Goal: Task Accomplishment & Management: Manage account settings

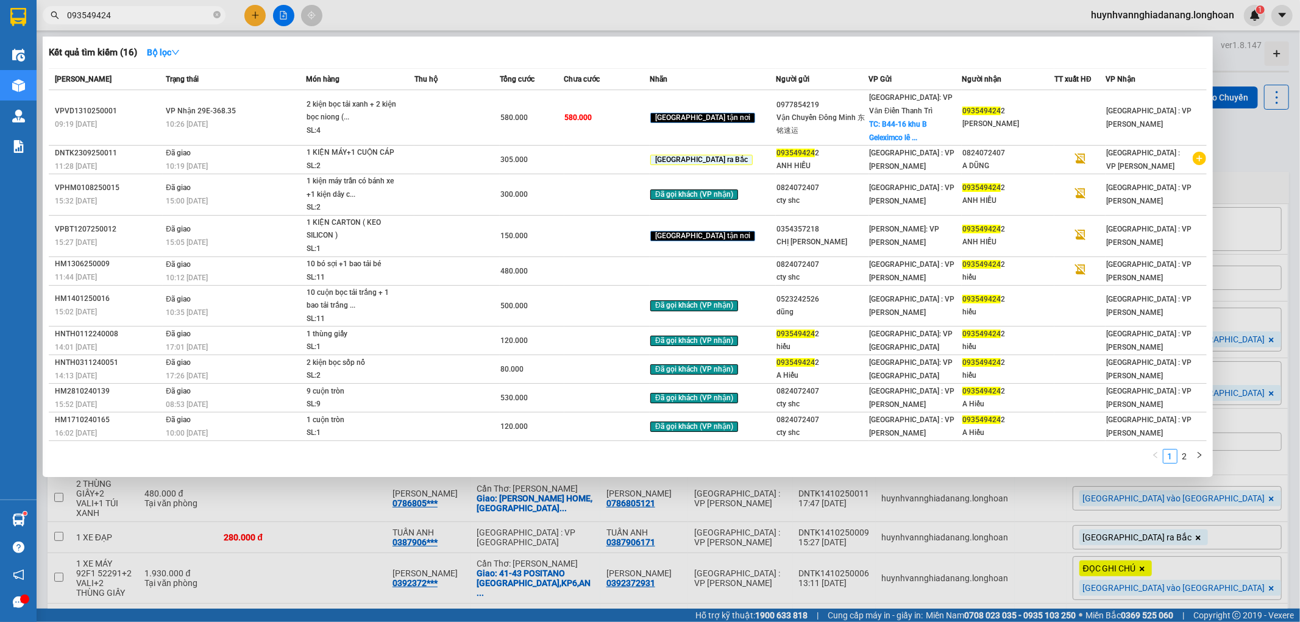
click at [132, 15] on input "093549424" at bounding box center [139, 15] width 144 height 13
type input "0"
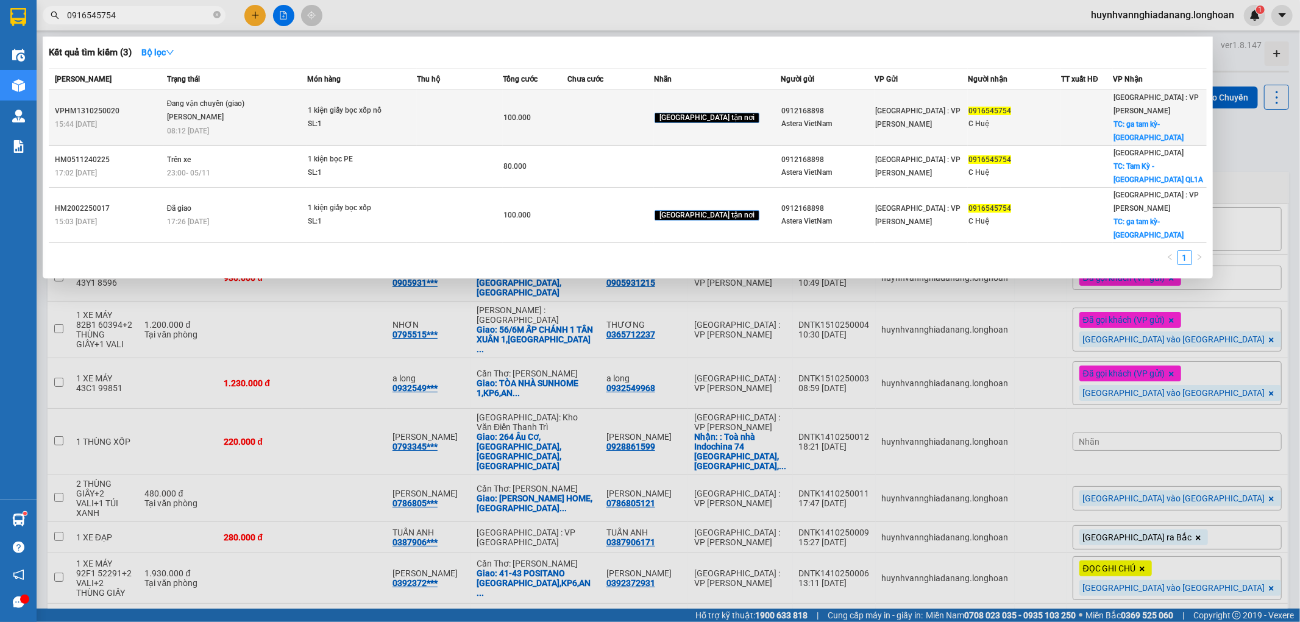
type input "0916545754"
click at [654, 121] on td at bounding box center [611, 117] width 87 height 55
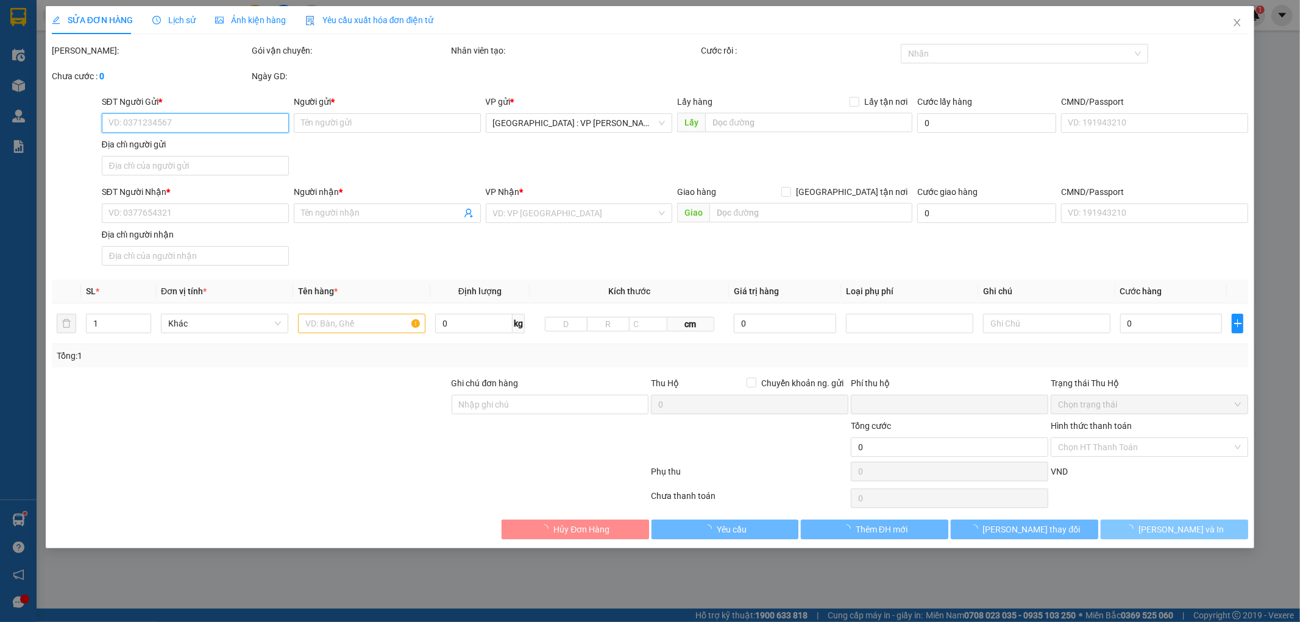
type input "0912168898"
type input "Astera VietNam"
type input "0916545754"
type input "C Huệ"
checkbox input "true"
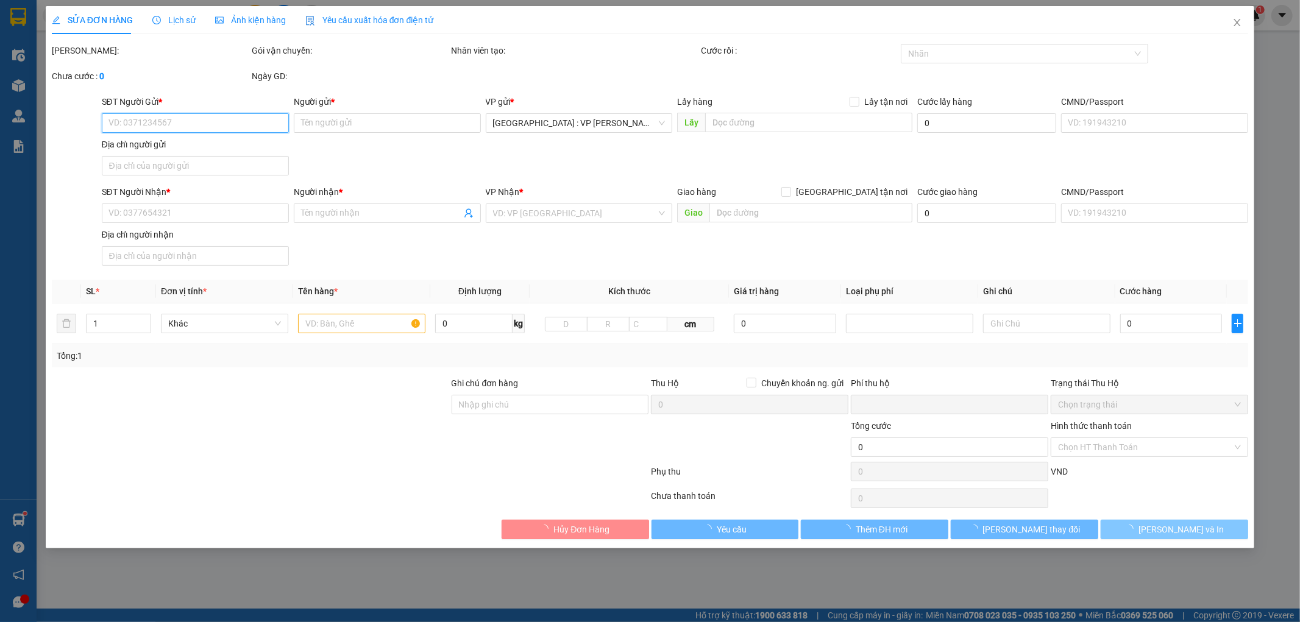
type input "ga tam kỳ-[GEOGRAPHIC_DATA]"
type input "0"
type input "100.000"
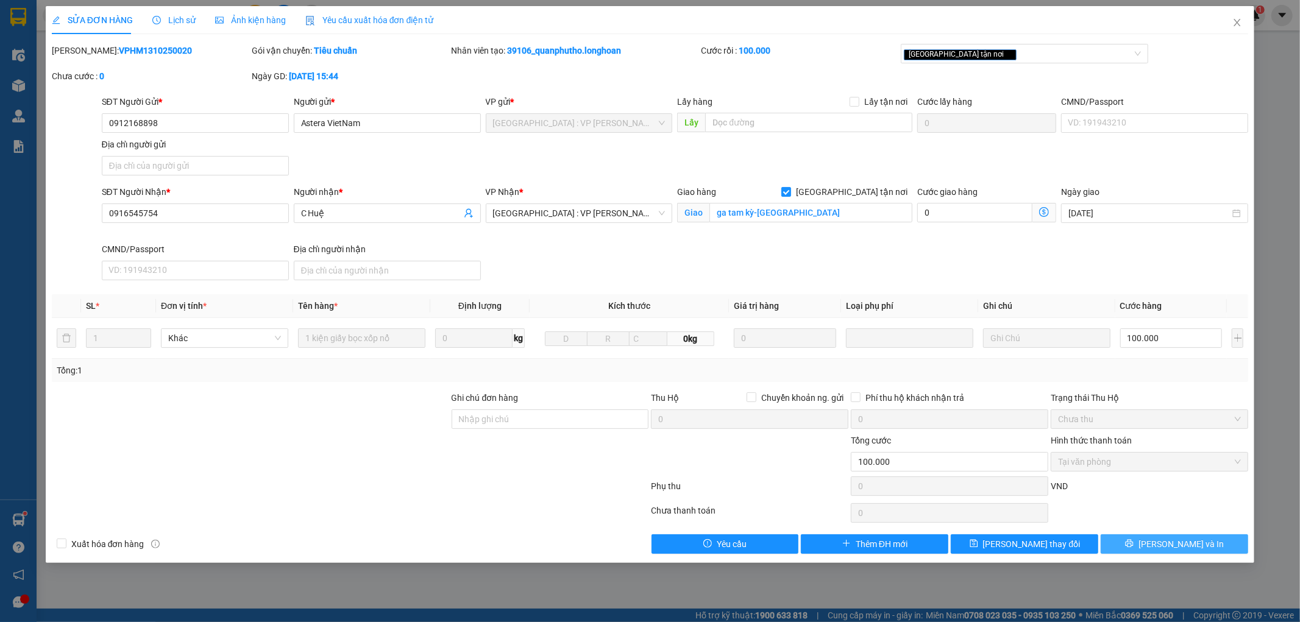
click at [1165, 544] on span "[PERSON_NAME] và In" at bounding box center [1181, 544] width 85 height 13
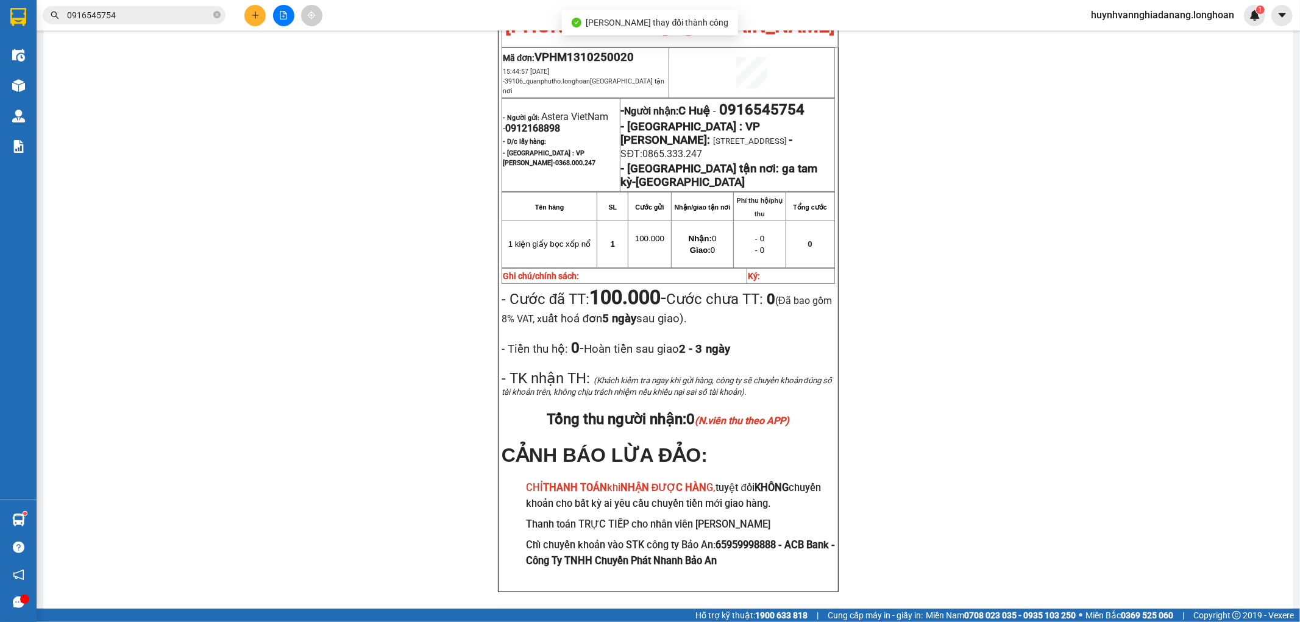
scroll to position [127, 0]
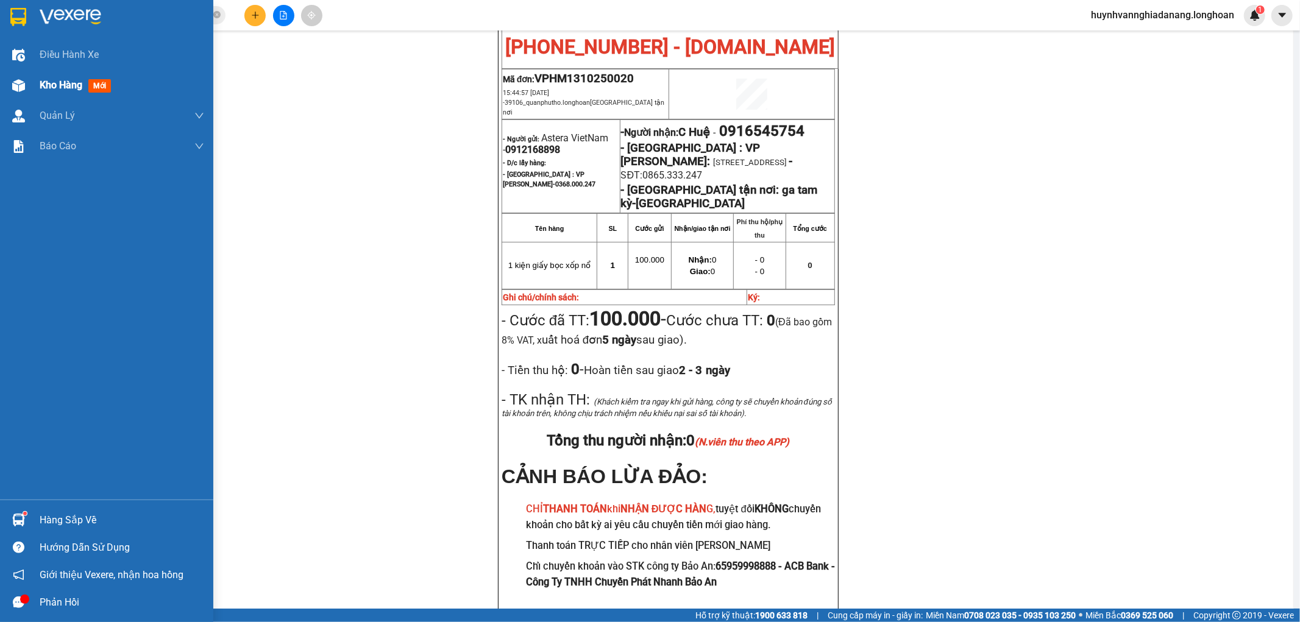
click at [51, 82] on span "Kho hàng" at bounding box center [61, 85] width 43 height 12
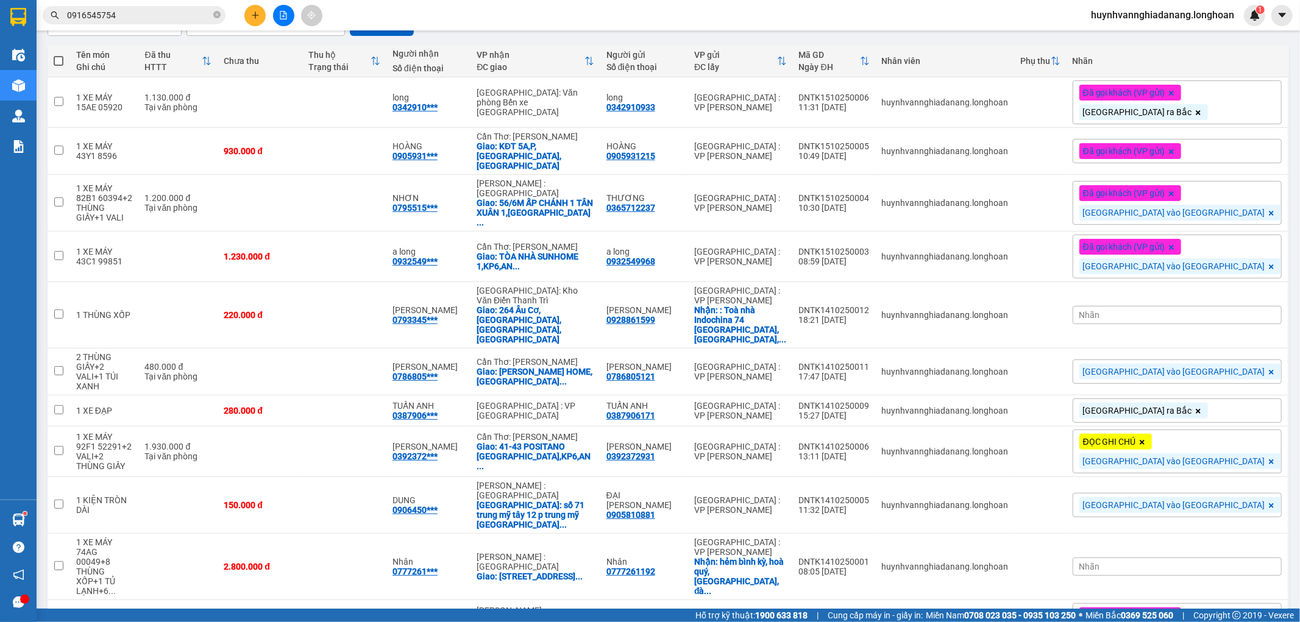
click at [1199, 558] on div "Nhãn" at bounding box center [1177, 567] width 209 height 18
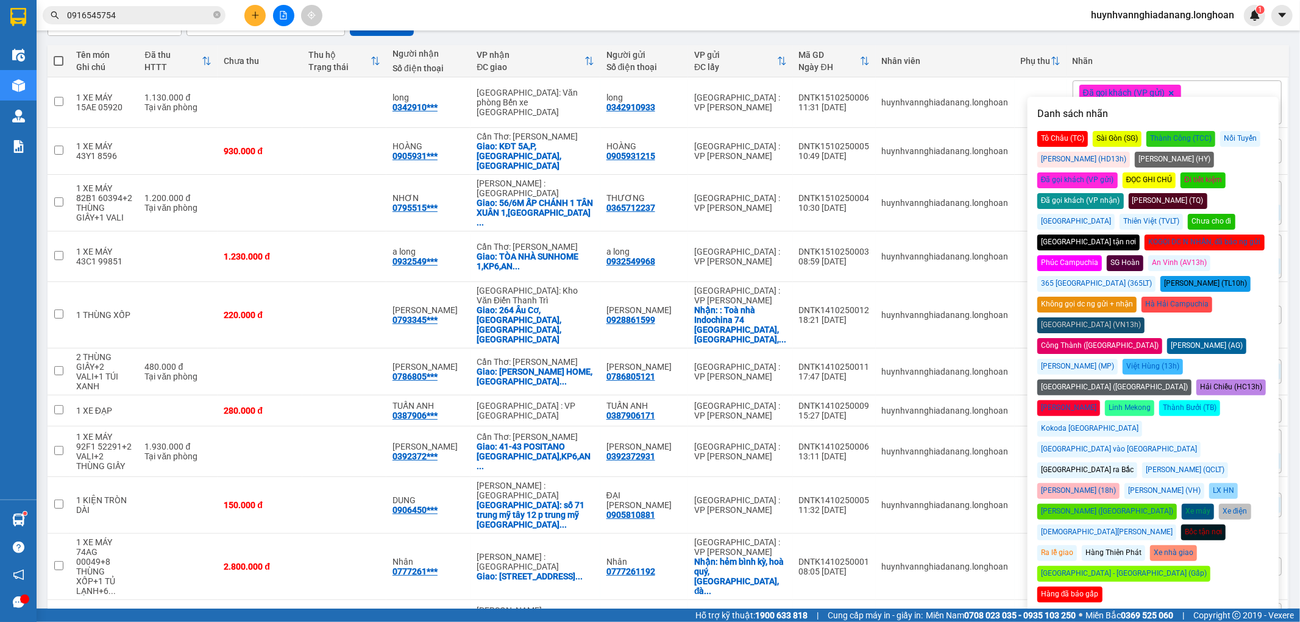
click at [1118, 173] on div "Đã gọi khách (VP gửi)" at bounding box center [1078, 181] width 80 height 16
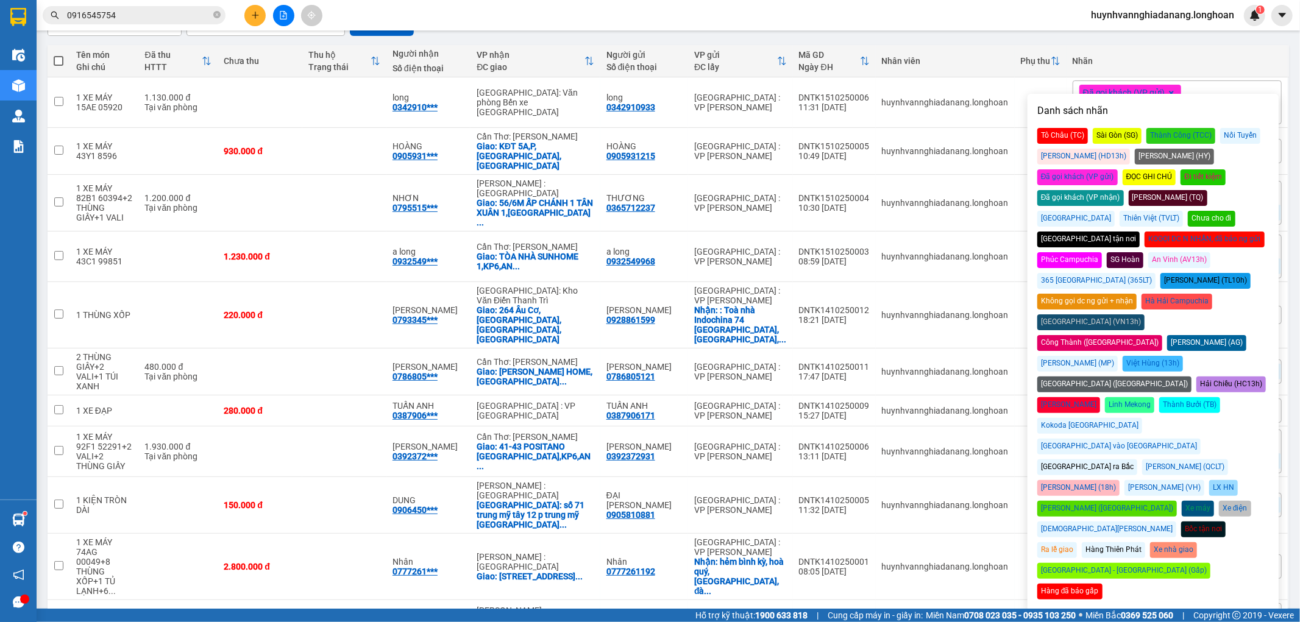
click at [1198, 439] on div "[GEOGRAPHIC_DATA] vào [GEOGRAPHIC_DATA]" at bounding box center [1119, 447] width 163 height 16
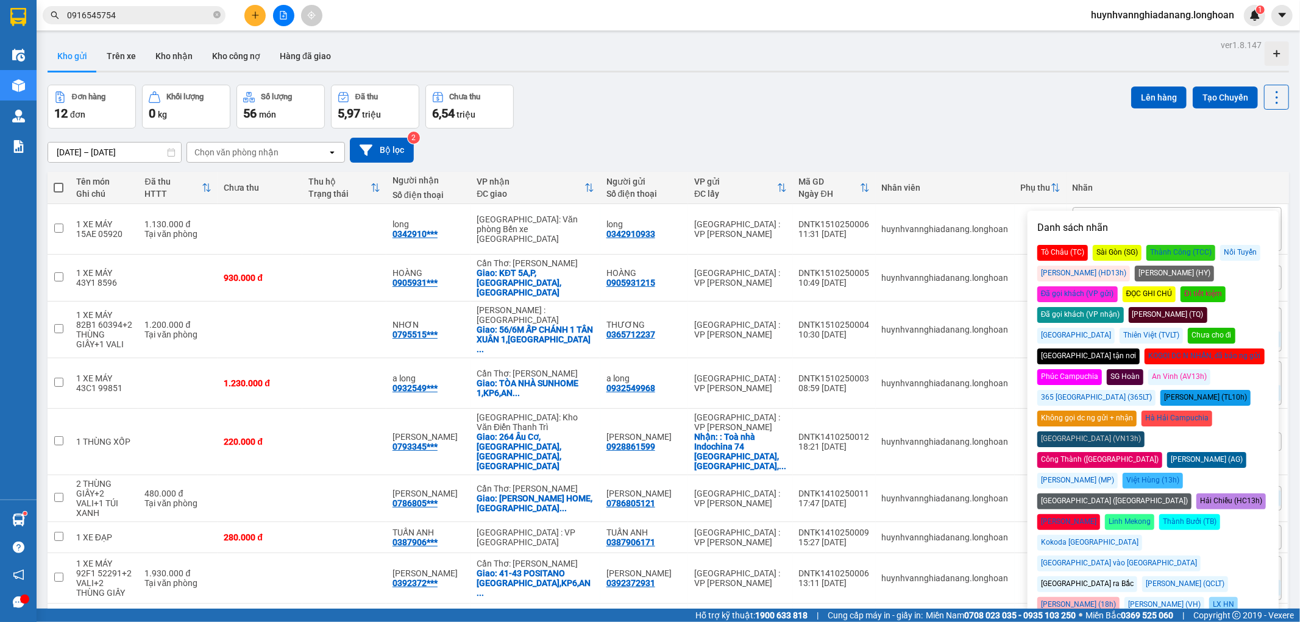
click at [757, 130] on div "[DATE] – [DATE] Press the down arrow key to interact with the calendar and sele…" at bounding box center [669, 150] width 1242 height 43
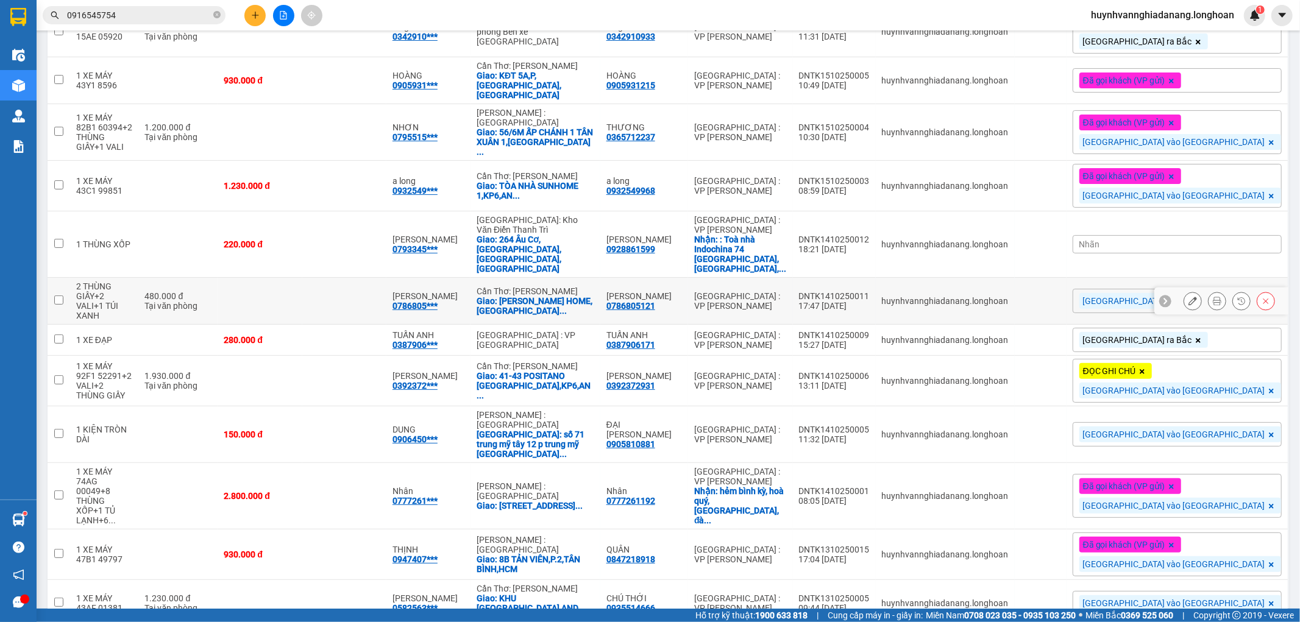
scroll to position [203, 0]
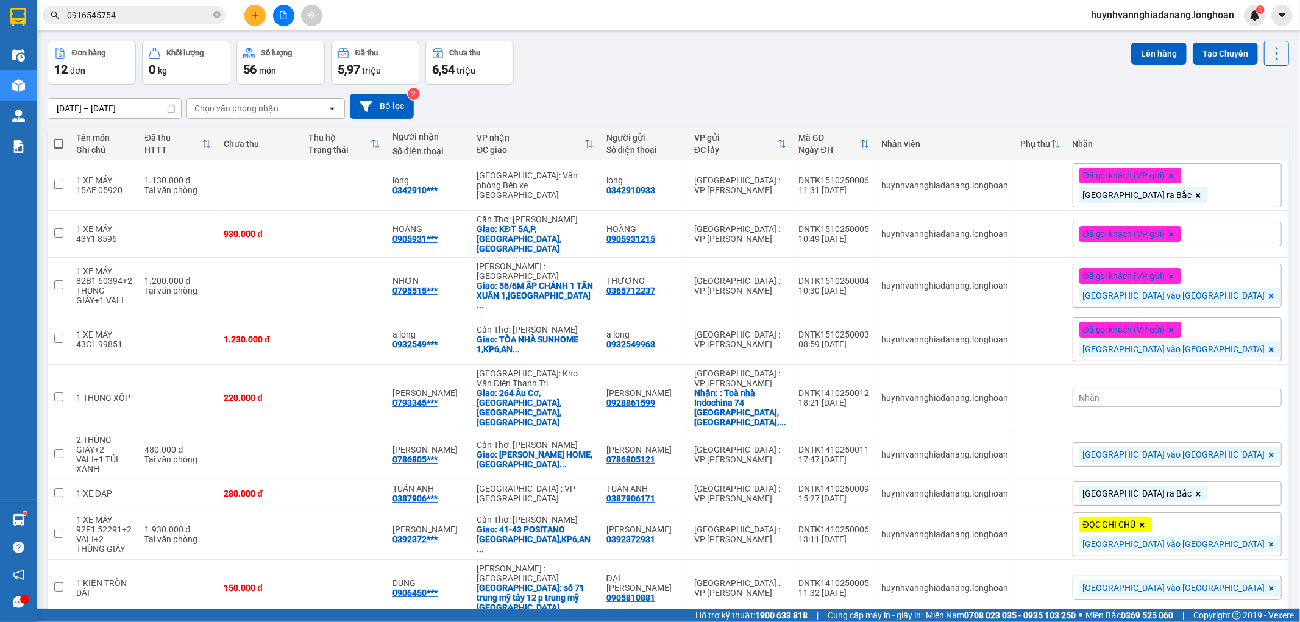
scroll to position [0, 0]
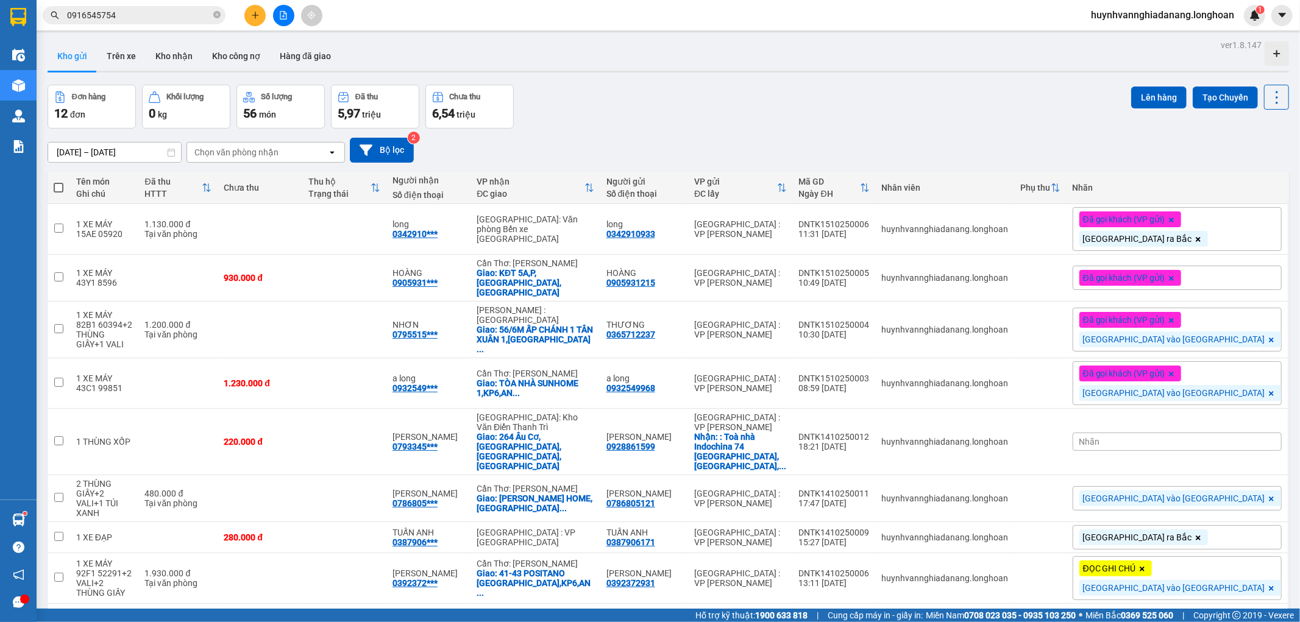
click at [288, 16] on button at bounding box center [283, 15] width 21 height 21
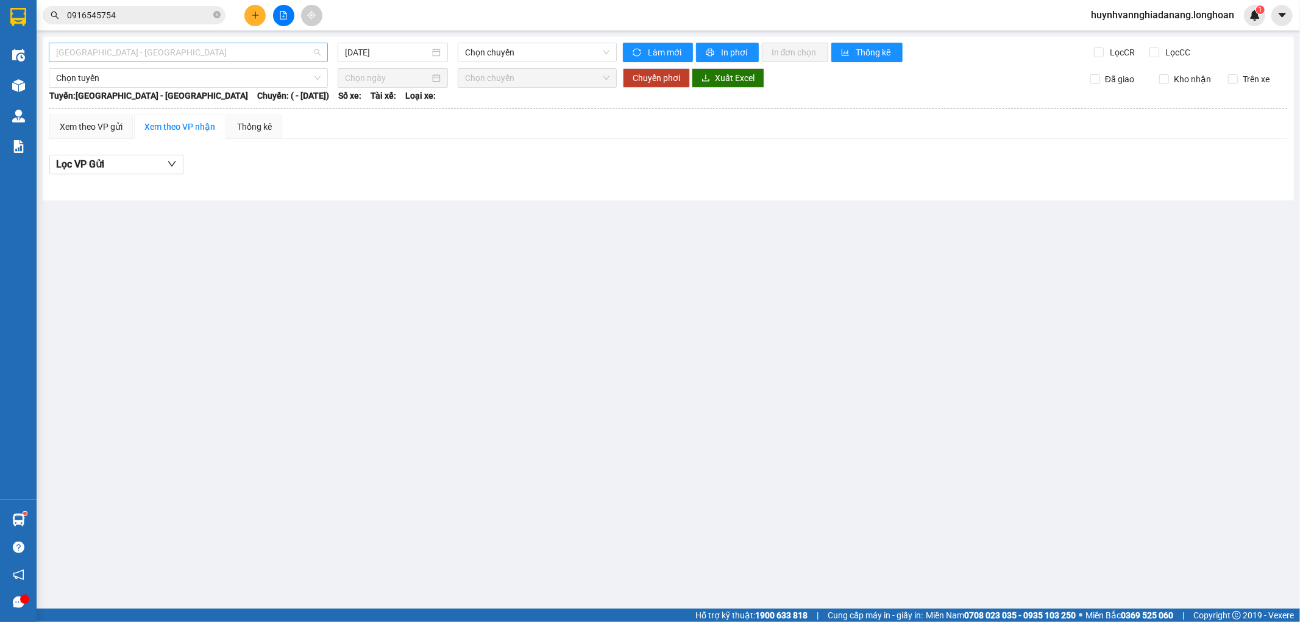
click at [246, 56] on span "[GEOGRAPHIC_DATA] - [GEOGRAPHIC_DATA]" at bounding box center [188, 52] width 265 height 18
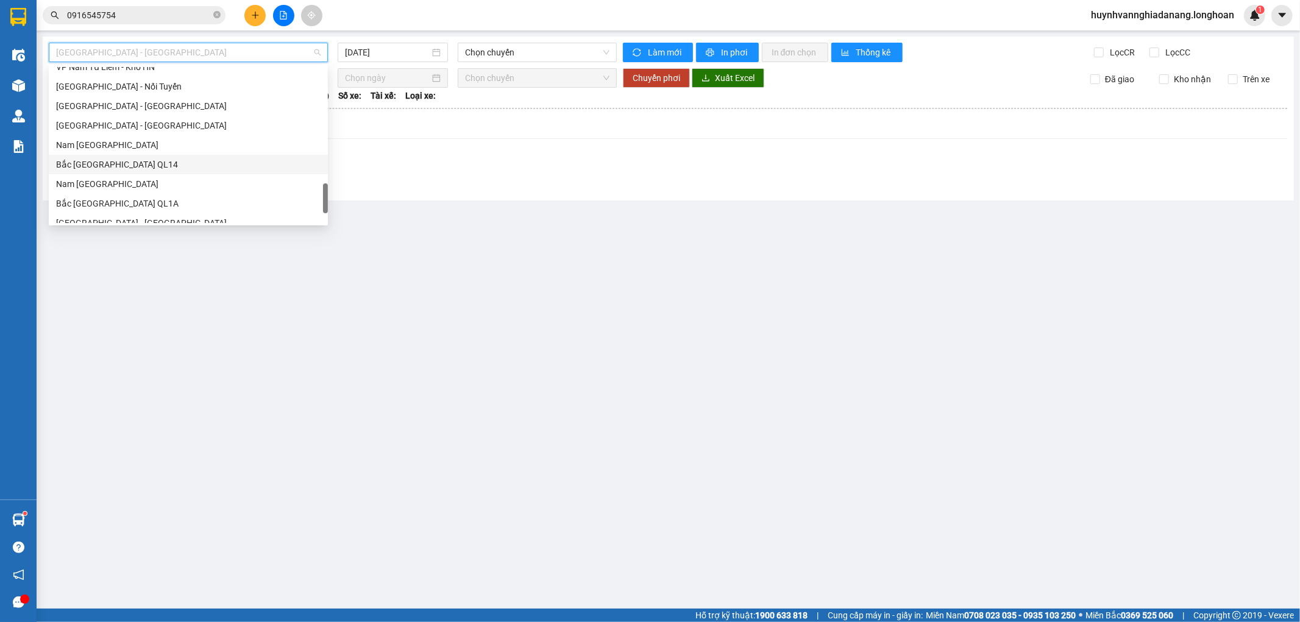
scroll to position [858, 0]
click at [121, 136] on div "Bắc [GEOGRAPHIC_DATA] QL1A" at bounding box center [188, 135] width 265 height 13
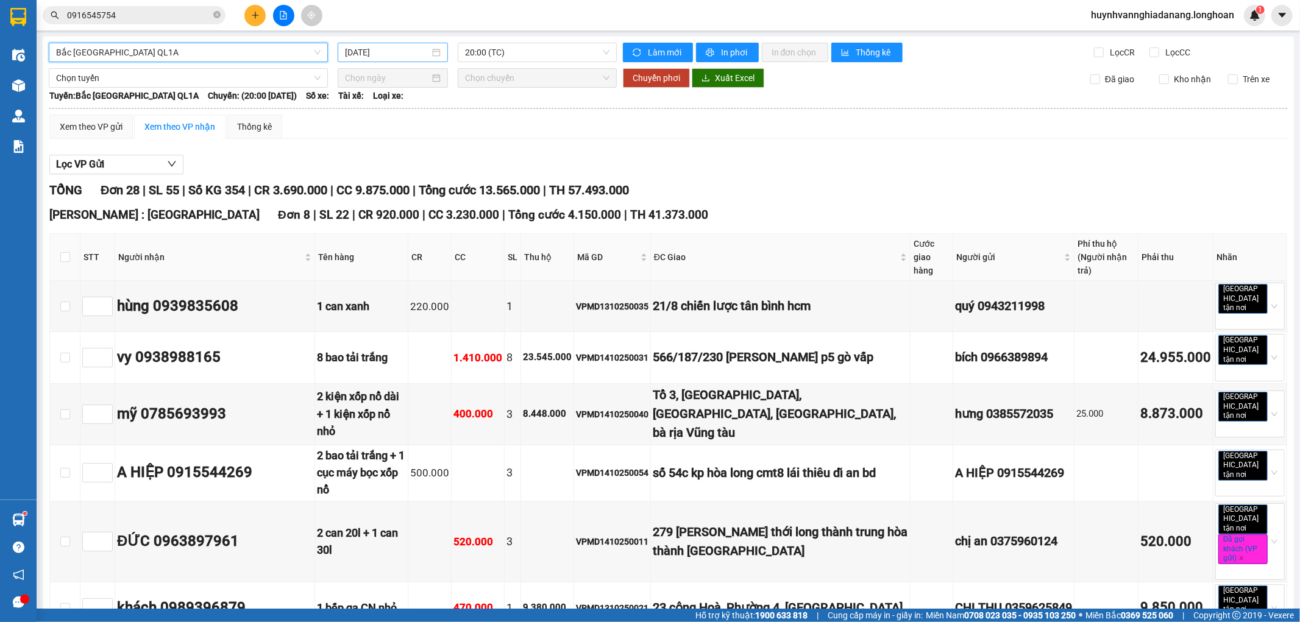
click at [407, 56] on input "[DATE]" at bounding box center [387, 52] width 85 height 13
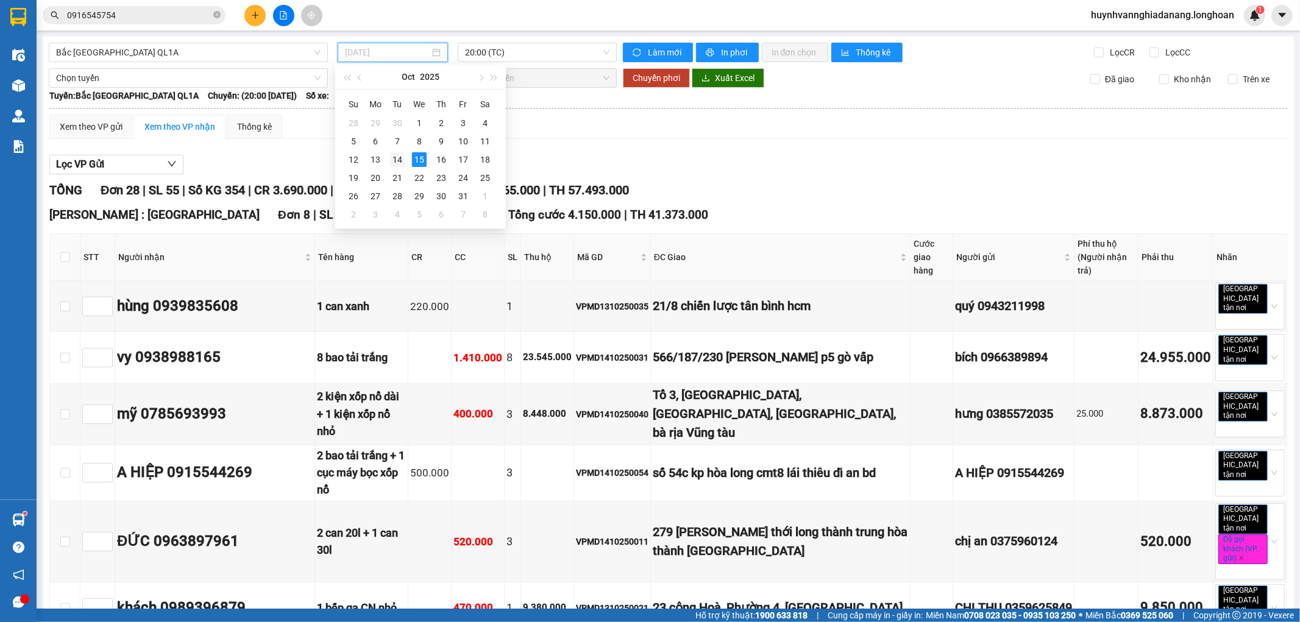
click at [396, 160] on div "14" at bounding box center [397, 159] width 15 height 15
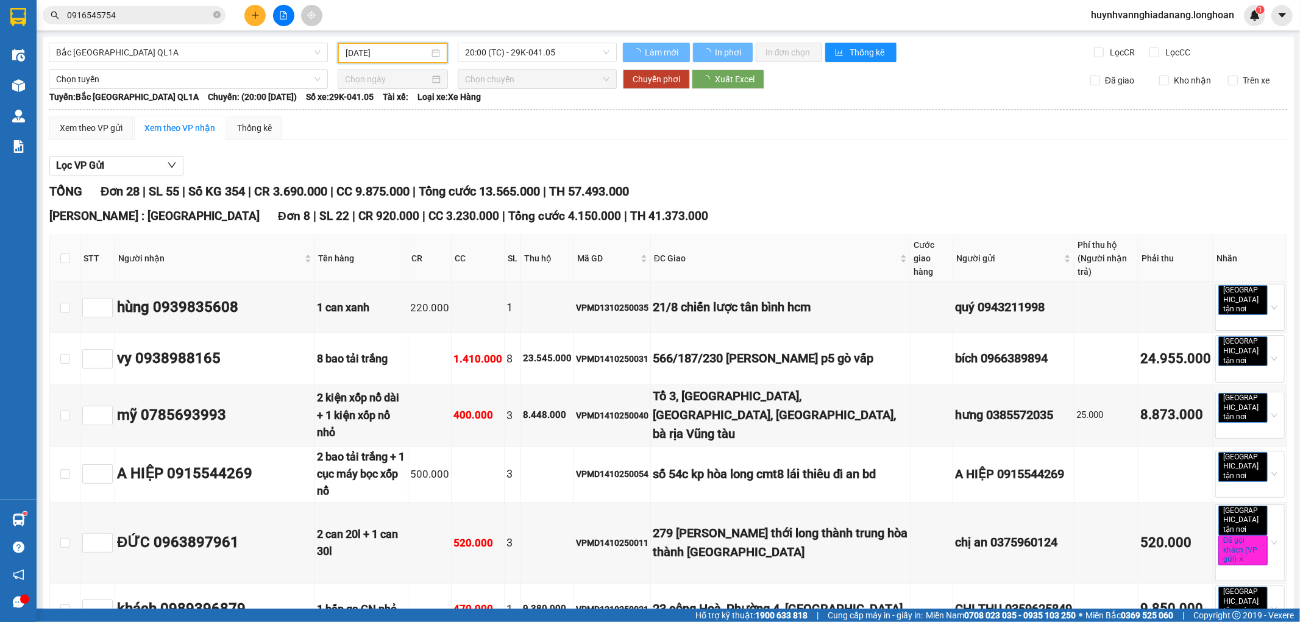
type input "[DATE]"
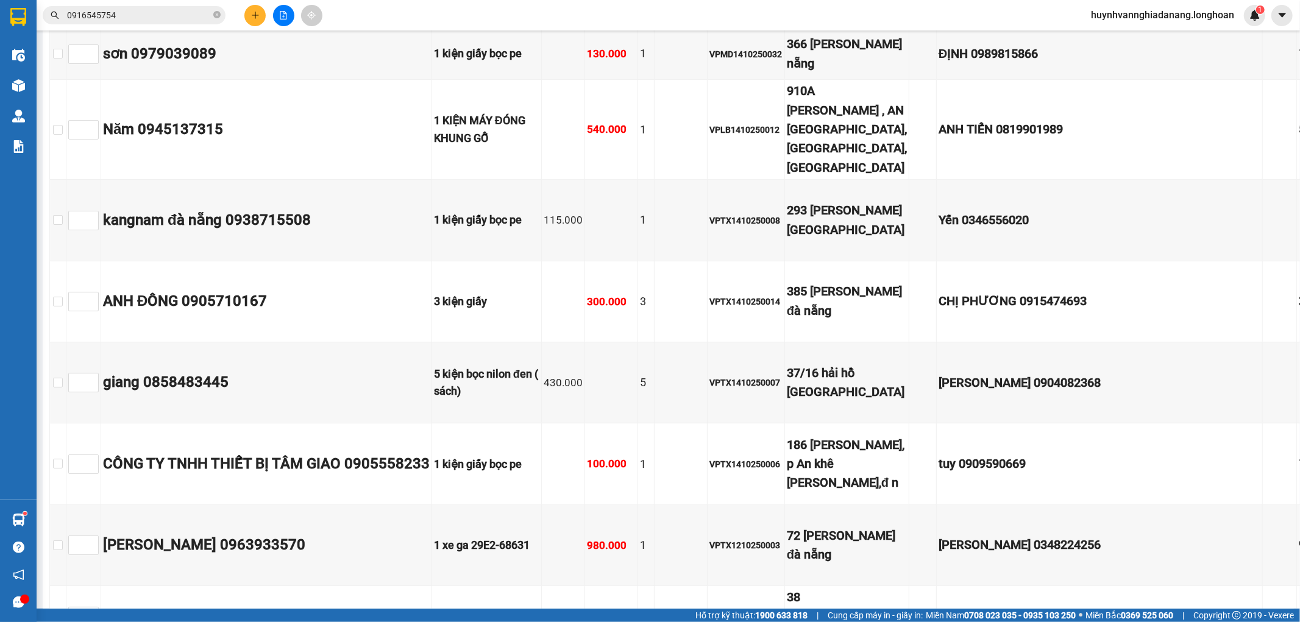
scroll to position [8264, 0]
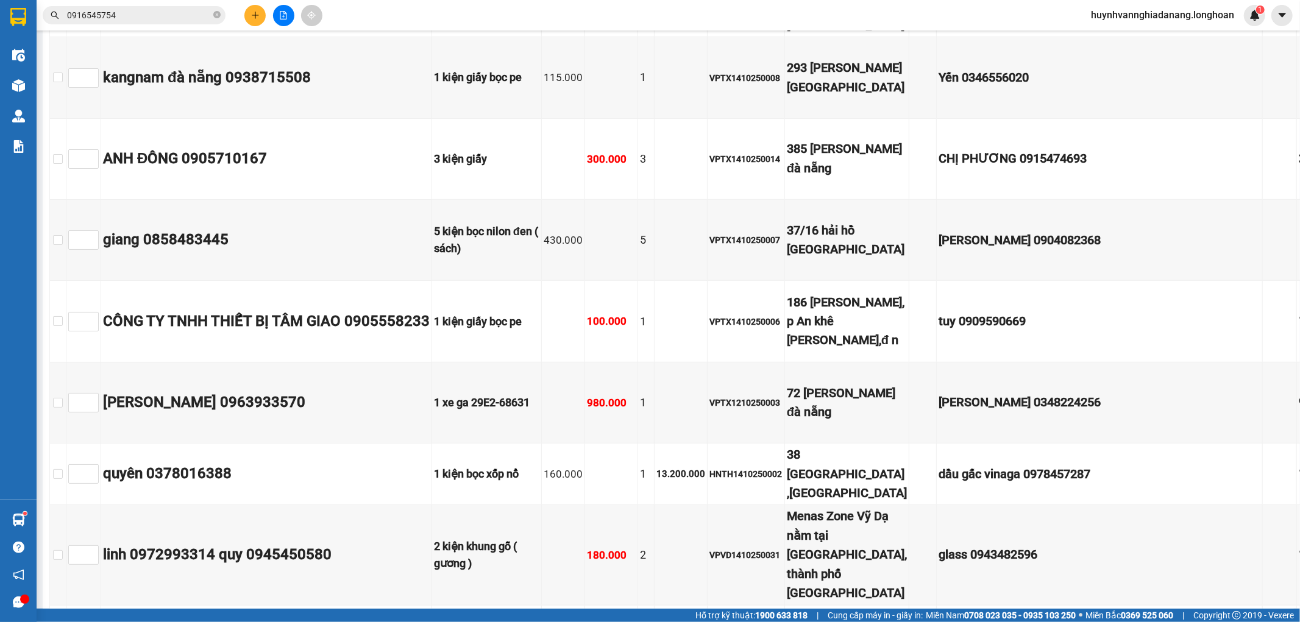
checkbox input "true"
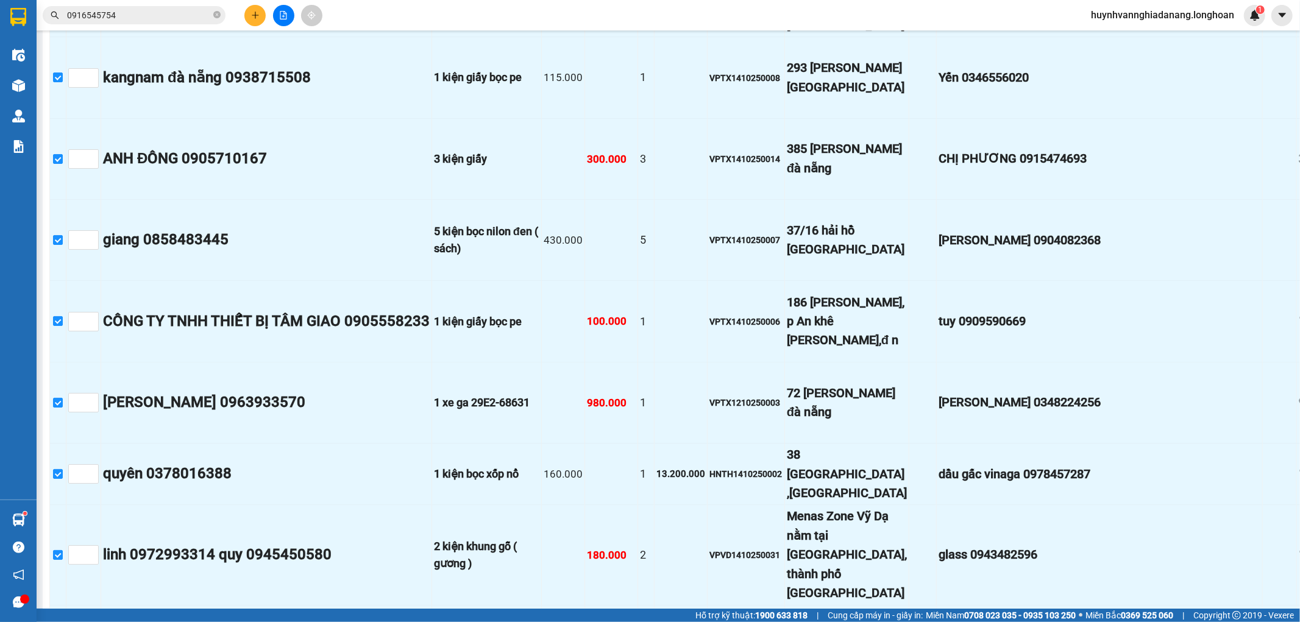
checkbox input "true"
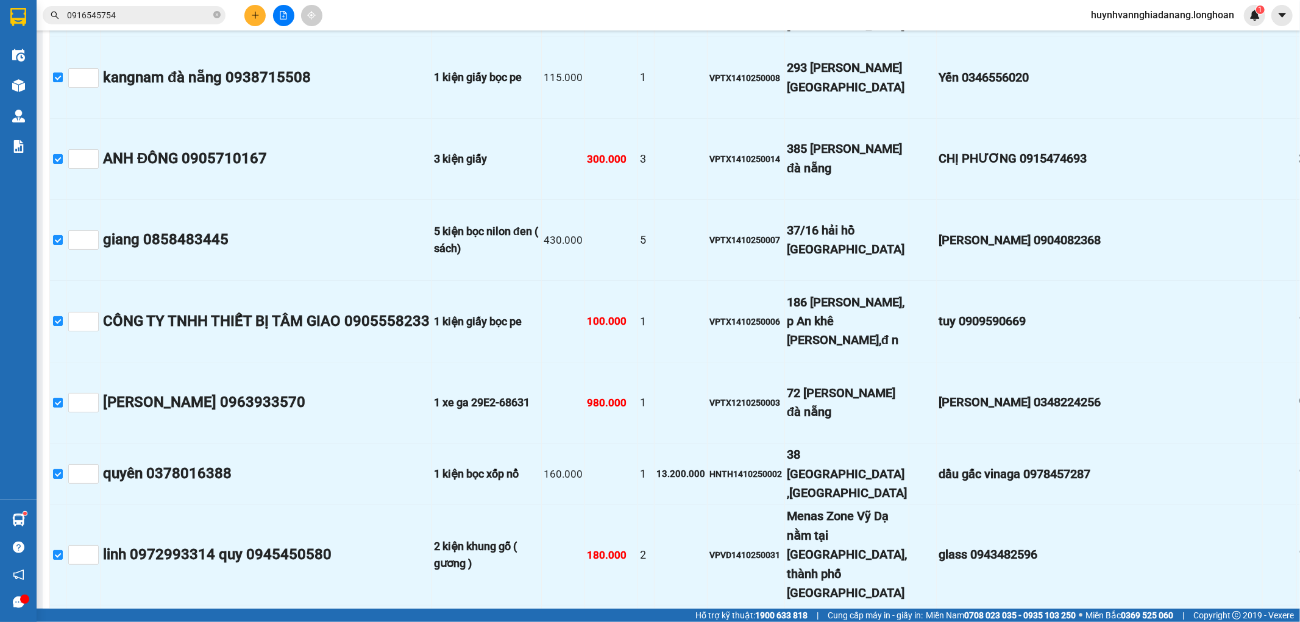
checkbox input "true"
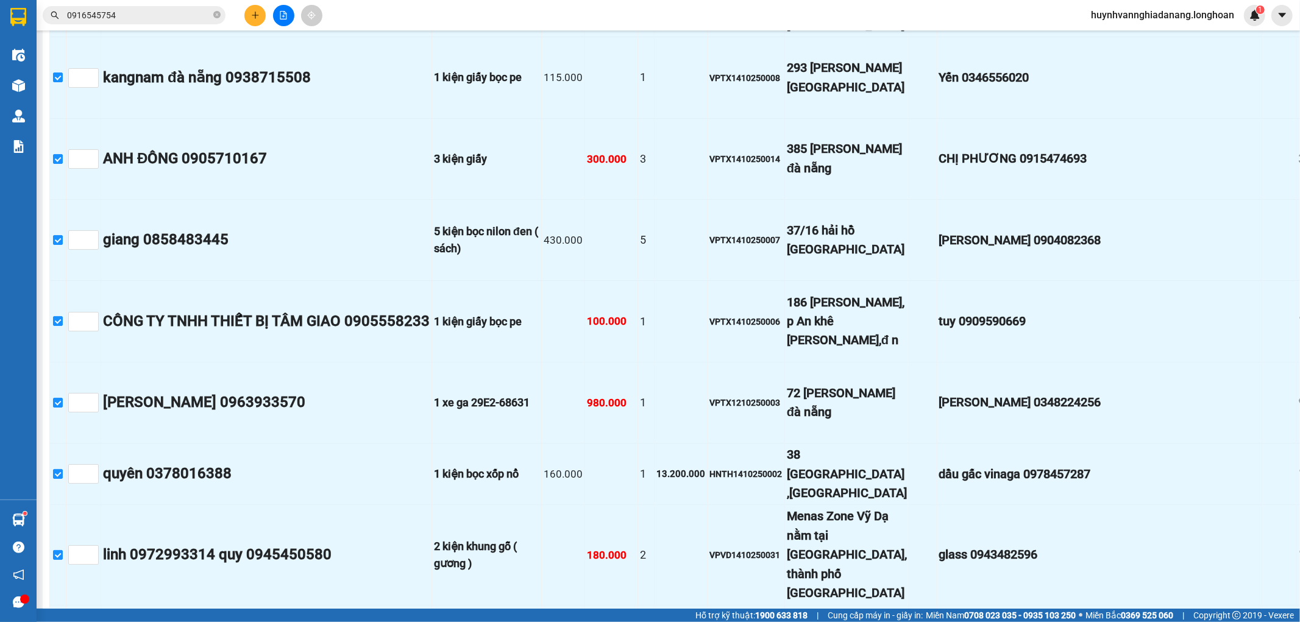
checkbox input "true"
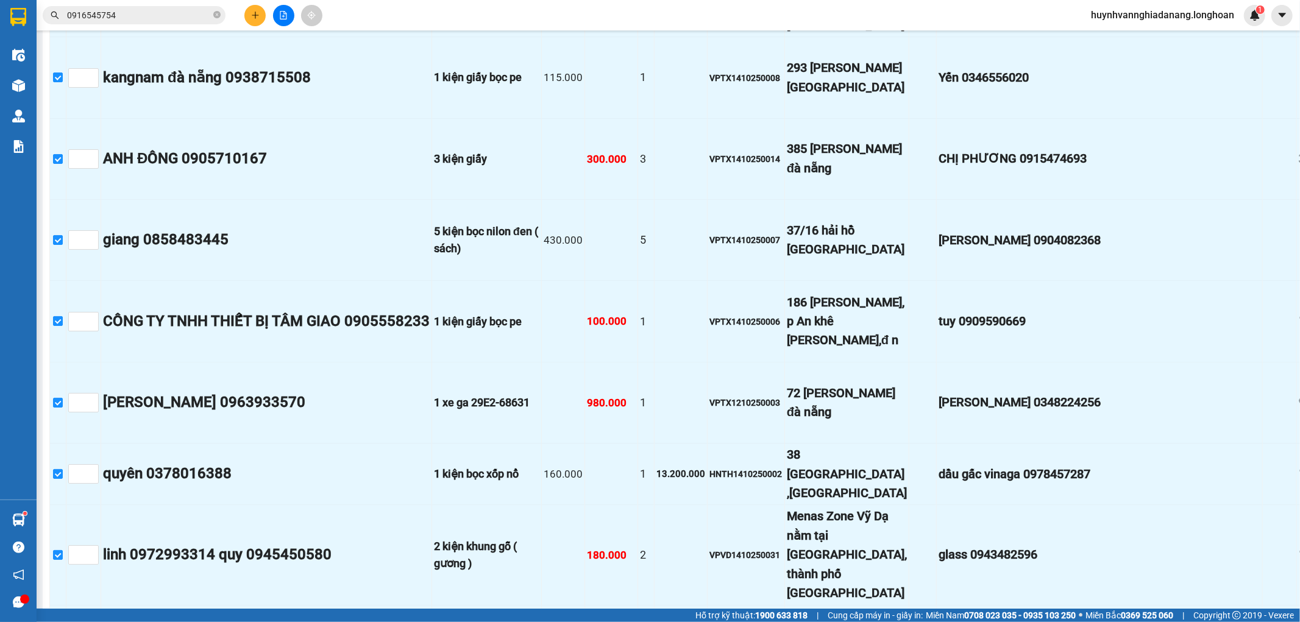
checkbox input "true"
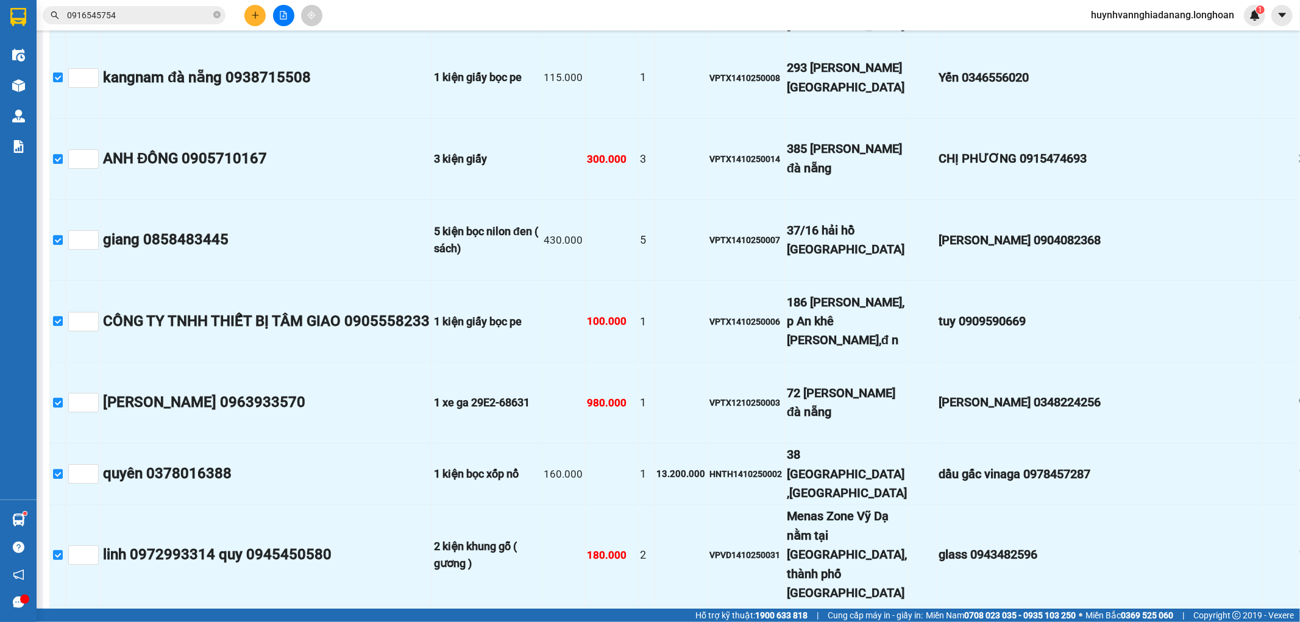
checkbox input "true"
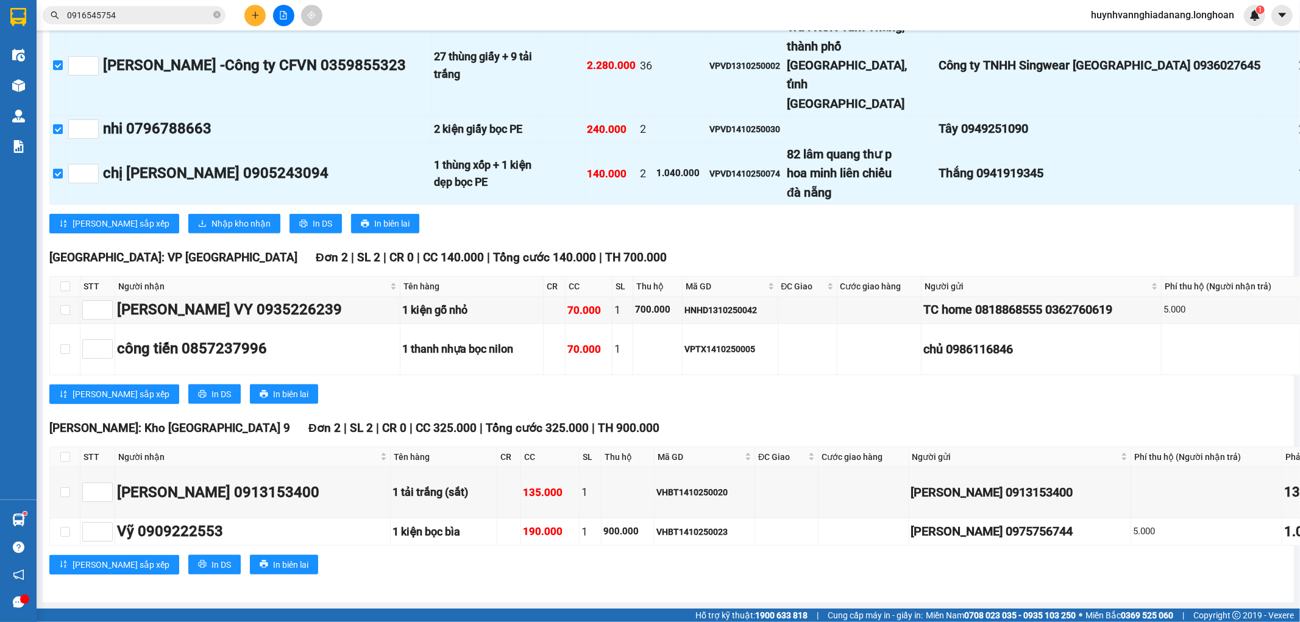
scroll to position [9958, 0]
checkbox input "false"
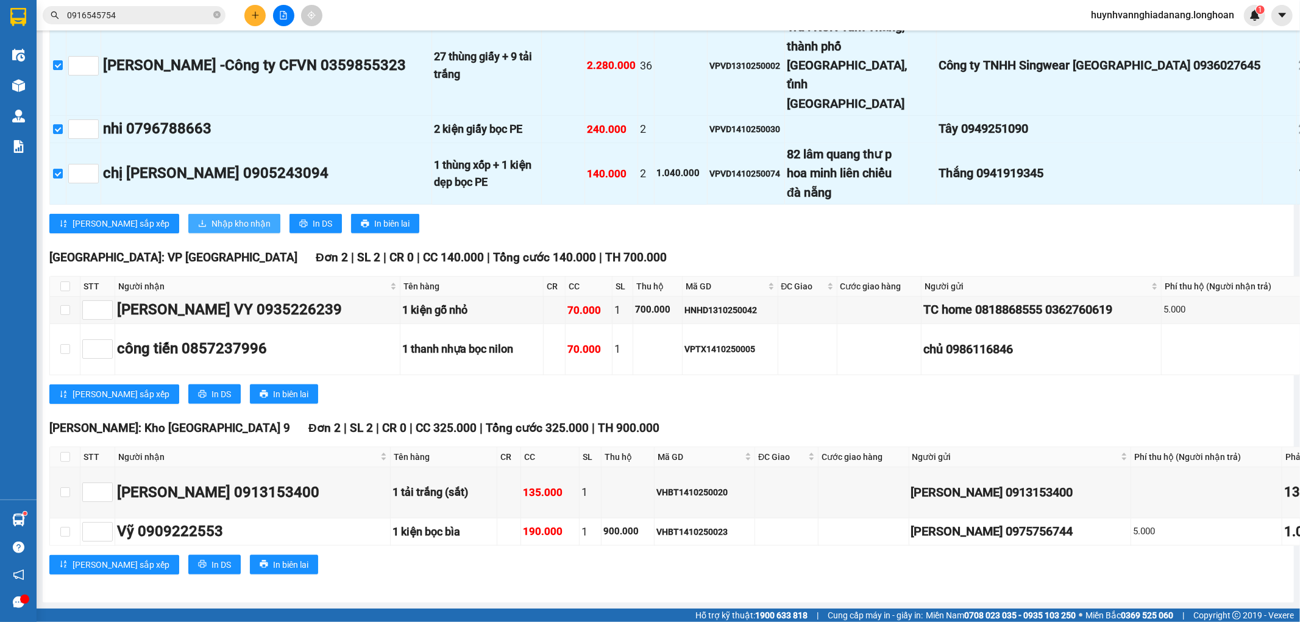
click at [212, 221] on span "Nhập kho nhận" at bounding box center [241, 223] width 59 height 13
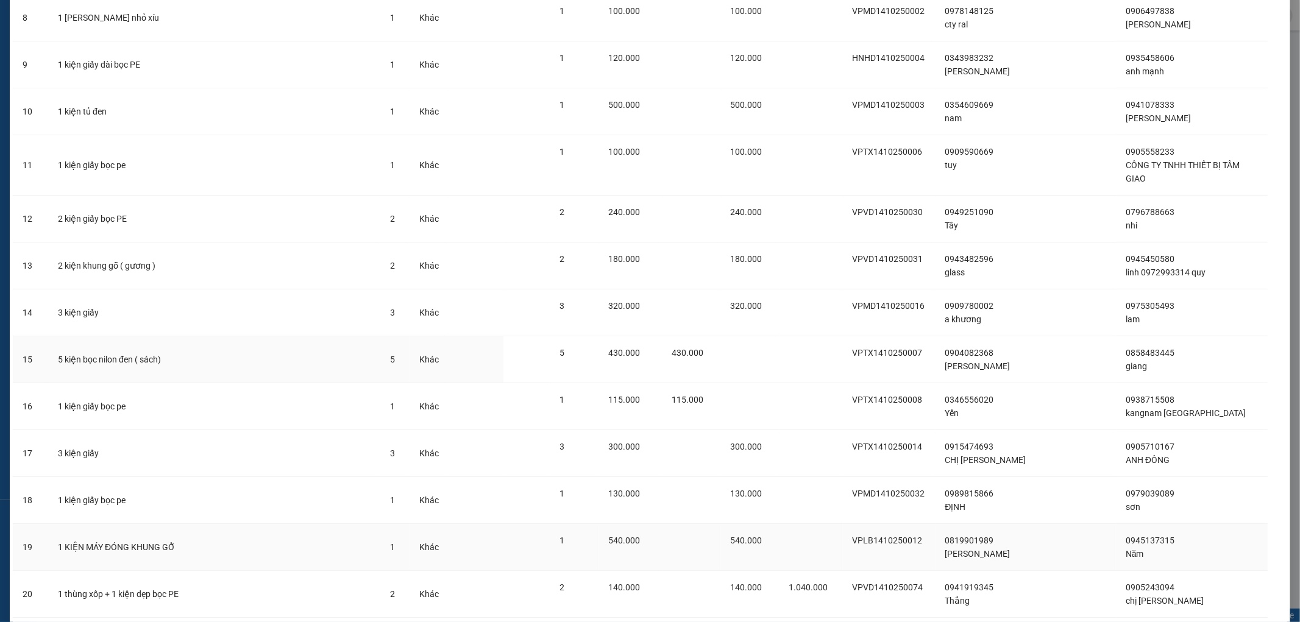
scroll to position [508, 0]
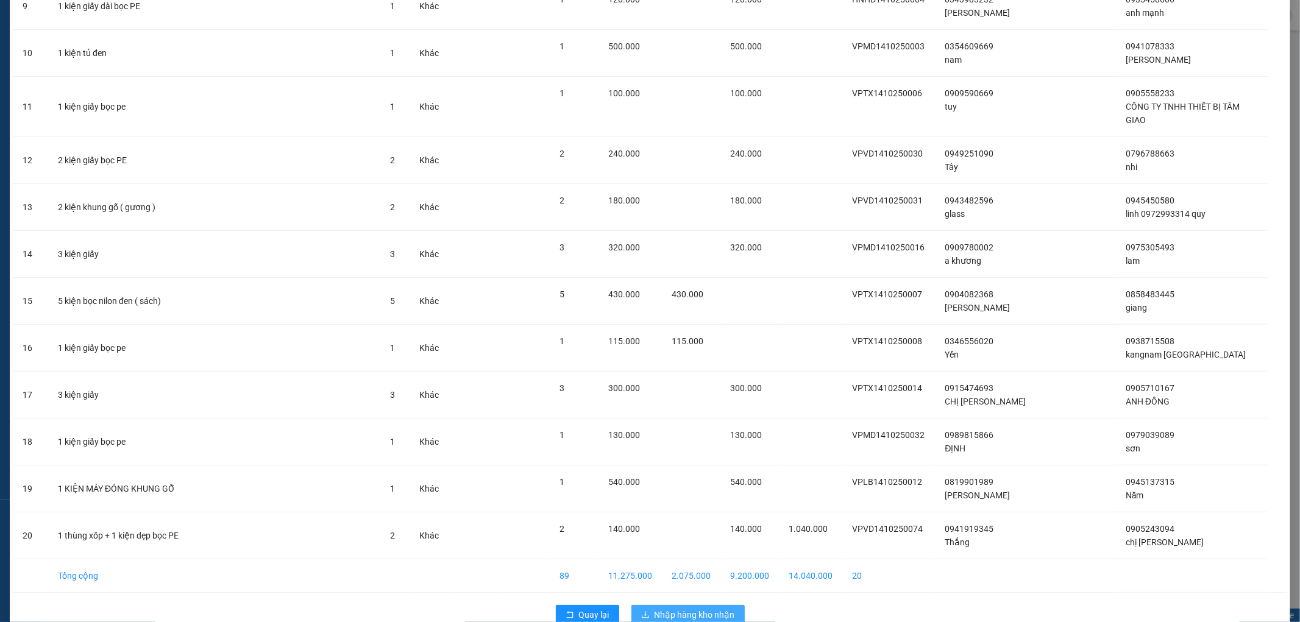
click at [690, 608] on span "Nhập hàng kho nhận" at bounding box center [695, 614] width 80 height 13
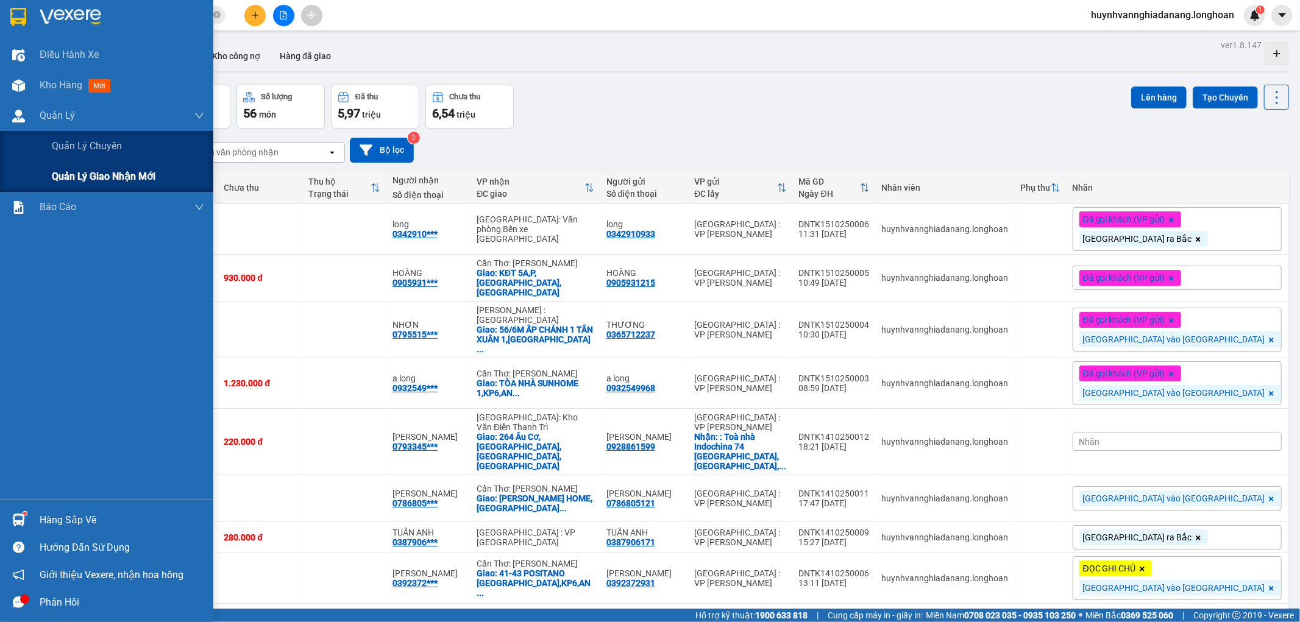
click at [88, 174] on span "Quản lý giao nhận mới" at bounding box center [104, 176] width 104 height 15
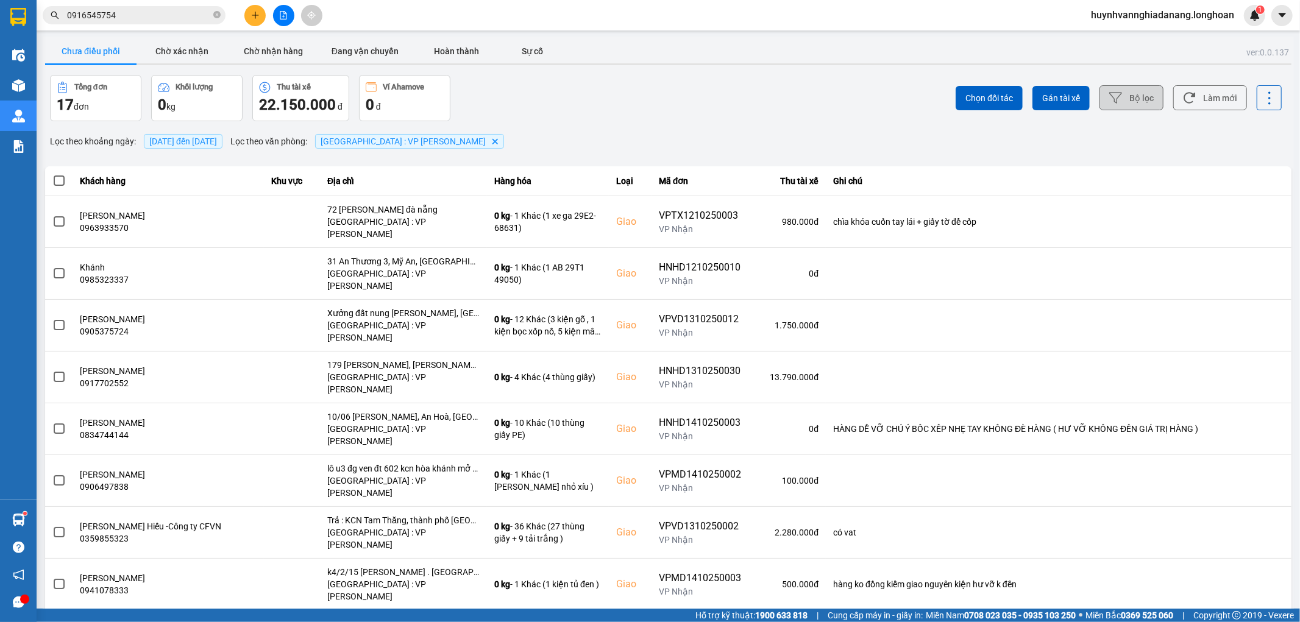
click at [1127, 106] on button "Bộ lọc" at bounding box center [1132, 97] width 64 height 25
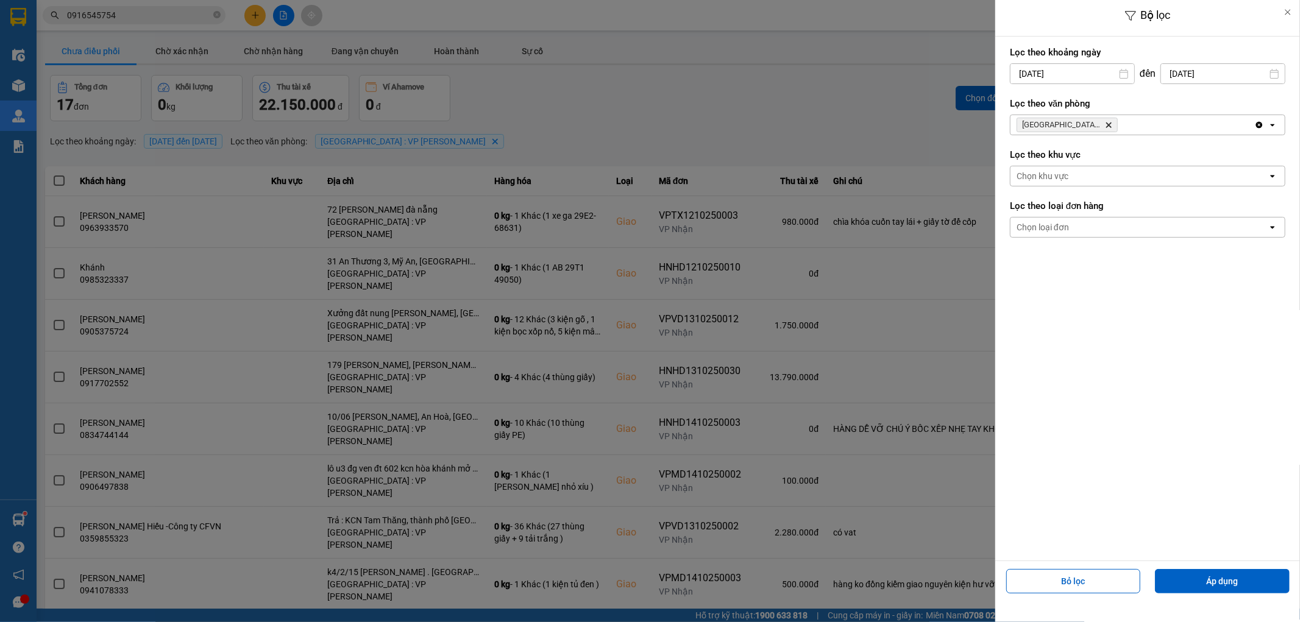
click at [1093, 72] on input "[DATE]" at bounding box center [1073, 74] width 124 height 20
drag, startPoint x: 1067, startPoint y: 162, endPoint x: 1092, endPoint y: 151, distance: 27.6
click at [1068, 162] on div "1" at bounding box center [1066, 162] width 17 height 15
type input "[DATE]"
click at [1229, 583] on button "Áp dụng" at bounding box center [1222, 581] width 135 height 24
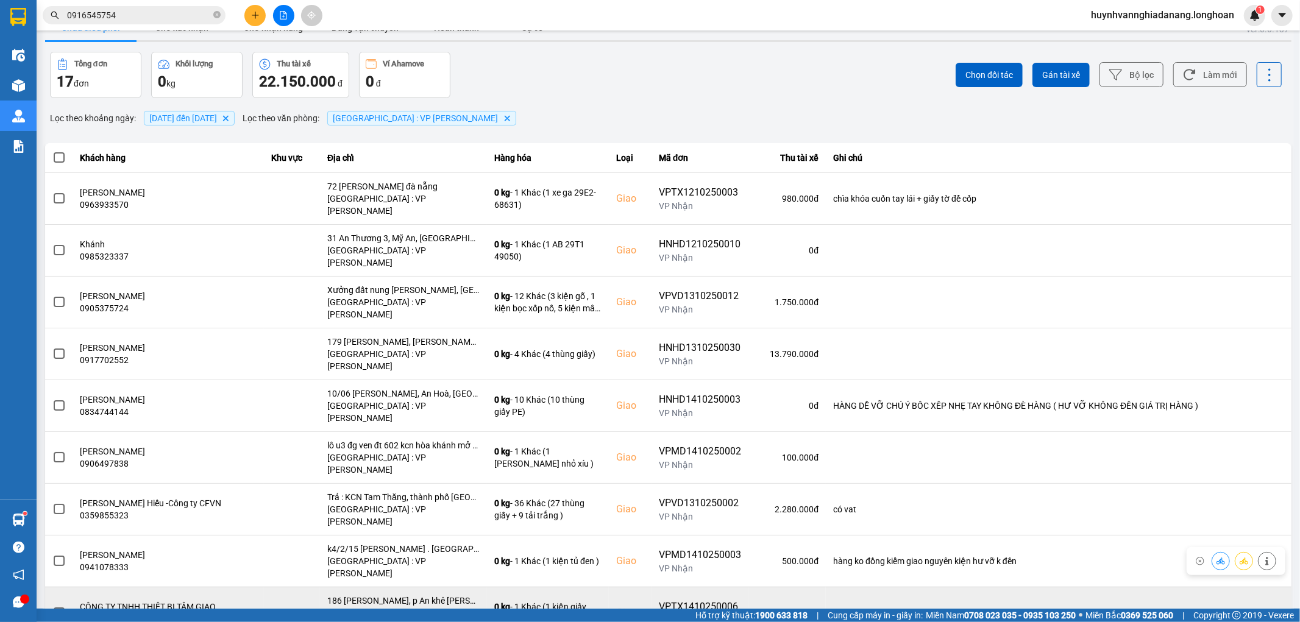
scroll to position [37, 0]
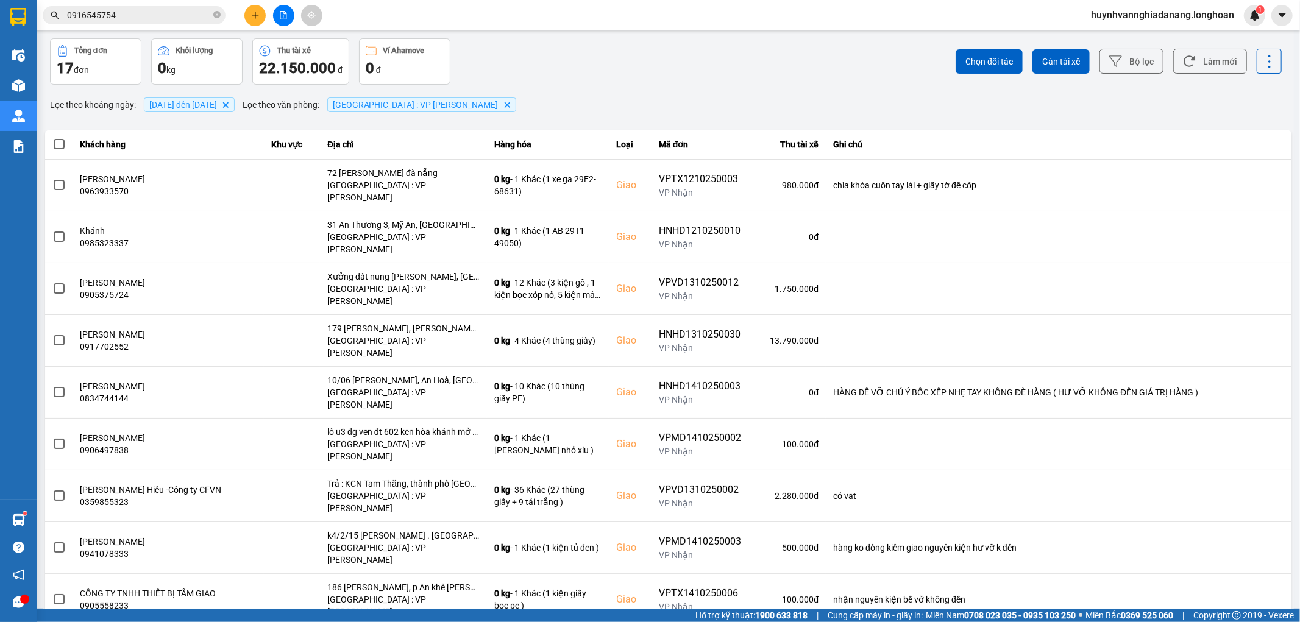
click at [1259, 569] on div "100 / trang" at bounding box center [1249, 565] width 45 height 12
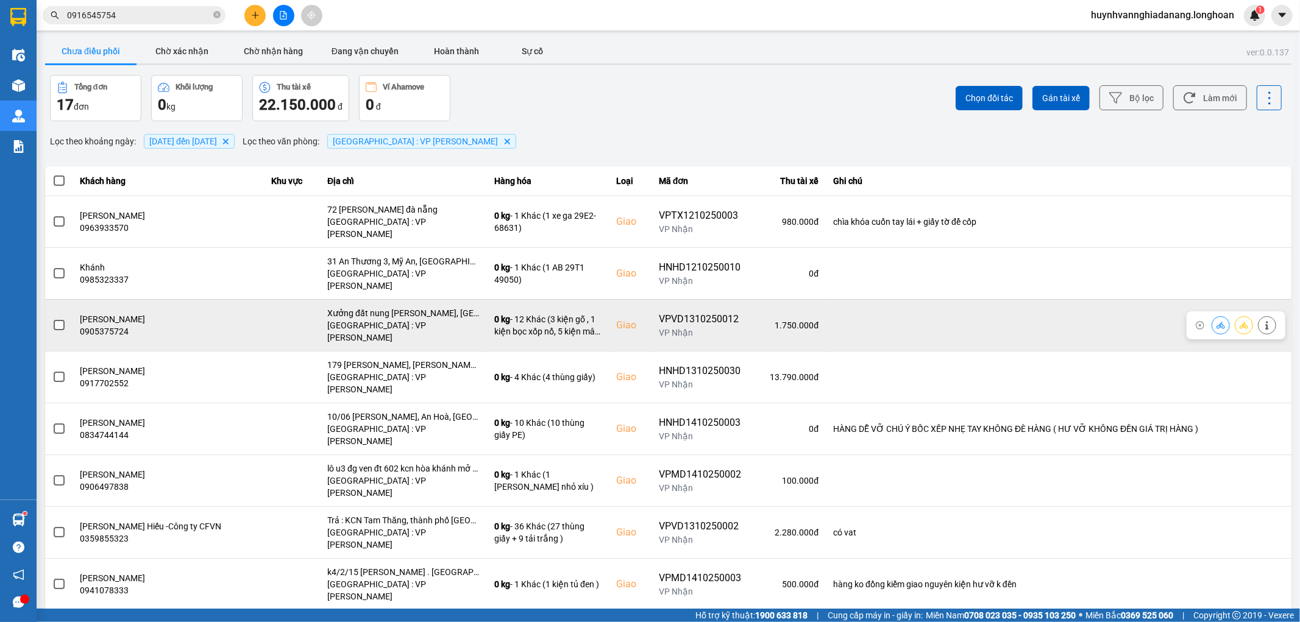
click at [59, 320] on span at bounding box center [59, 325] width 11 height 11
click at [52, 319] on input "checkbox" at bounding box center [52, 319] width 0 height 0
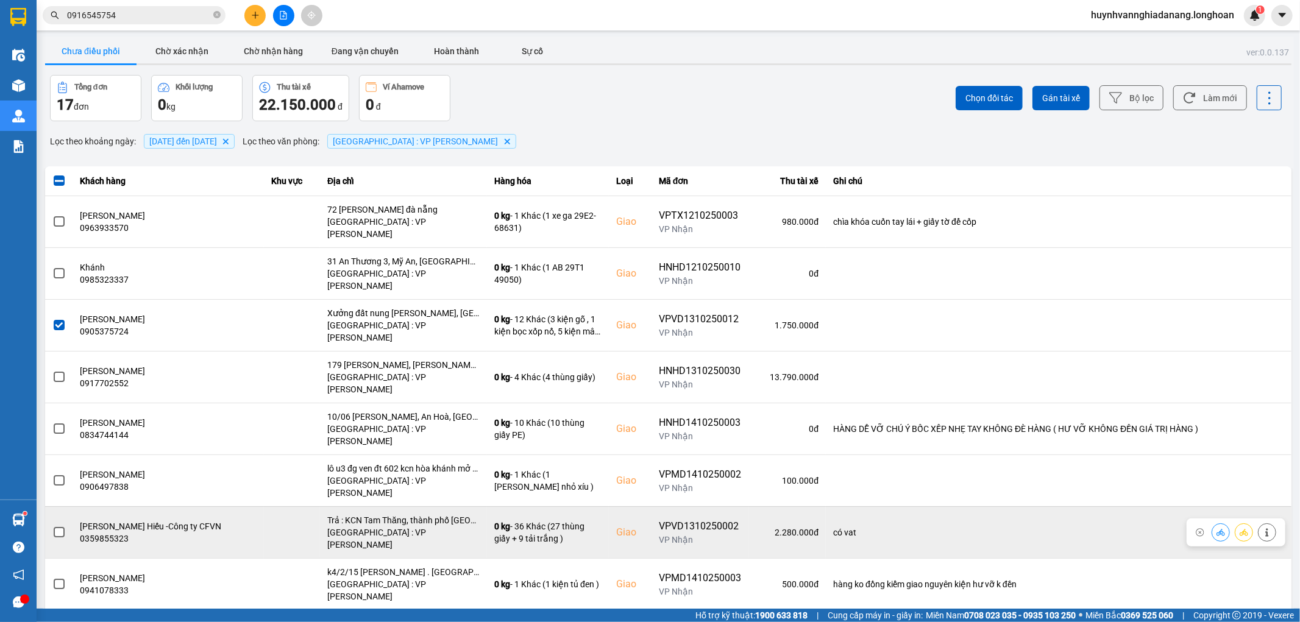
click at [58, 527] on span at bounding box center [59, 532] width 11 height 11
click at [52, 526] on input "checkbox" at bounding box center [52, 526] width 0 height 0
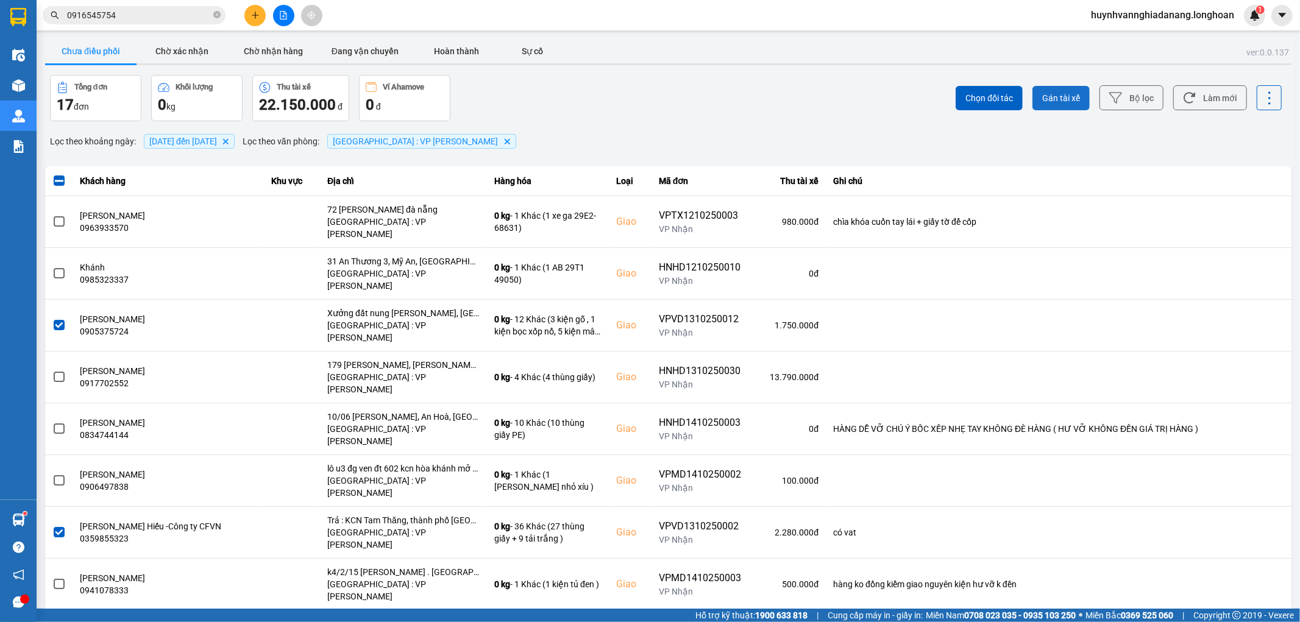
click at [1046, 102] on span "Gán tài xế" at bounding box center [1062, 98] width 38 height 12
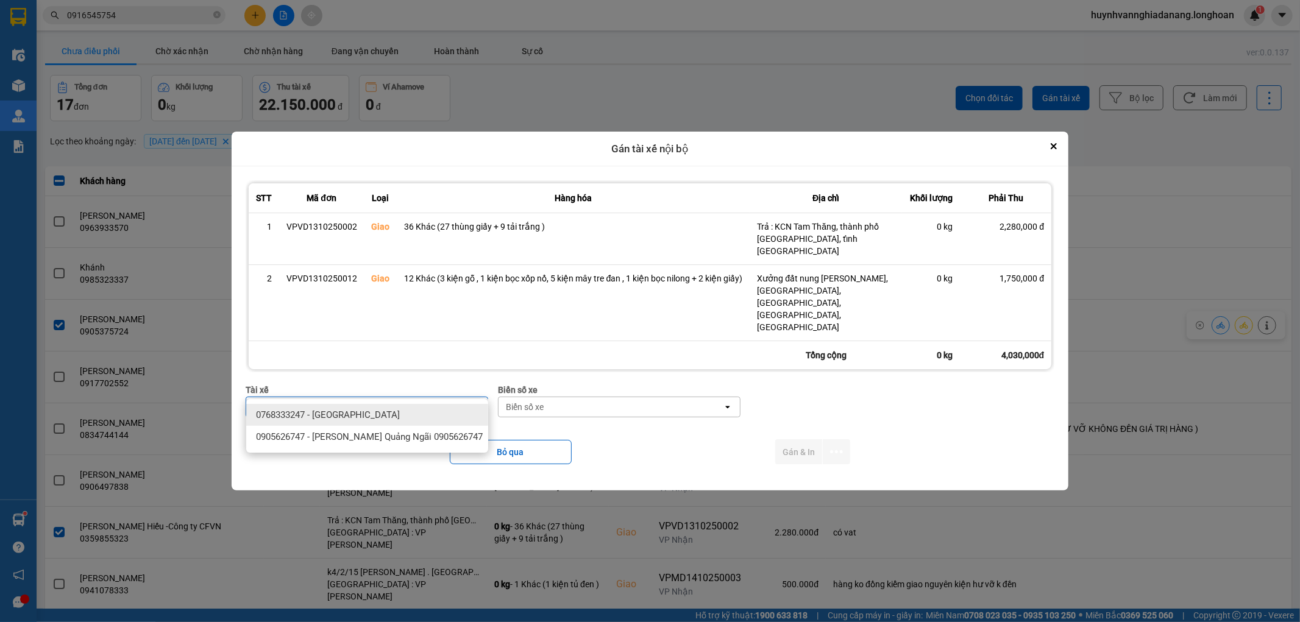
type input "QU"
click at [357, 410] on span "0768333247 - [GEOGRAPHIC_DATA]" at bounding box center [328, 415] width 144 height 12
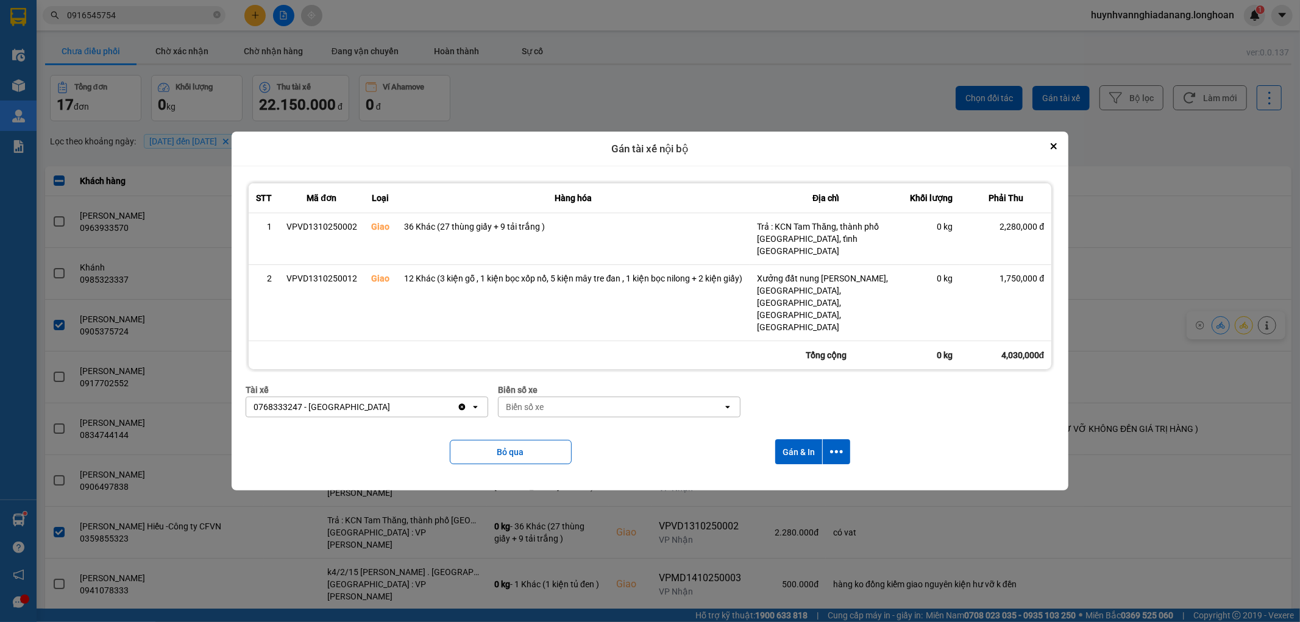
click at [556, 398] on div "Biển số xe" at bounding box center [611, 408] width 224 height 20
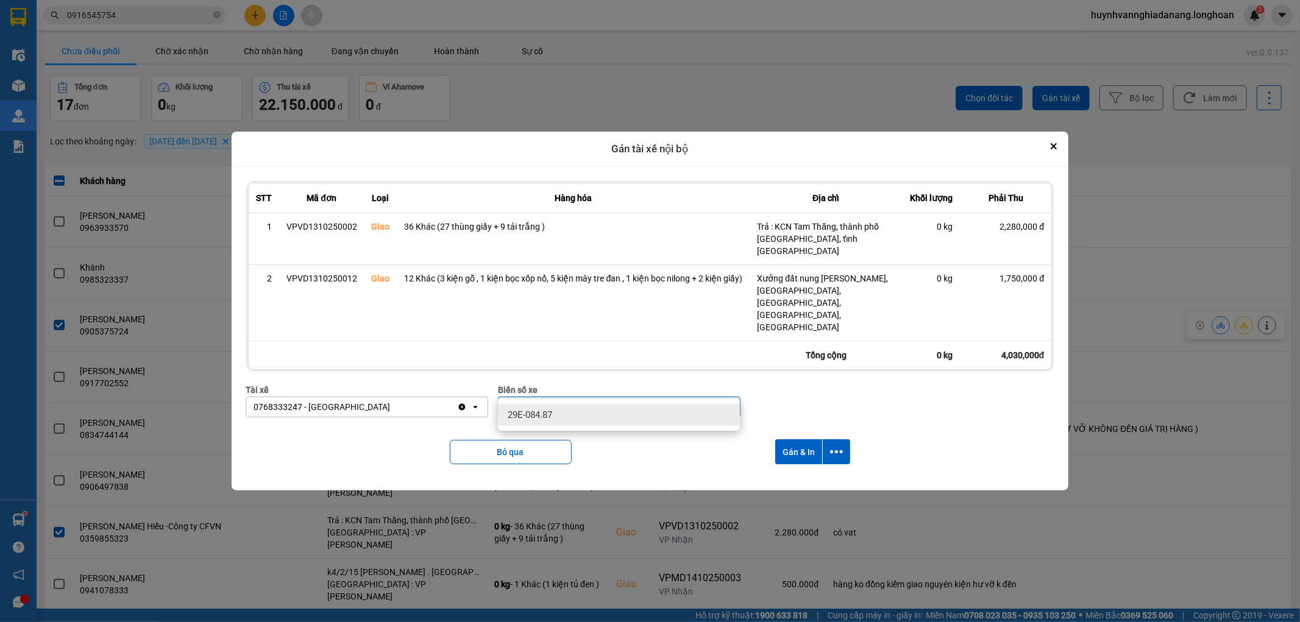
type input "8487"
click at [566, 416] on div "29E-084.87" at bounding box center [619, 415] width 242 height 22
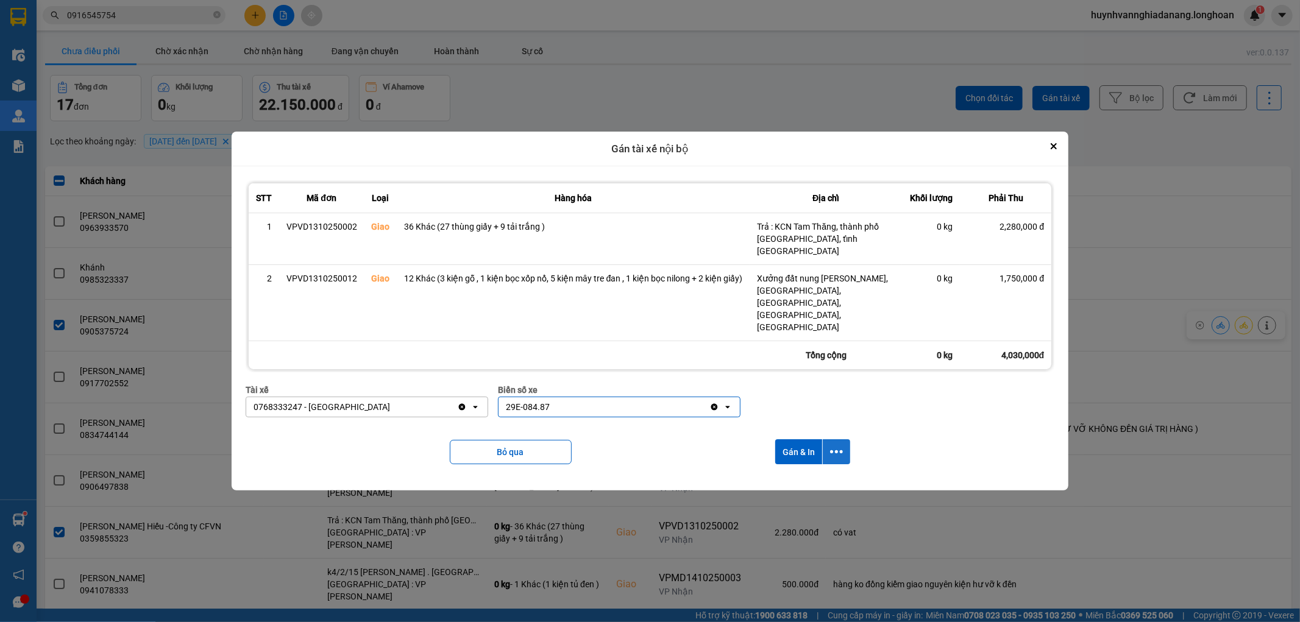
click at [840, 451] on icon "dialog" at bounding box center [836, 452] width 13 height 3
click at [810, 463] on div "Chỉ gán tài" at bounding box center [804, 467] width 72 height 12
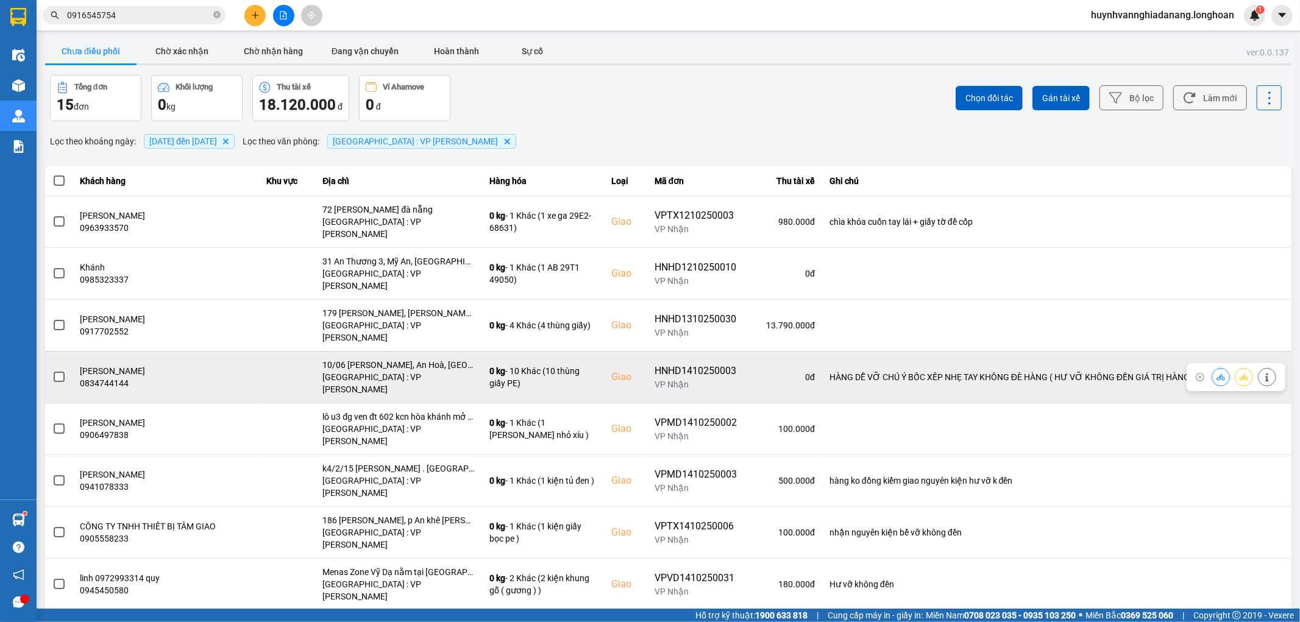
click at [52, 371] on label at bounding box center [58, 377] width 13 height 13
click at [52, 371] on input "checkbox" at bounding box center [52, 371] width 0 height 0
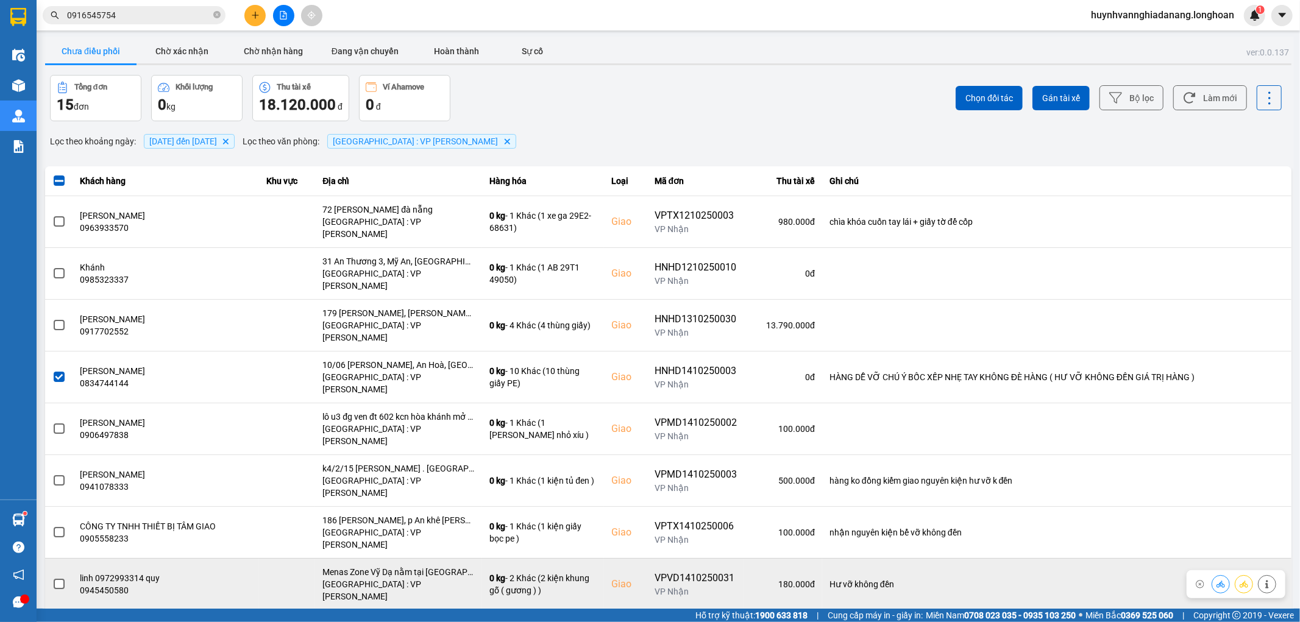
click at [64, 578] on label at bounding box center [58, 584] width 13 height 13
click at [52, 578] on input "checkbox" at bounding box center [52, 578] width 0 height 0
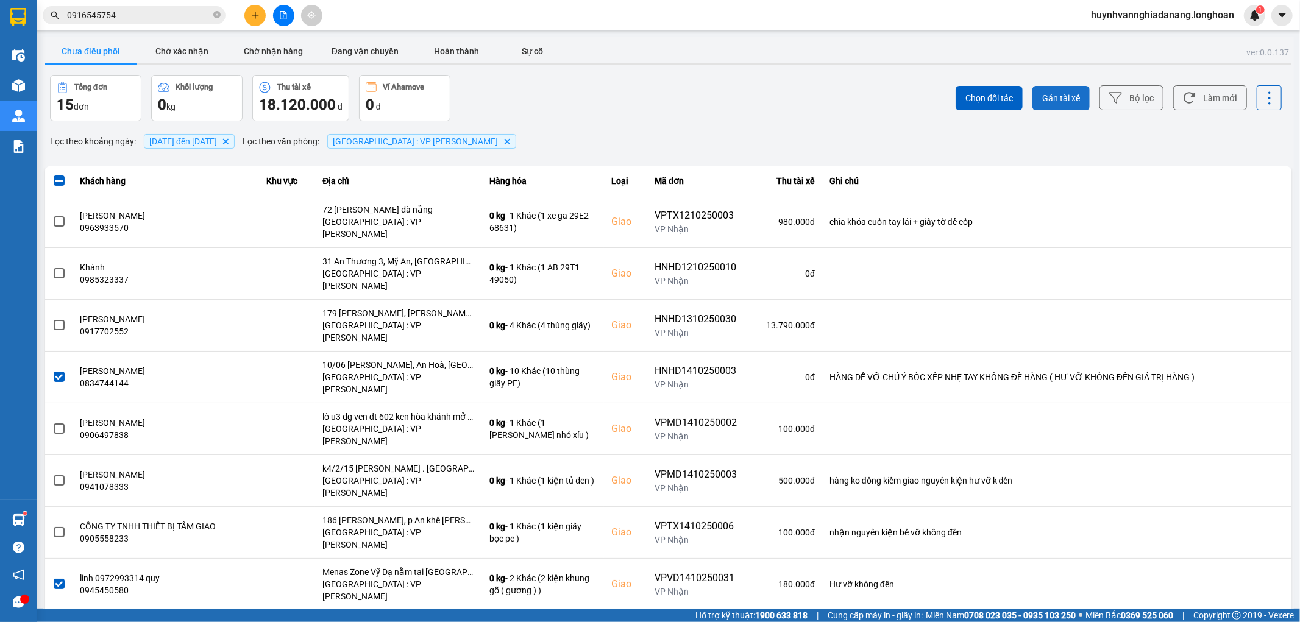
click at [1068, 96] on span "Gán tài xế" at bounding box center [1062, 98] width 38 height 12
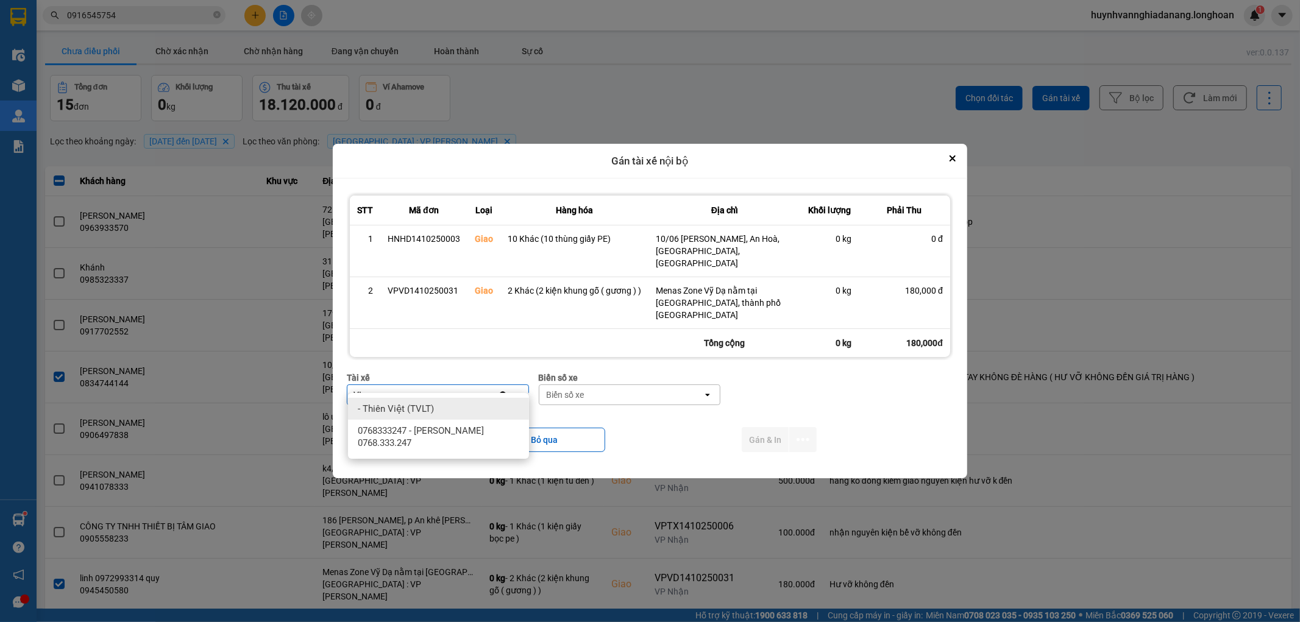
type input "VI"
drag, startPoint x: 435, startPoint y: 431, endPoint x: 539, endPoint y: 419, distance: 105.0
click at [439, 430] on span "0768333247 - [PERSON_NAME] 0768.333.247" at bounding box center [441, 437] width 166 height 24
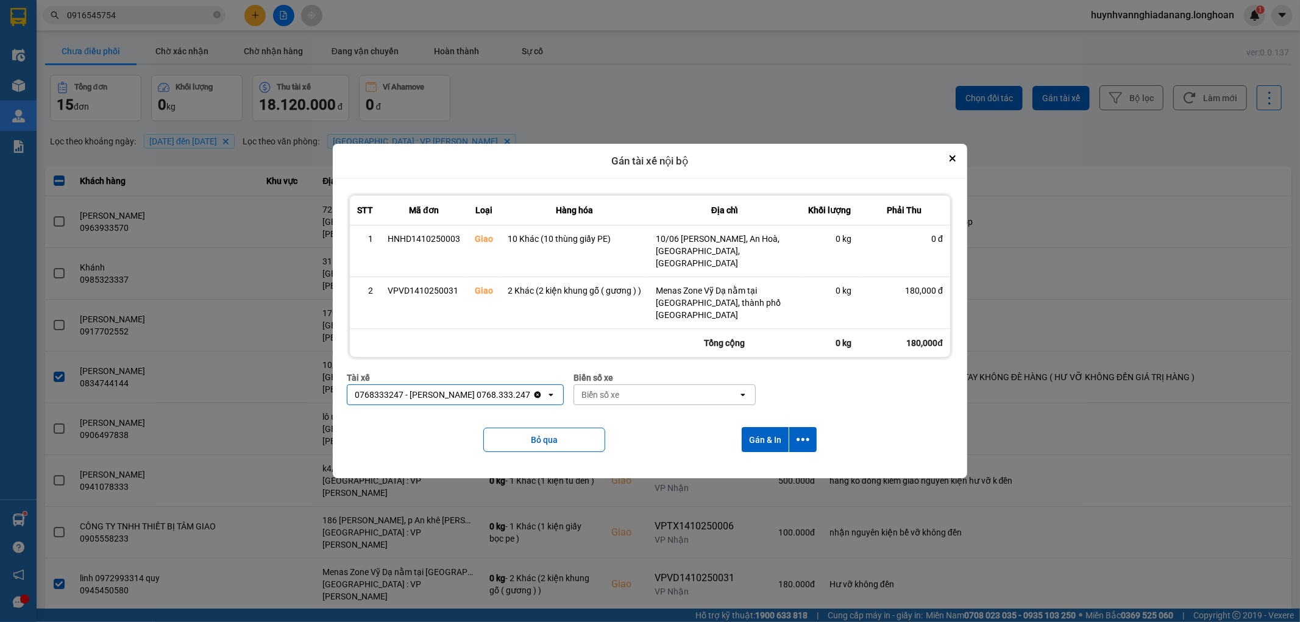
click at [608, 389] on div "Biển số xe" at bounding box center [601, 395] width 38 height 12
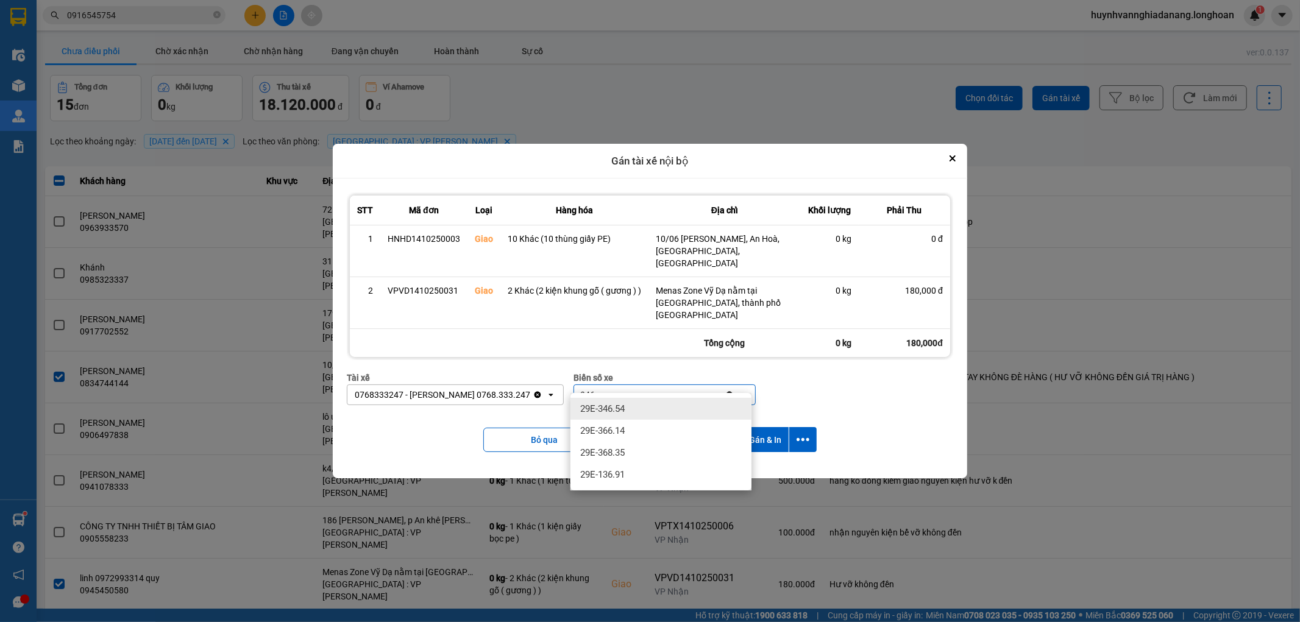
type input "346"
click at [655, 410] on div "29E-346.54" at bounding box center [661, 409] width 181 height 22
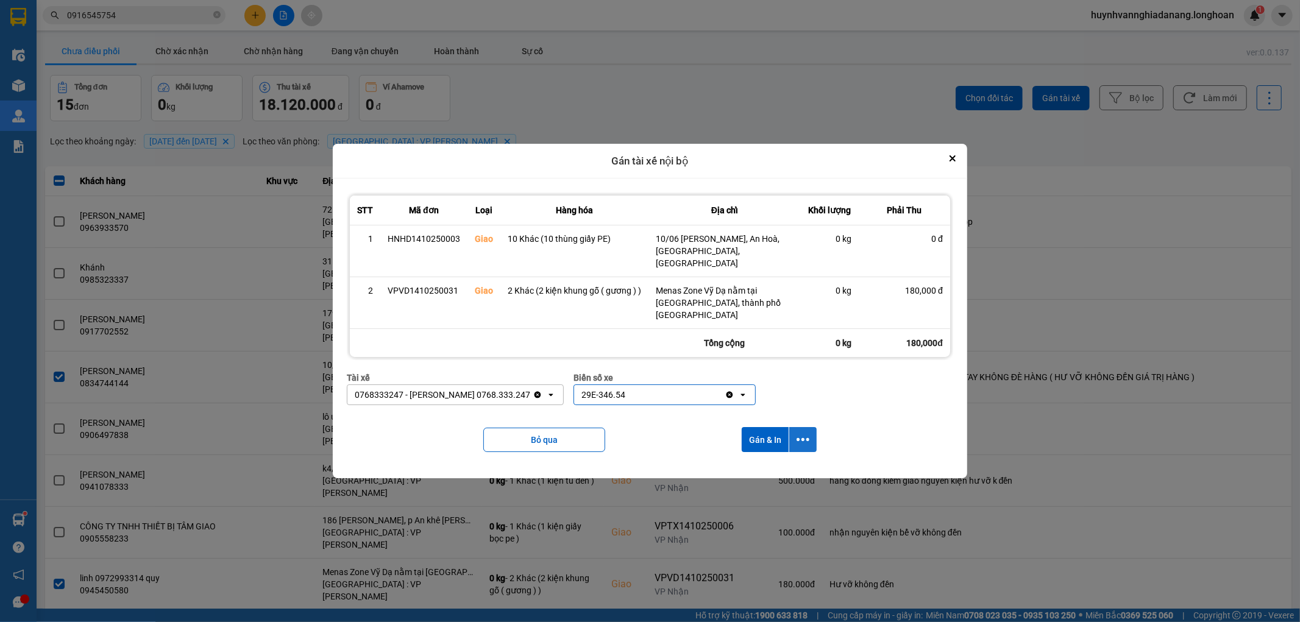
click at [806, 433] on icon "dialog" at bounding box center [803, 439] width 13 height 13
click at [766, 458] on span "Chỉ gán tài" at bounding box center [755, 461] width 40 height 12
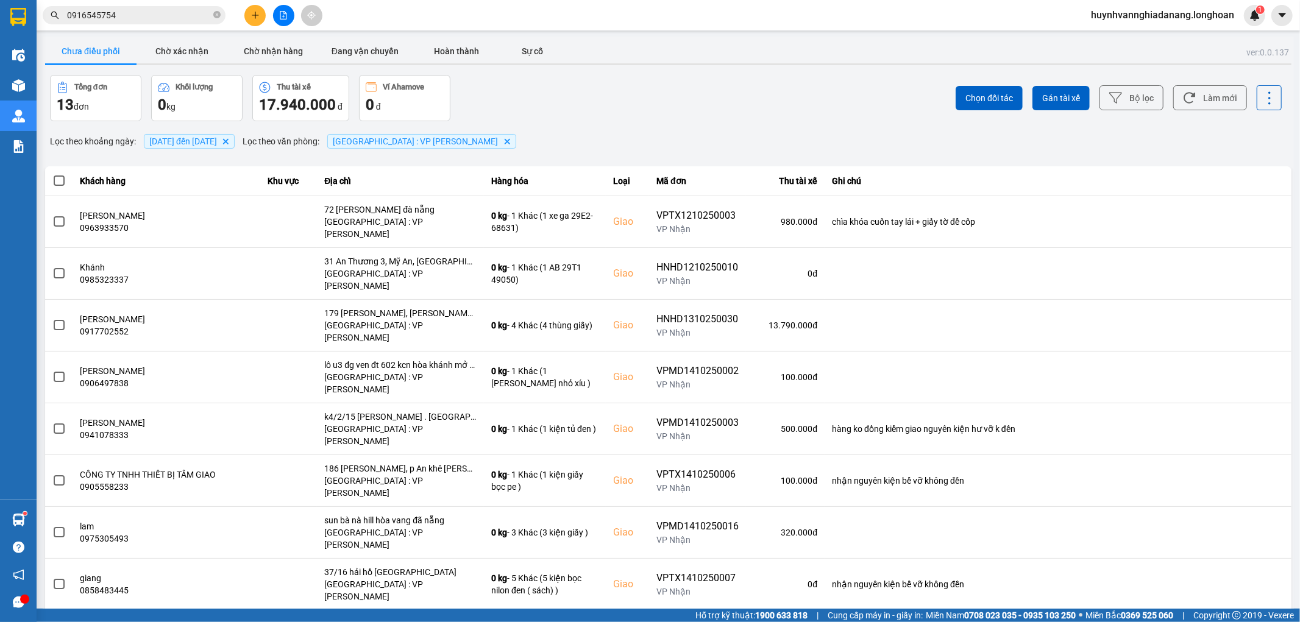
drag, startPoint x: 59, startPoint y: 176, endPoint x: 70, endPoint y: 177, distance: 11.0
click at [60, 176] on span at bounding box center [59, 181] width 11 height 11
click at [52, 174] on input "checkbox" at bounding box center [52, 174] width 0 height 0
click at [1057, 101] on span "Gán tài xế" at bounding box center [1062, 98] width 38 height 12
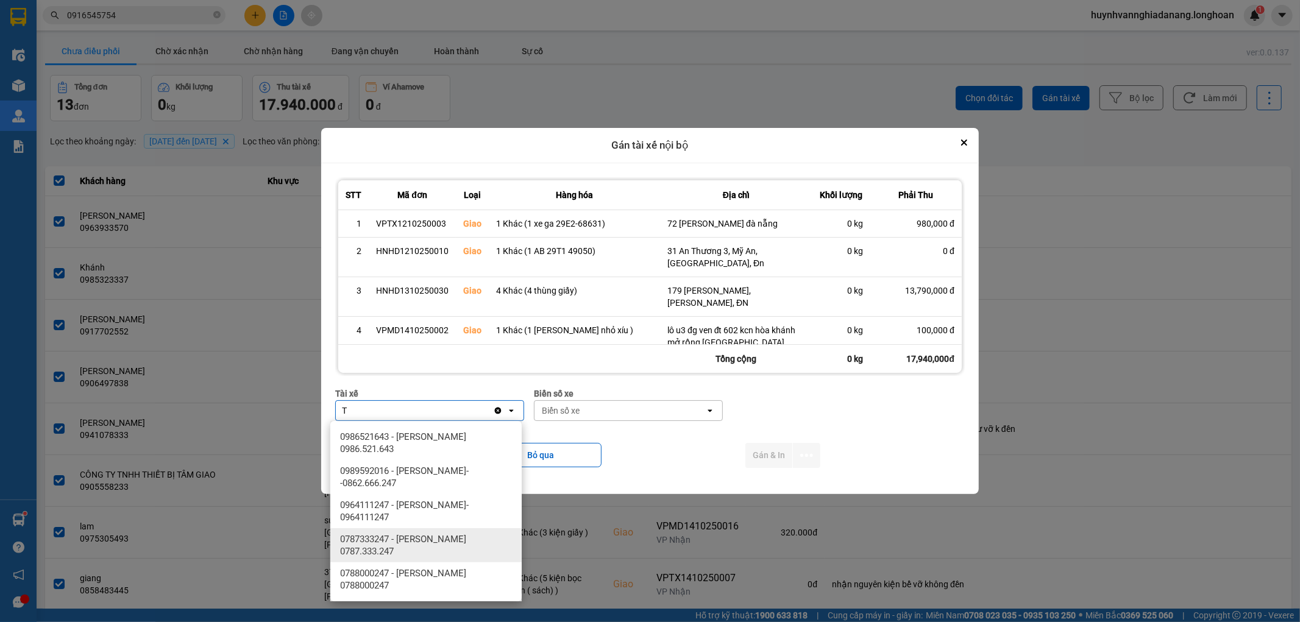
type input "T"
click at [443, 546] on span "0787333247 - [PERSON_NAME] 0787.333.247" at bounding box center [428, 545] width 177 height 24
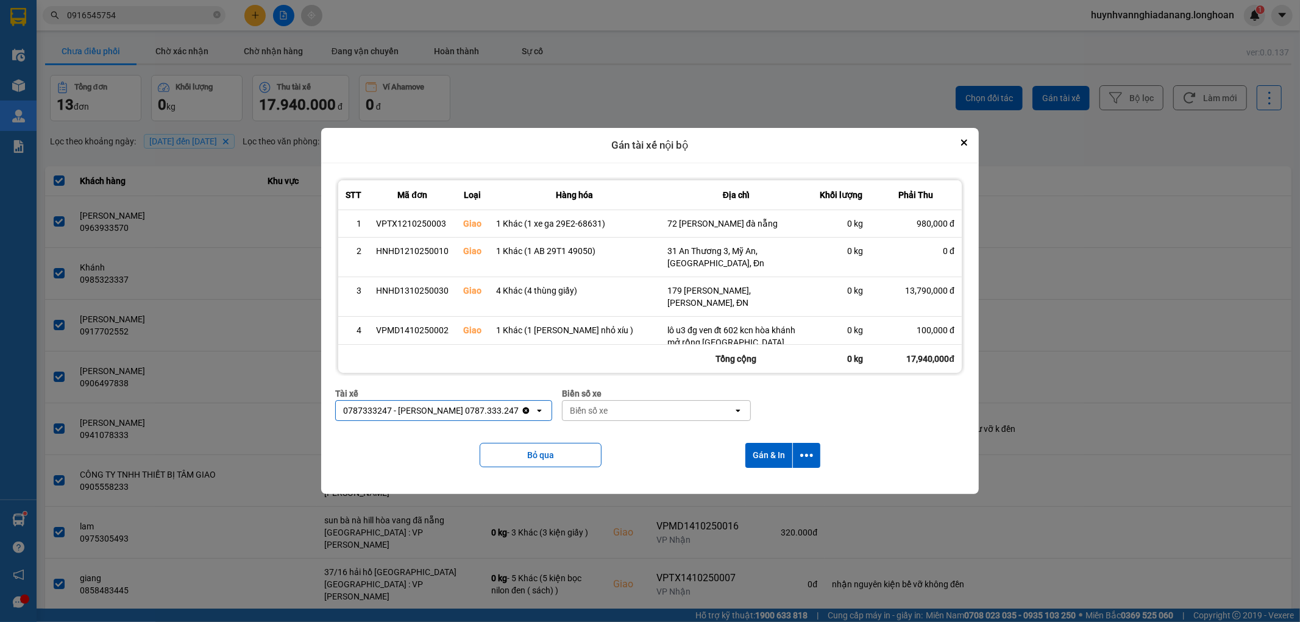
click at [610, 412] on div "Biển số xe" at bounding box center [648, 411] width 171 height 20
type input "6268"
click at [624, 437] on div "29H-962.68" at bounding box center [655, 437] width 191 height 22
click at [813, 454] on icon "dialog" at bounding box center [806, 455] width 13 height 13
click at [772, 487] on span "Chỉ gán tài" at bounding box center [760, 489] width 40 height 12
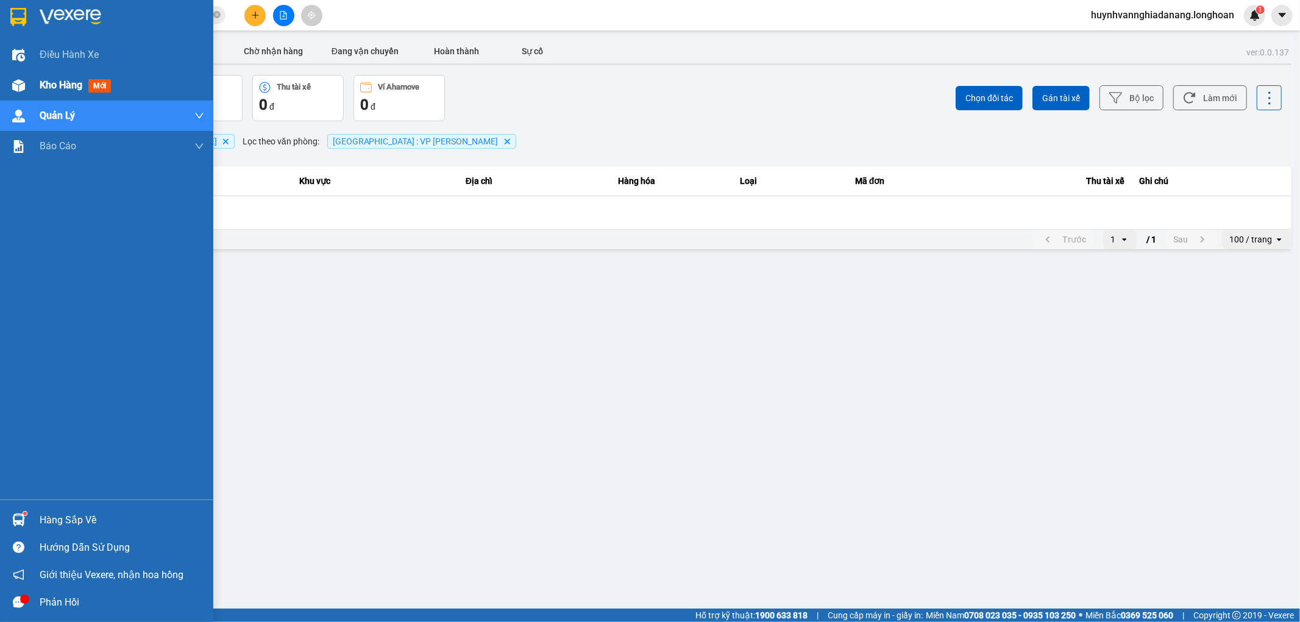
click at [61, 88] on span "Kho hàng" at bounding box center [61, 85] width 43 height 12
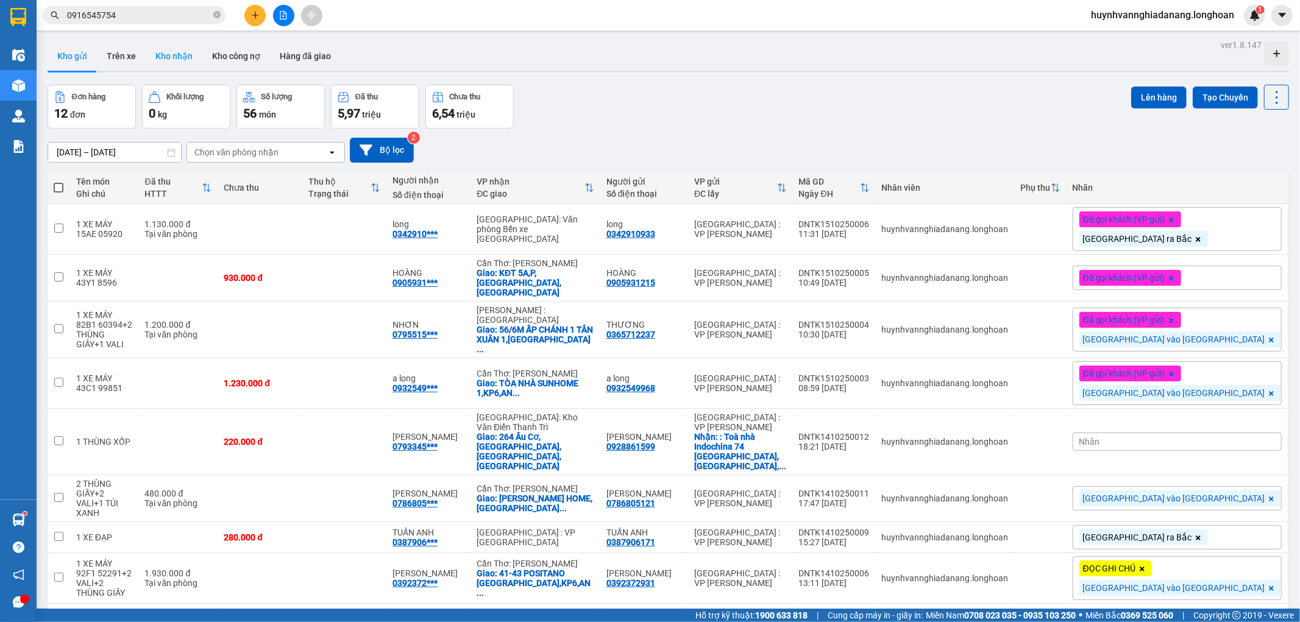
click at [182, 54] on button "Kho nhận" at bounding box center [174, 55] width 57 height 29
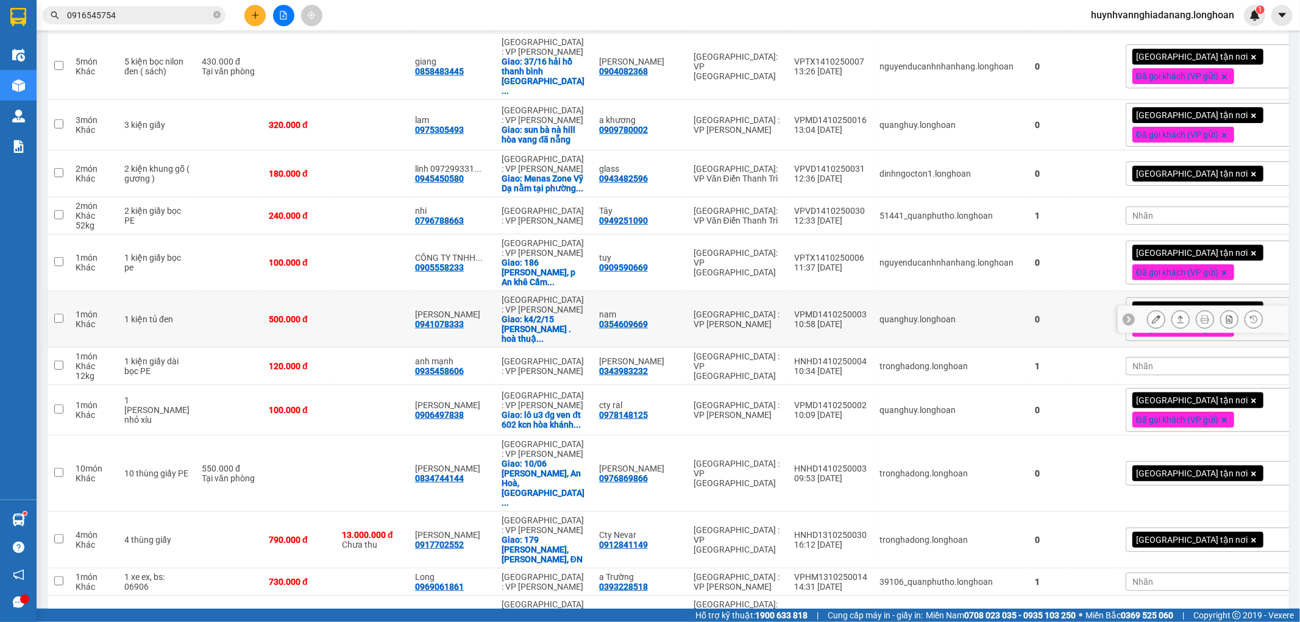
scroll to position [541, 0]
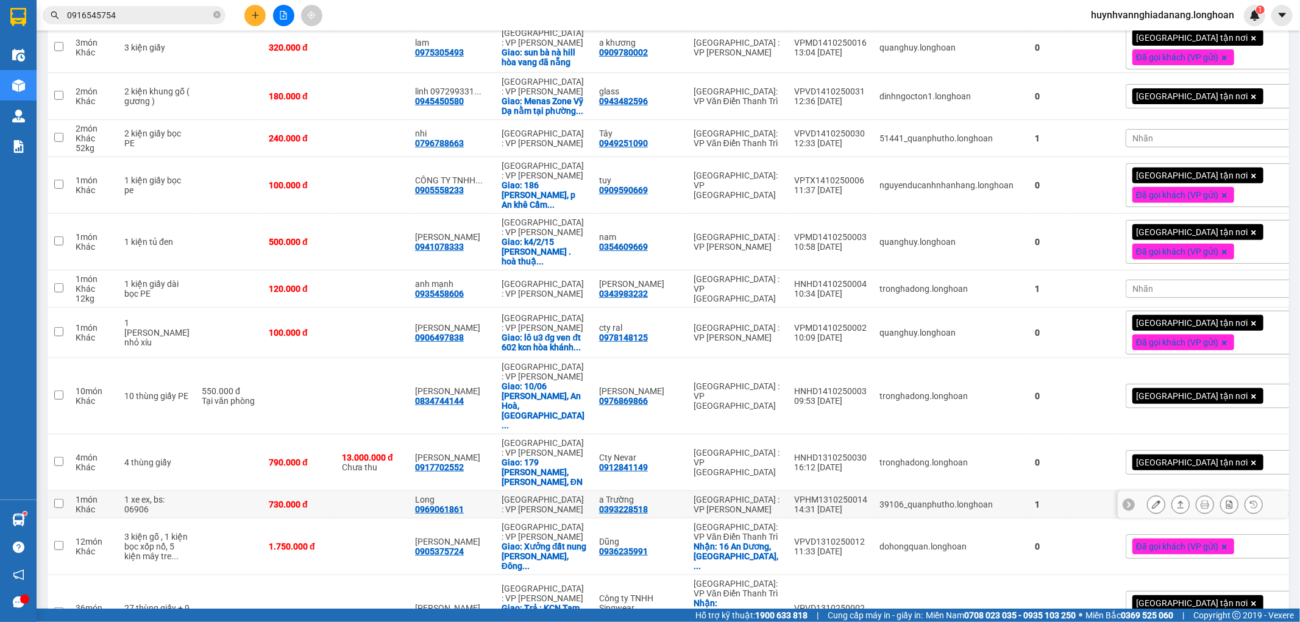
click at [1126, 496] on div "Nhãn" at bounding box center [1230, 505] width 209 height 18
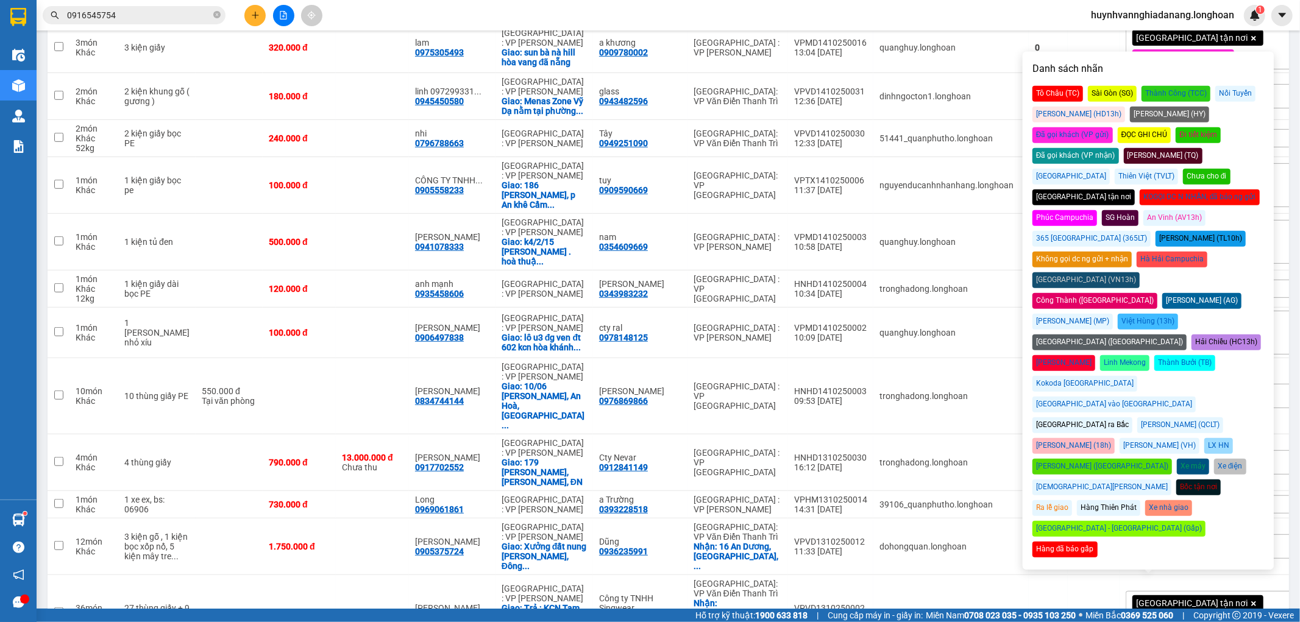
click at [1119, 148] on div "Đã gọi khách (VP nhận)" at bounding box center [1076, 156] width 87 height 16
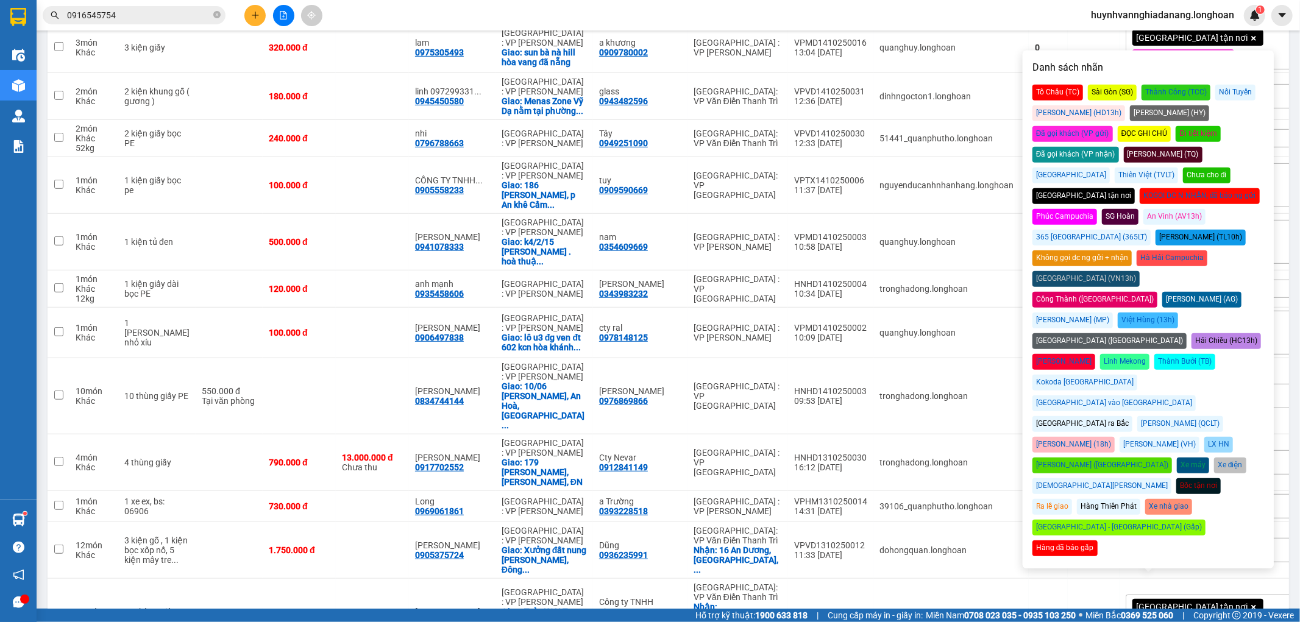
click at [1136, 545] on span "Đã gọi khách (VP gửi)" at bounding box center [1177, 550] width 82 height 11
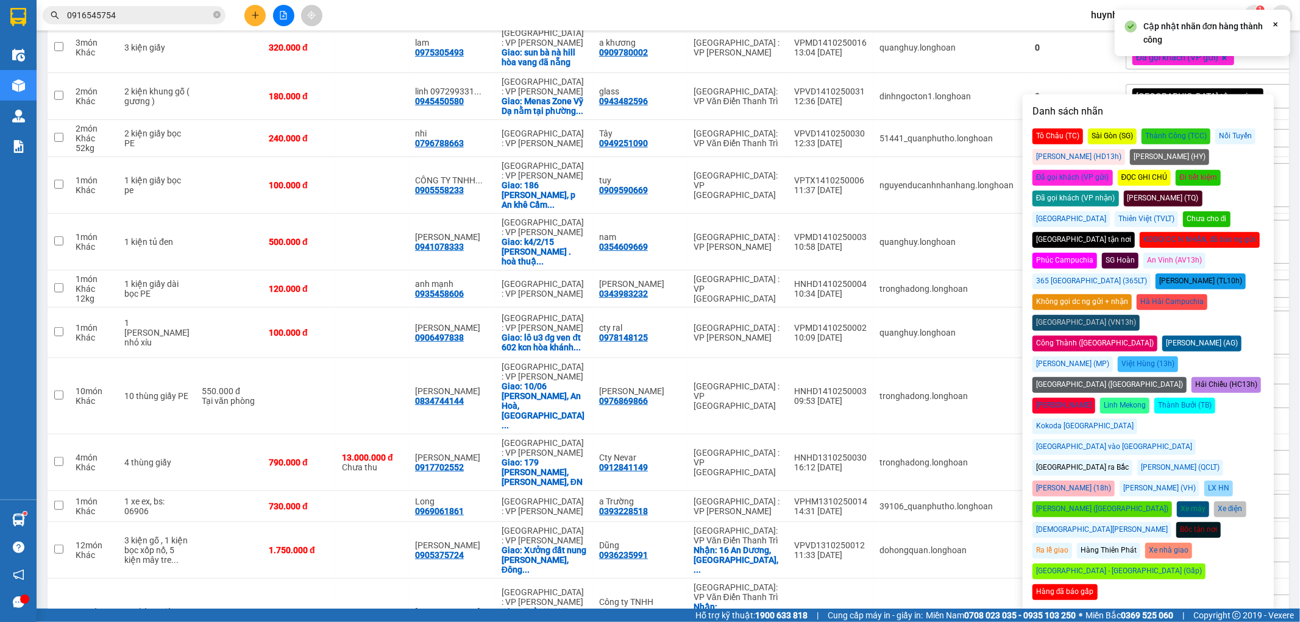
click at [1068, 232] on div "[GEOGRAPHIC_DATA] tận nơi" at bounding box center [1084, 240] width 102 height 16
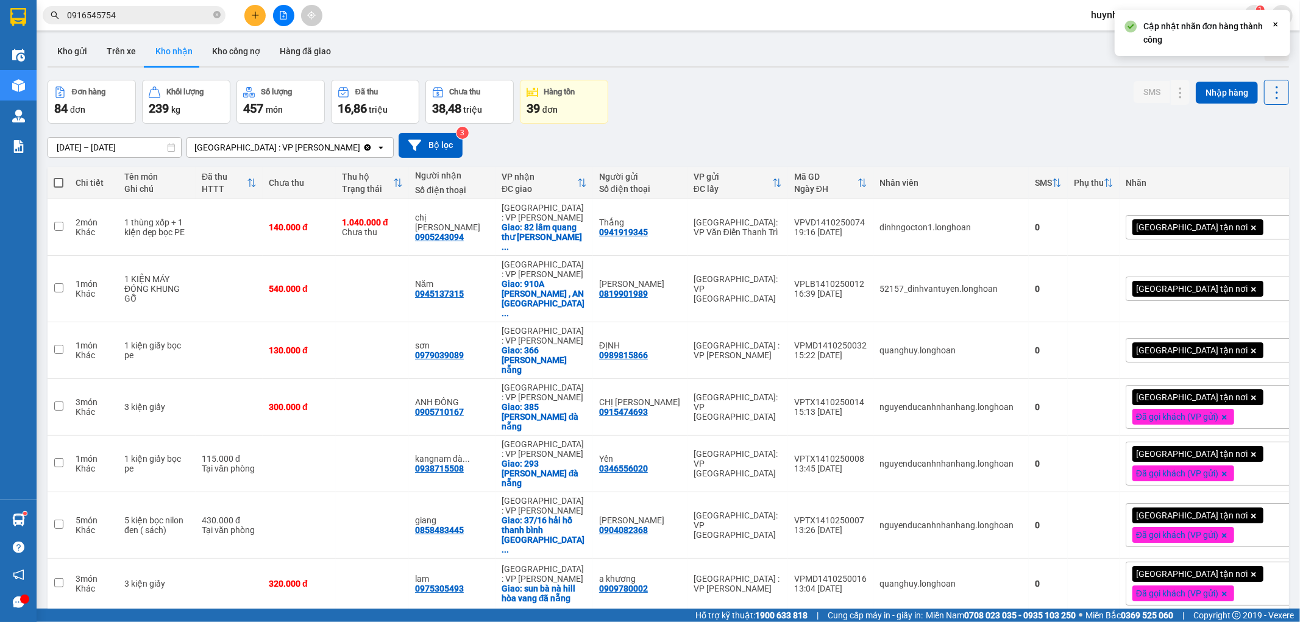
scroll to position [0, 0]
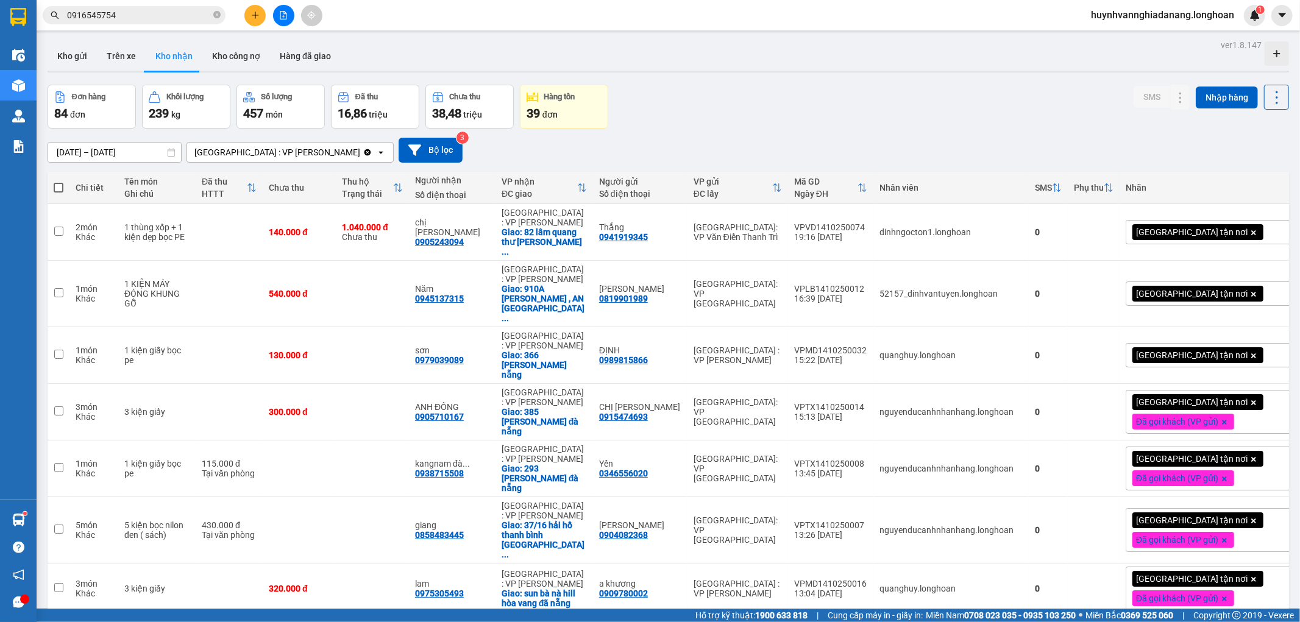
click at [791, 118] on div "Đơn hàng 84 đơn Khối lượng 239 kg Số lượng 457 món Đã thu 16,86 triệu Chưa thu …" at bounding box center [669, 107] width 1242 height 44
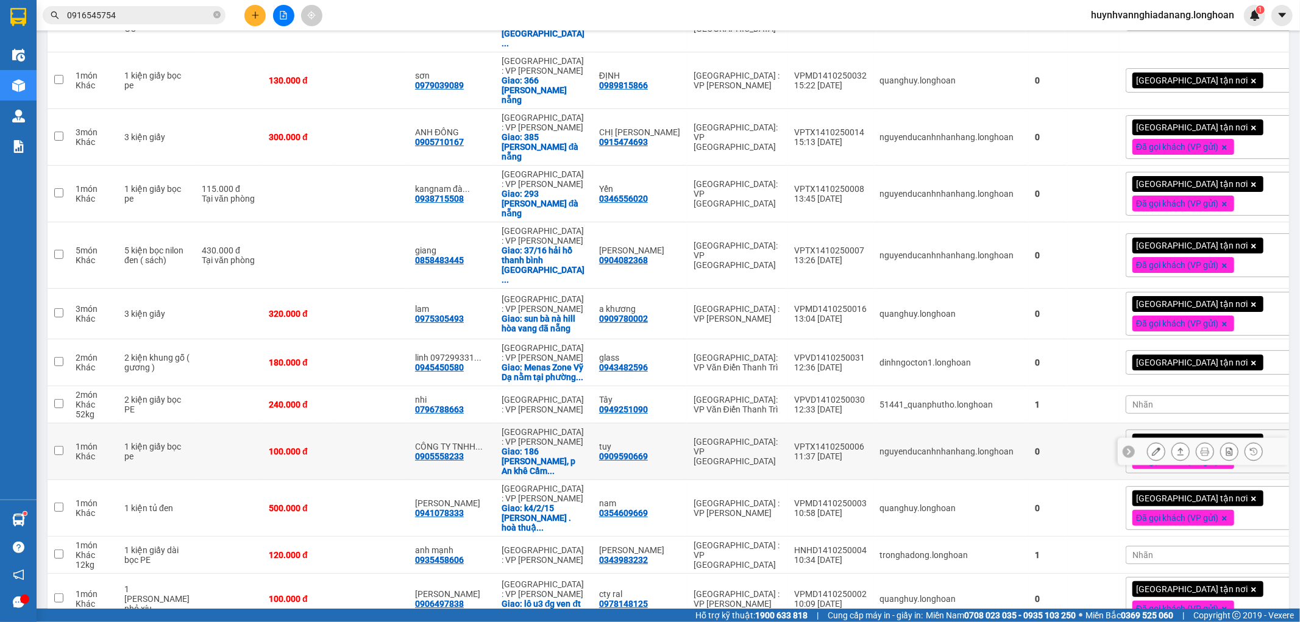
scroll to position [338, 0]
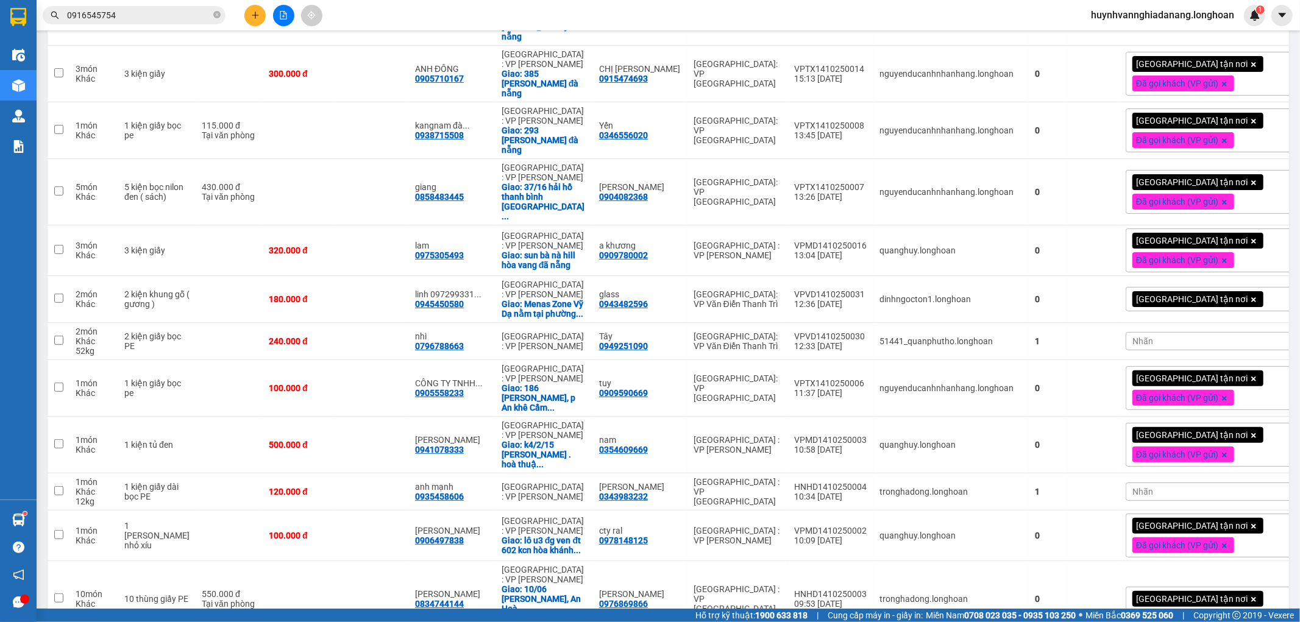
click at [1141, 332] on div "Nhãn" at bounding box center [1230, 341] width 209 height 18
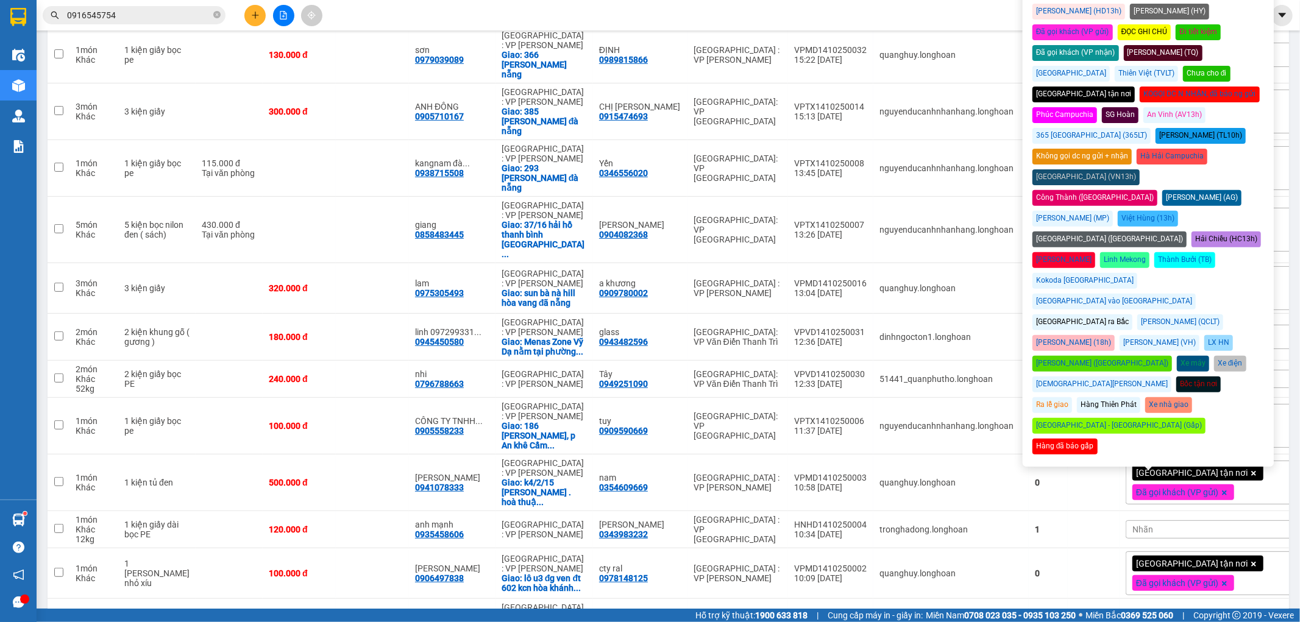
scroll to position [271, 0]
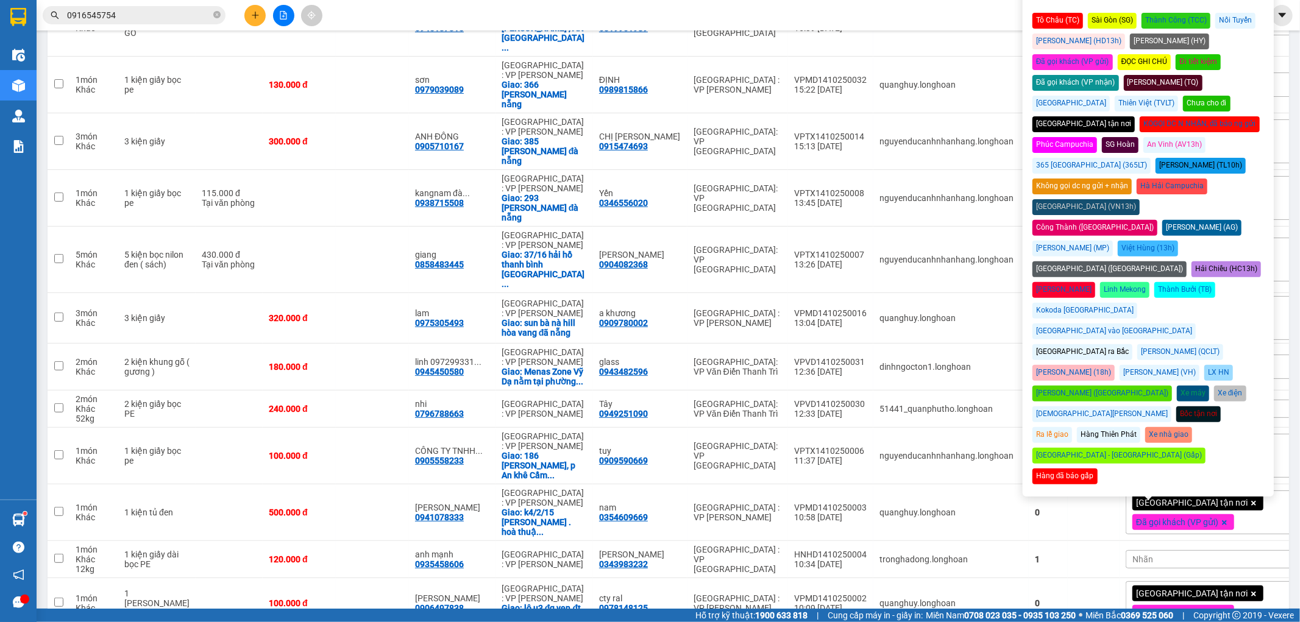
click at [1119, 75] on div "Đã gọi khách (VP nhận)" at bounding box center [1076, 83] width 87 height 16
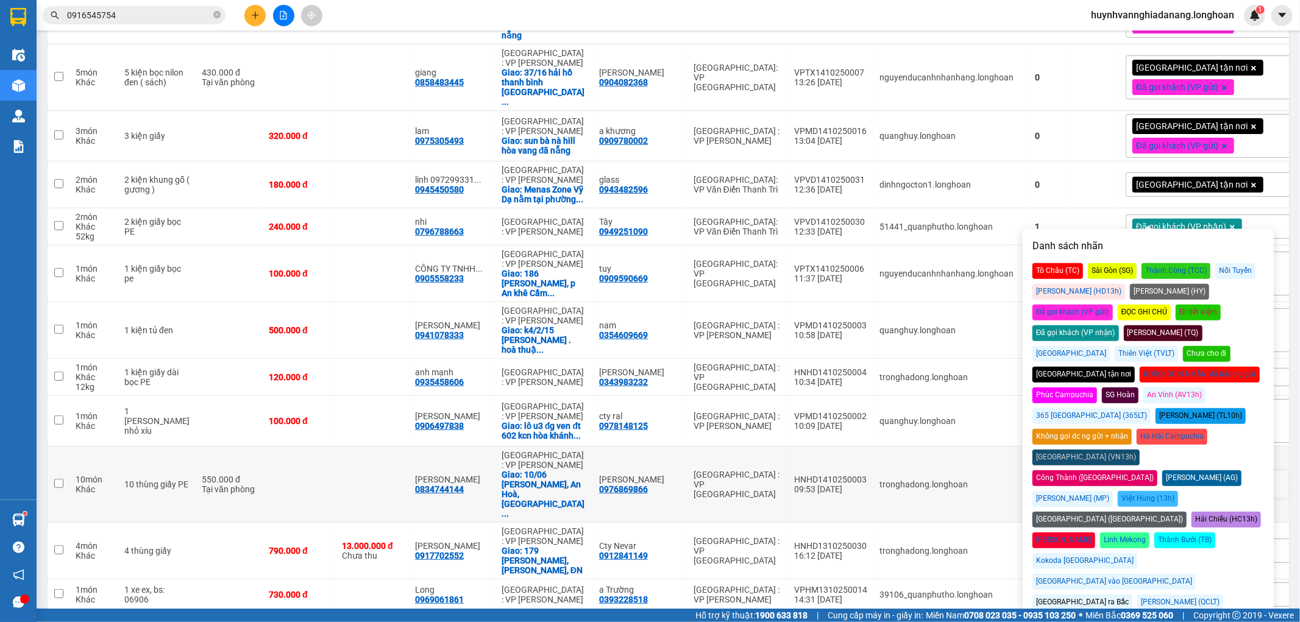
scroll to position [474, 0]
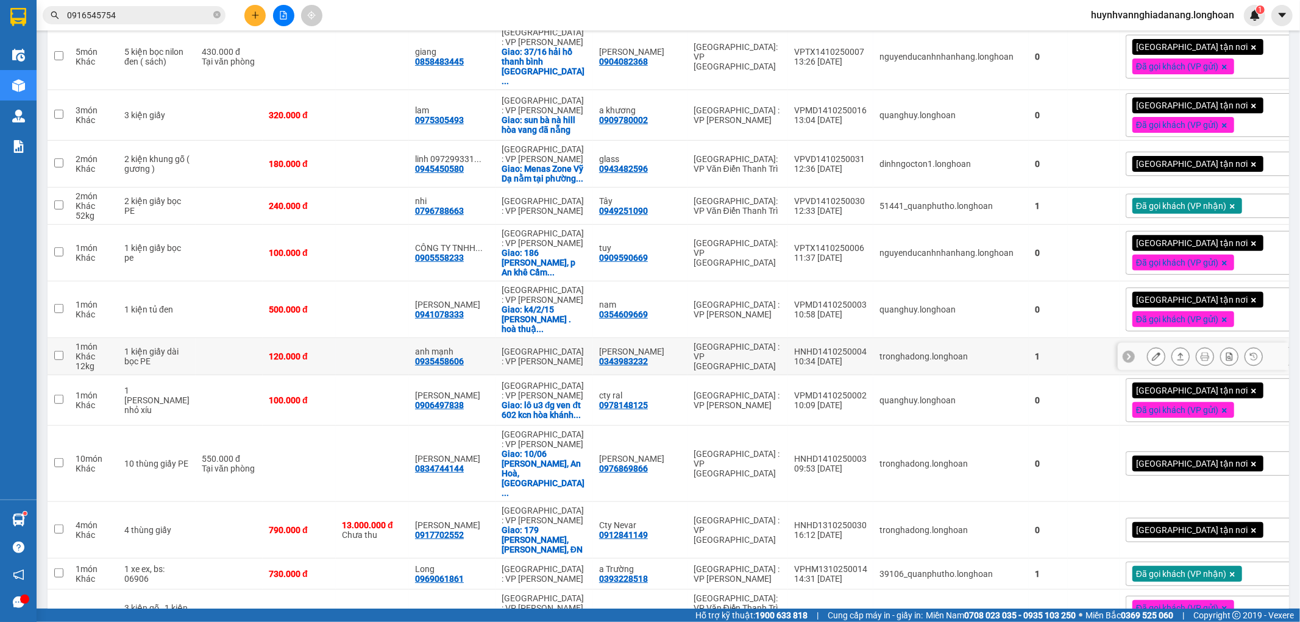
click at [376, 345] on td at bounding box center [372, 356] width 73 height 37
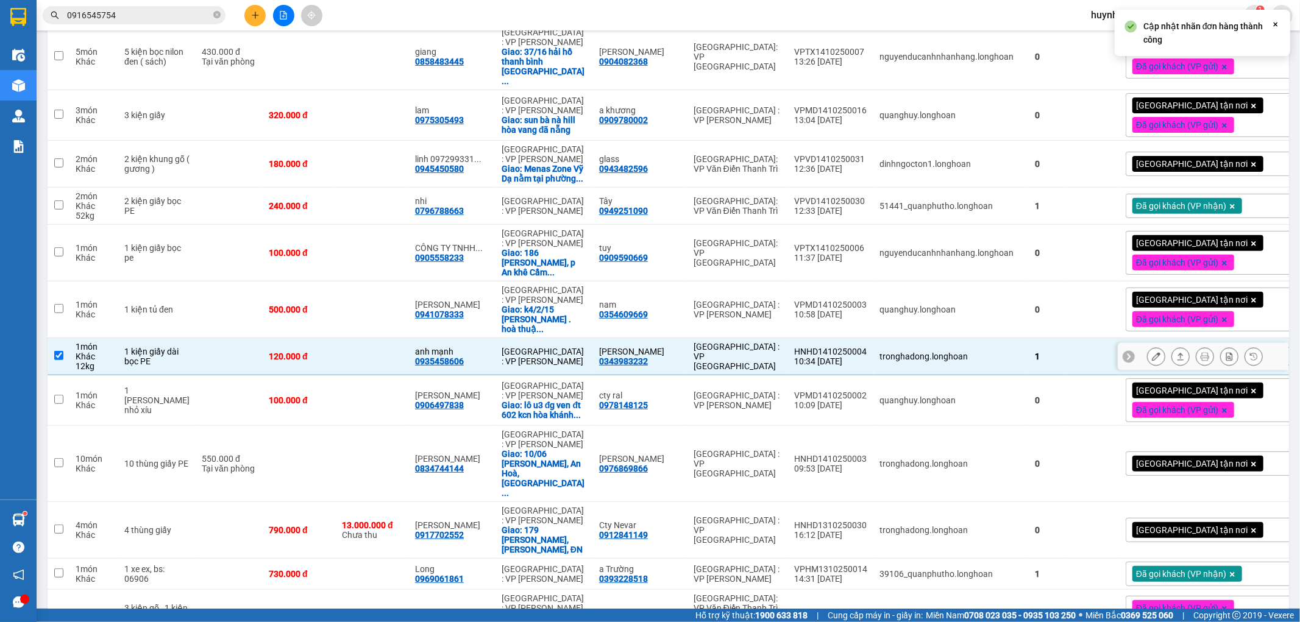
click at [376, 345] on td at bounding box center [372, 356] width 73 height 37
checkbox input "false"
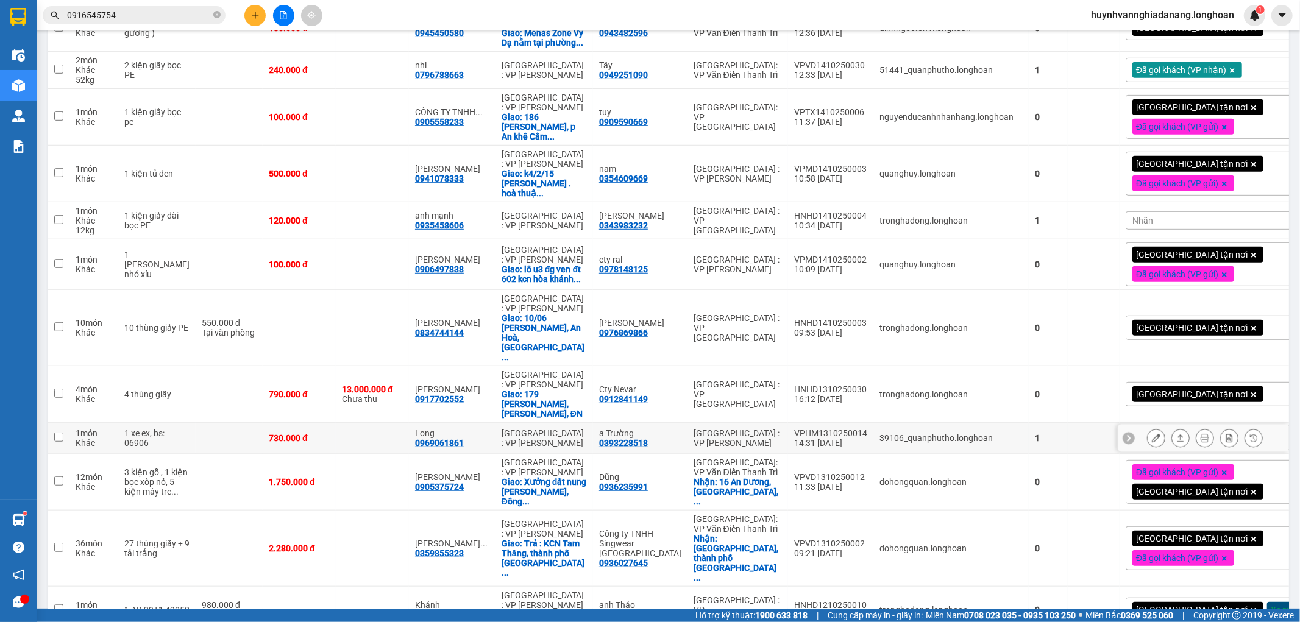
scroll to position [677, 0]
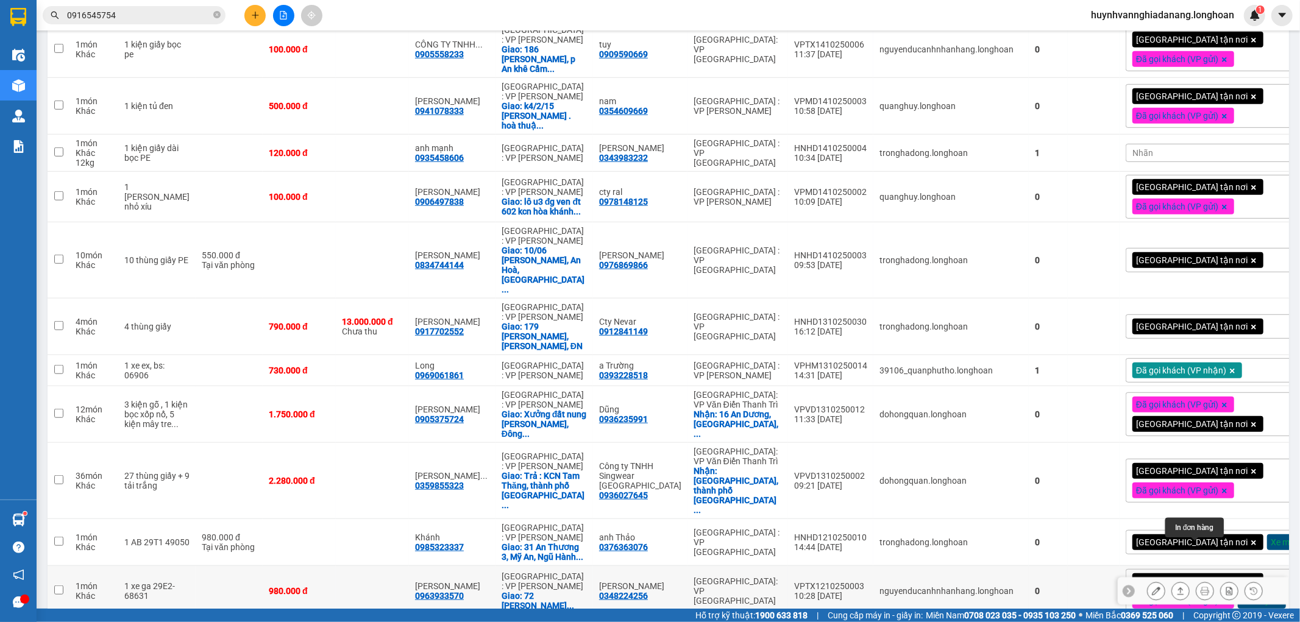
click at [1201, 587] on icon at bounding box center [1205, 591] width 9 height 9
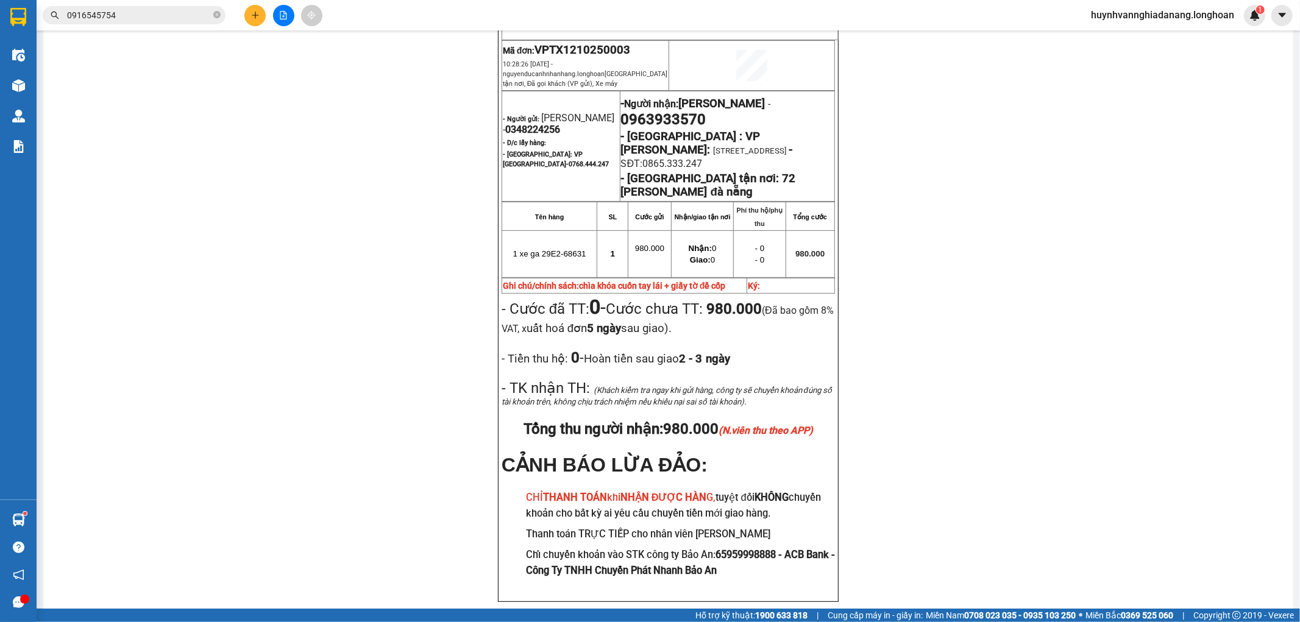
scroll to position [179, 0]
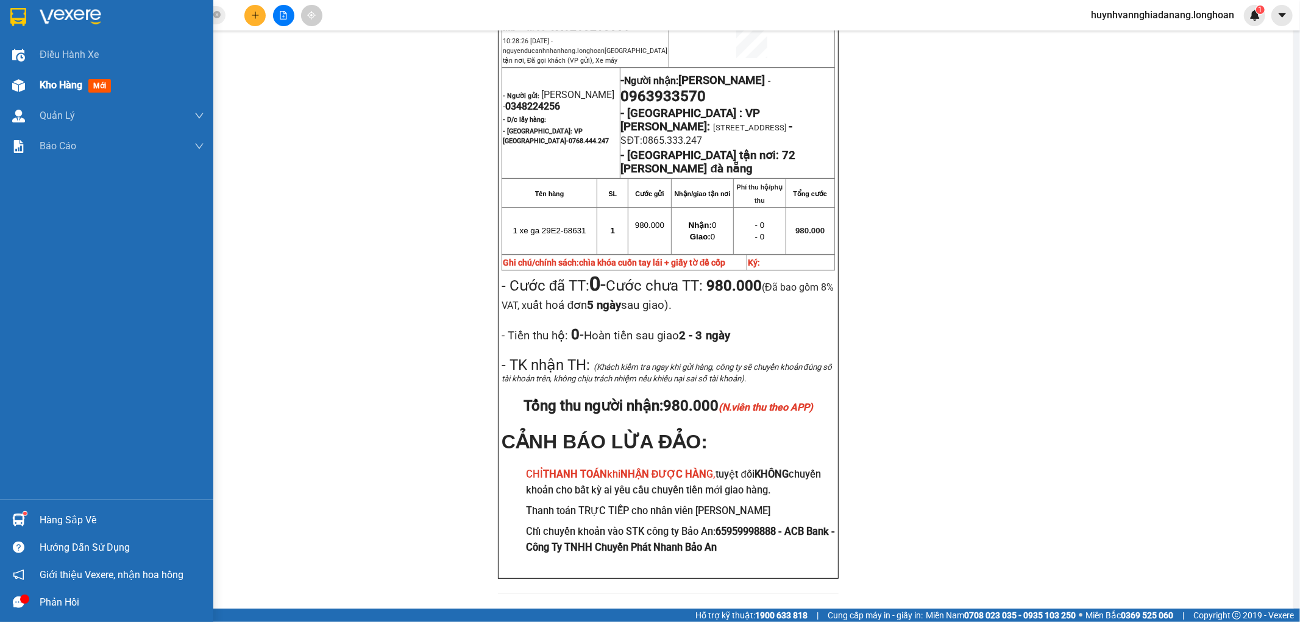
click at [67, 85] on span "Kho hàng" at bounding box center [61, 85] width 43 height 12
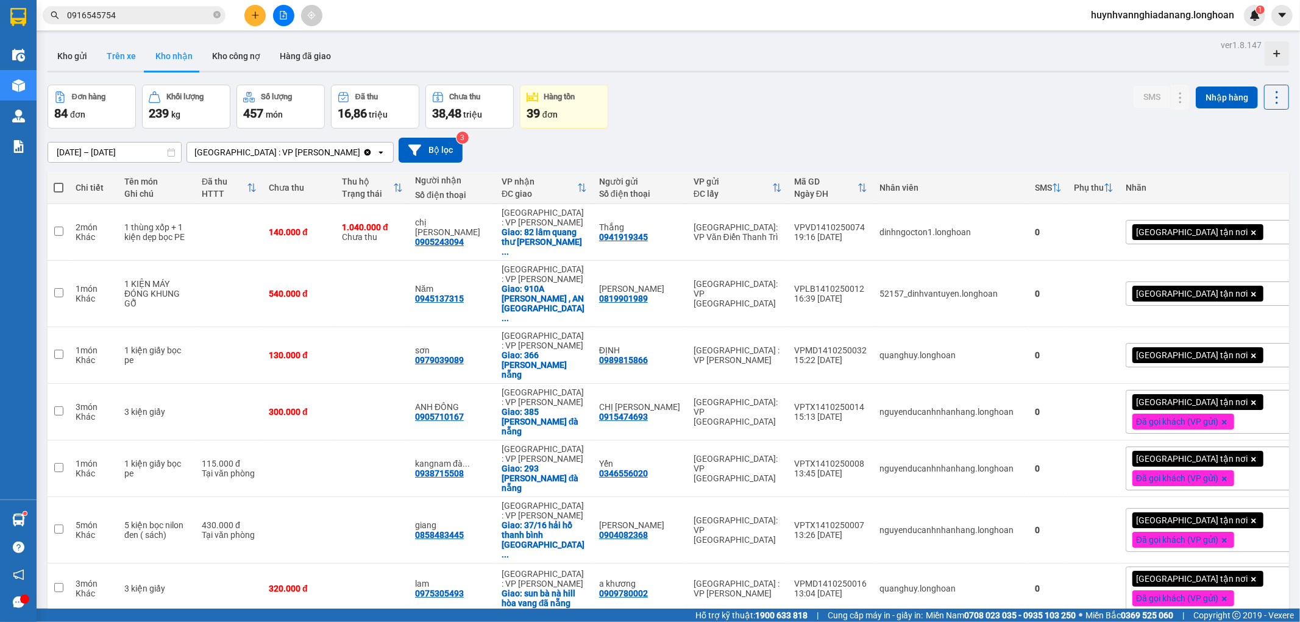
drag, startPoint x: 87, startPoint y: 57, endPoint x: 113, endPoint y: 65, distance: 27.4
click at [88, 57] on button "Kho gửi" at bounding box center [72, 55] width 49 height 29
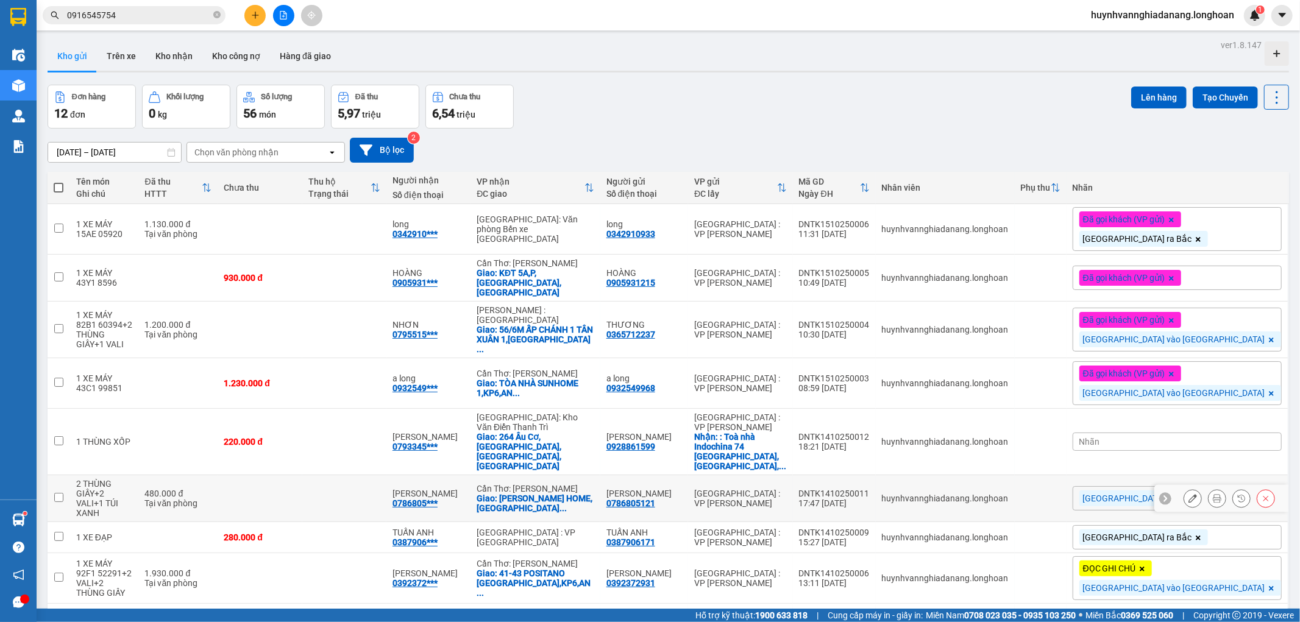
scroll to position [68, 0]
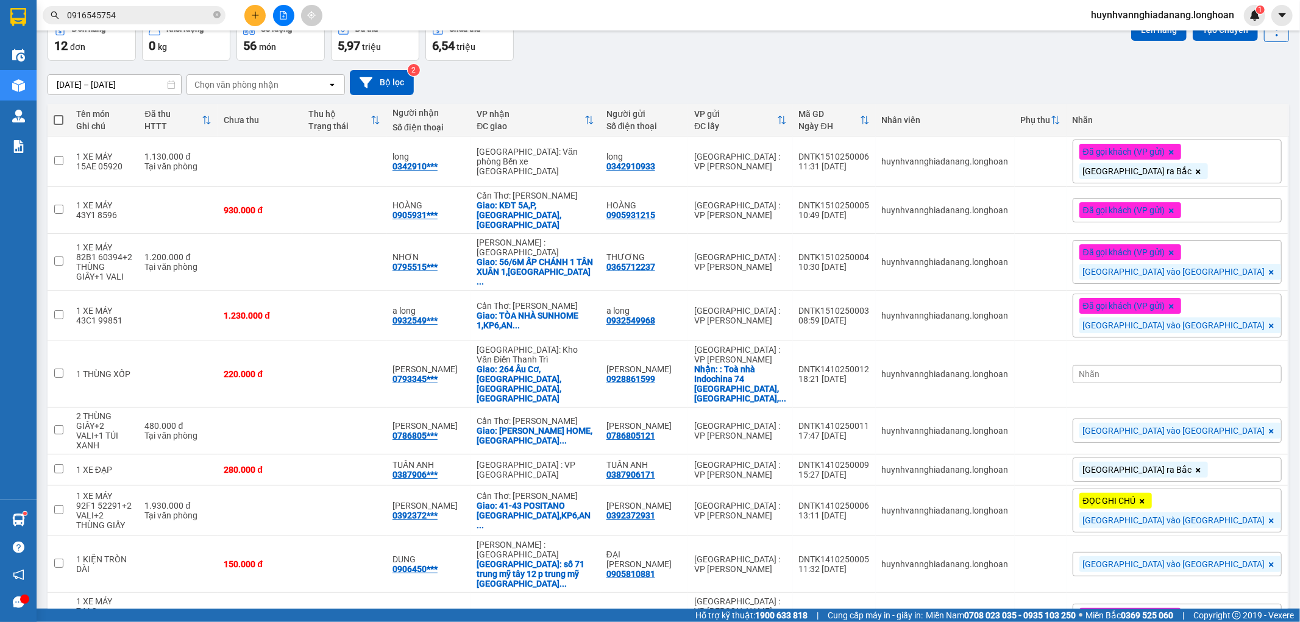
click at [1195, 365] on div "Nhãn" at bounding box center [1177, 374] width 209 height 18
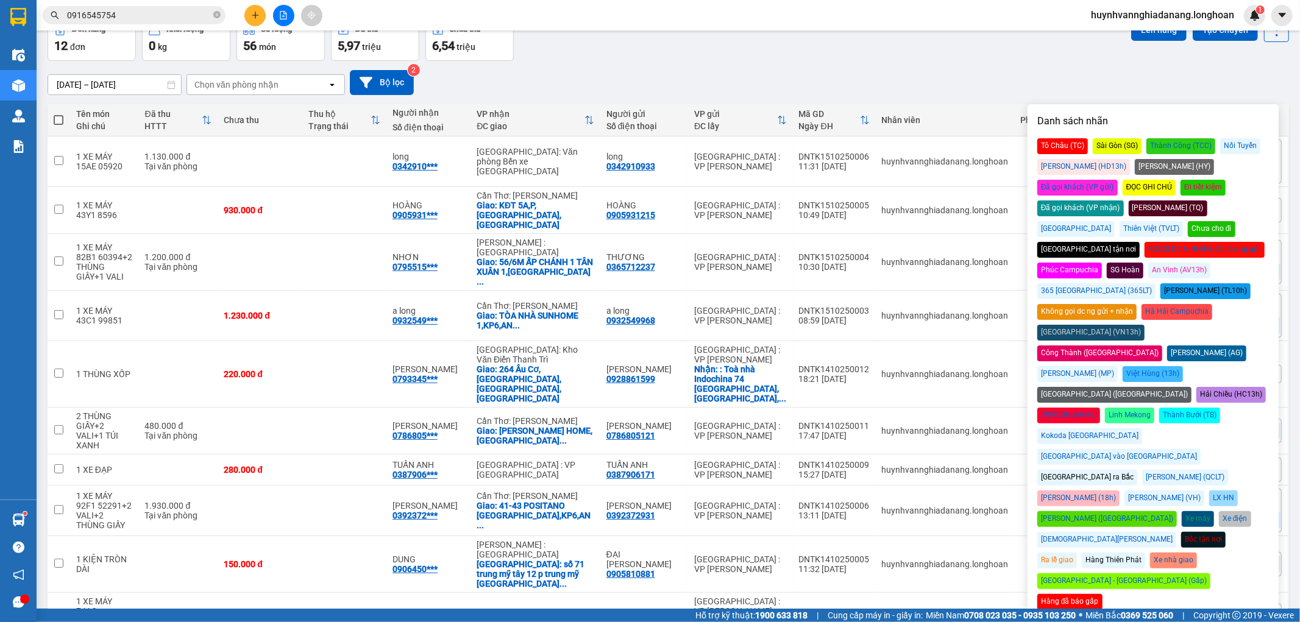
click at [1075, 470] on div "[GEOGRAPHIC_DATA] ra Bắc" at bounding box center [1088, 478] width 100 height 16
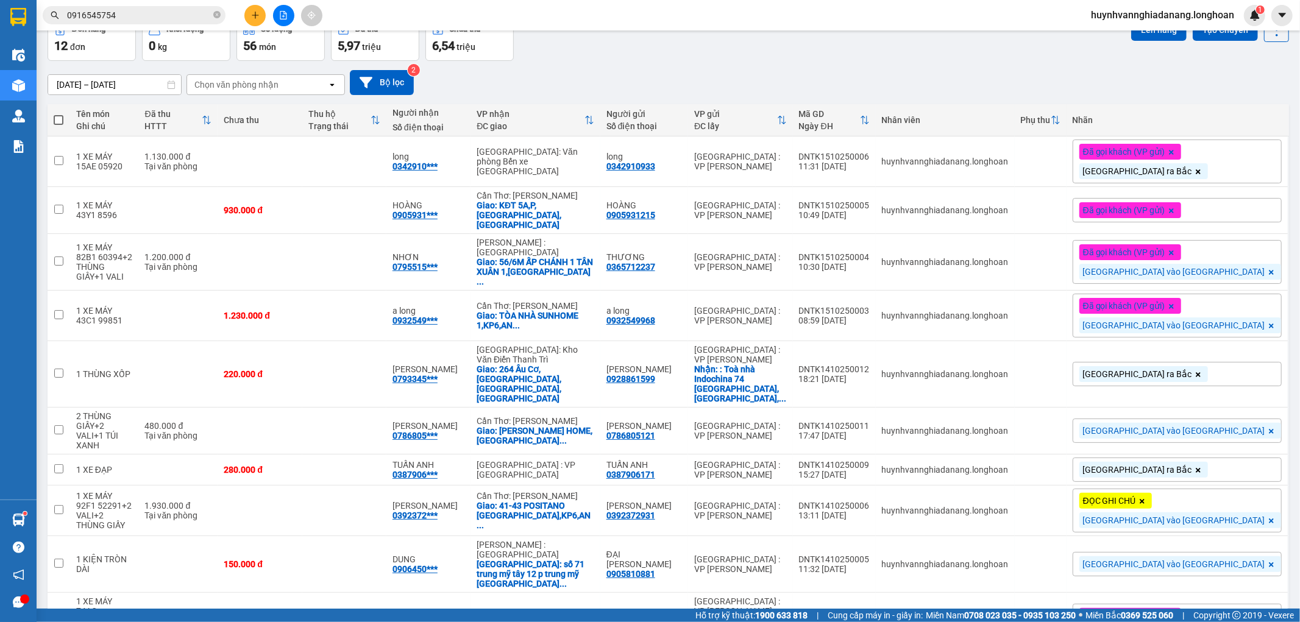
click at [940, 89] on div "[DATE] – [DATE] Press the down arrow key to interact with the calendar and sele…" at bounding box center [669, 82] width 1242 height 25
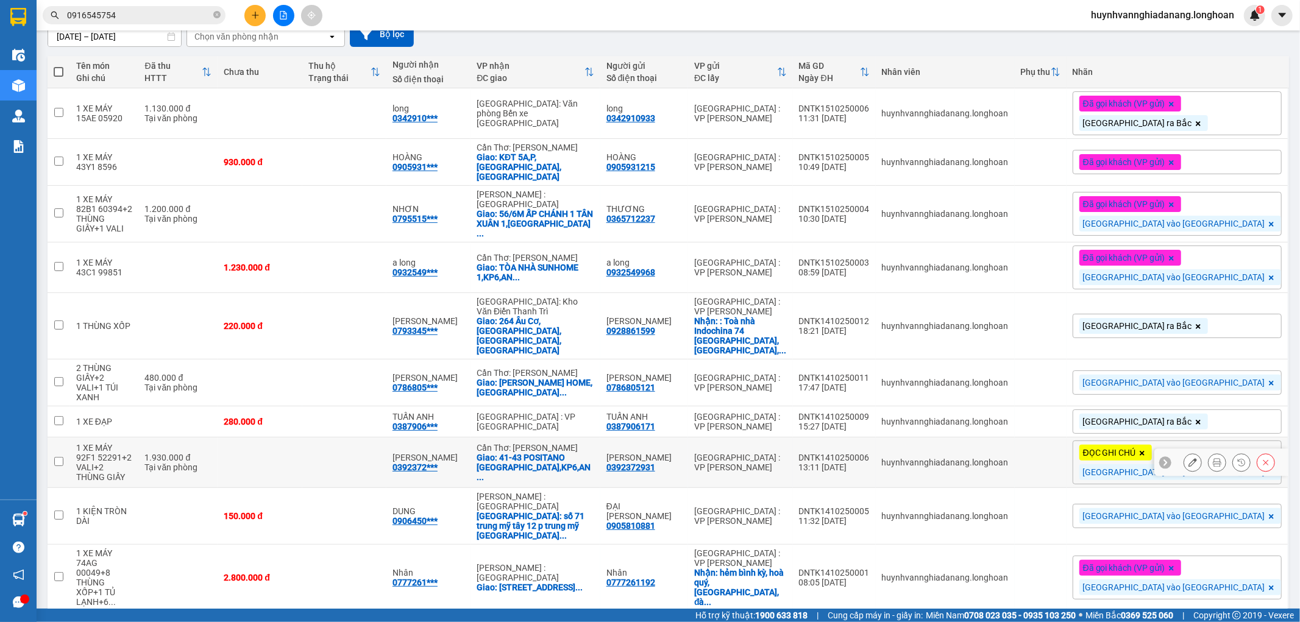
scroll to position [135, 0]
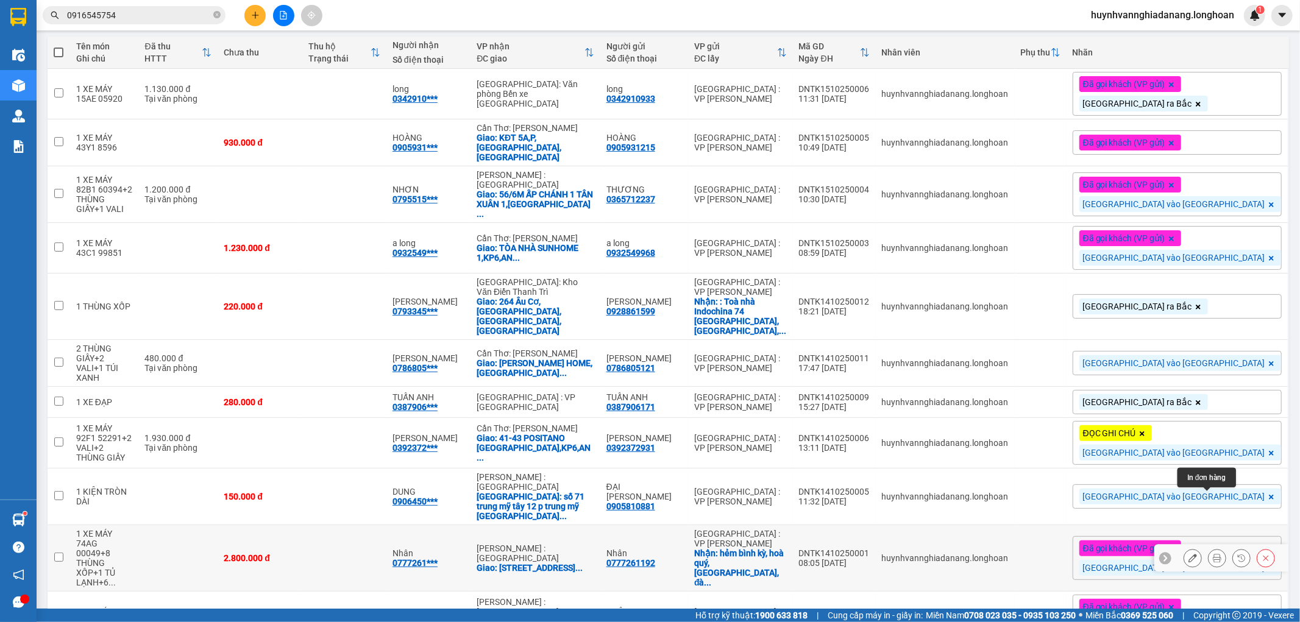
click at [1211, 548] on button at bounding box center [1217, 558] width 17 height 21
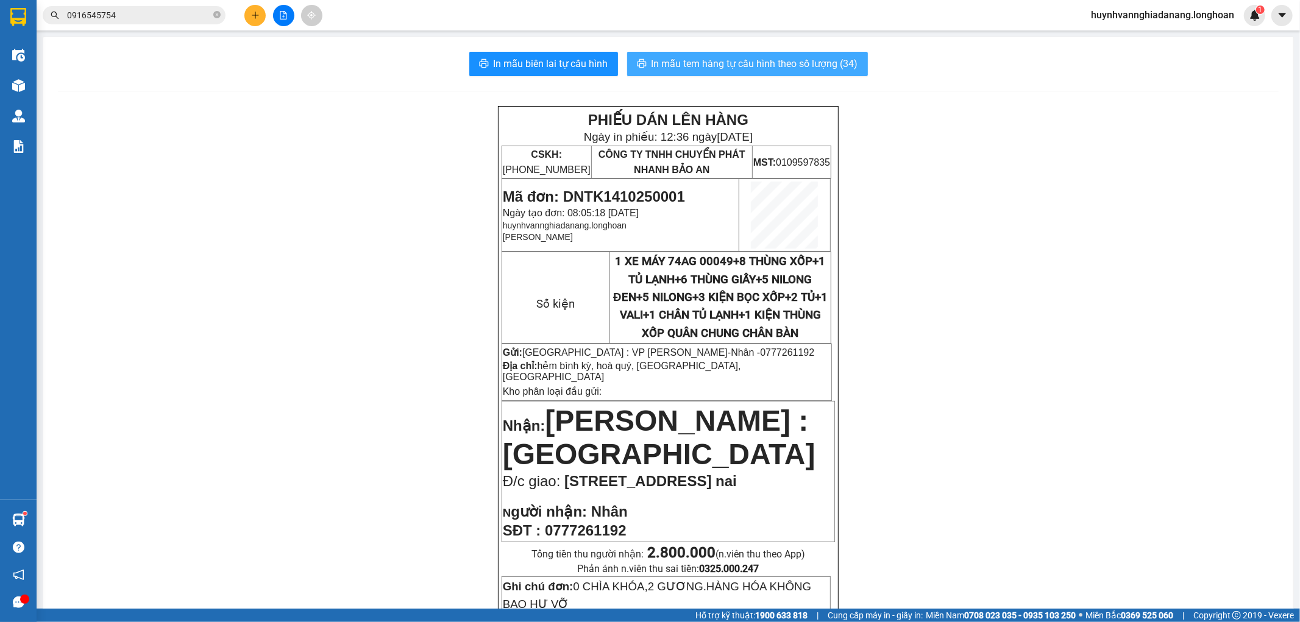
click at [766, 65] on span "In mẫu tem hàng tự cấu hình theo số lượng (34)" at bounding box center [755, 63] width 207 height 15
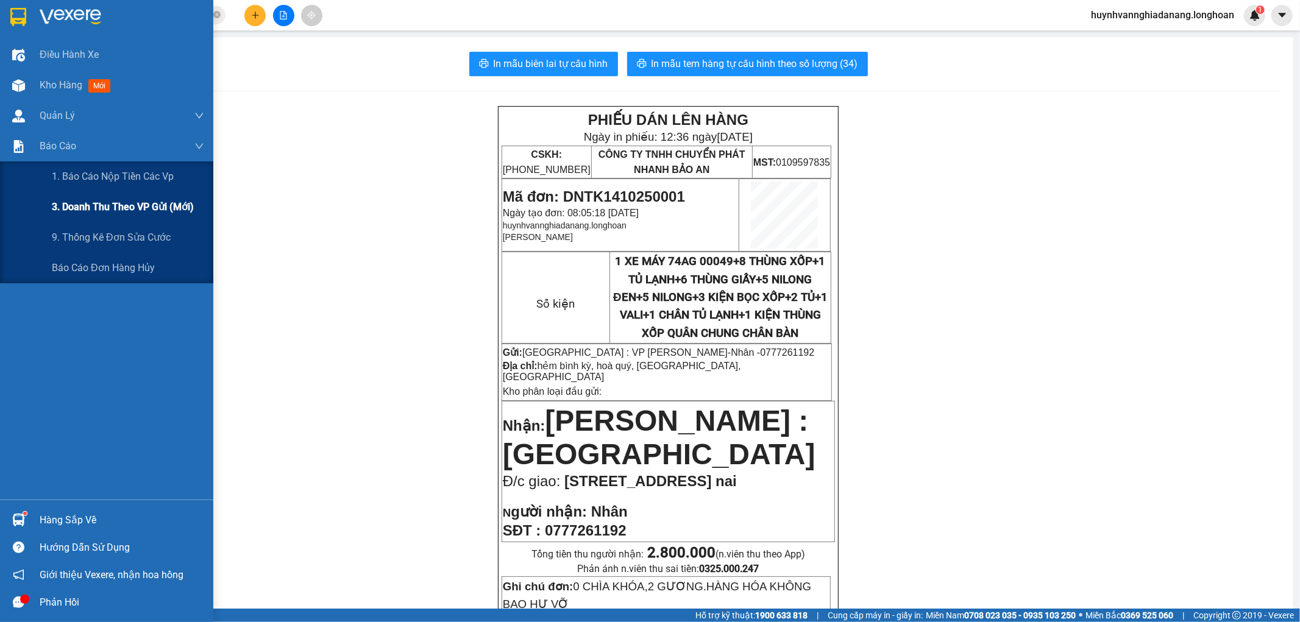
click at [133, 213] on span "3. Doanh Thu theo VP Gửi (mới)" at bounding box center [123, 206] width 142 height 15
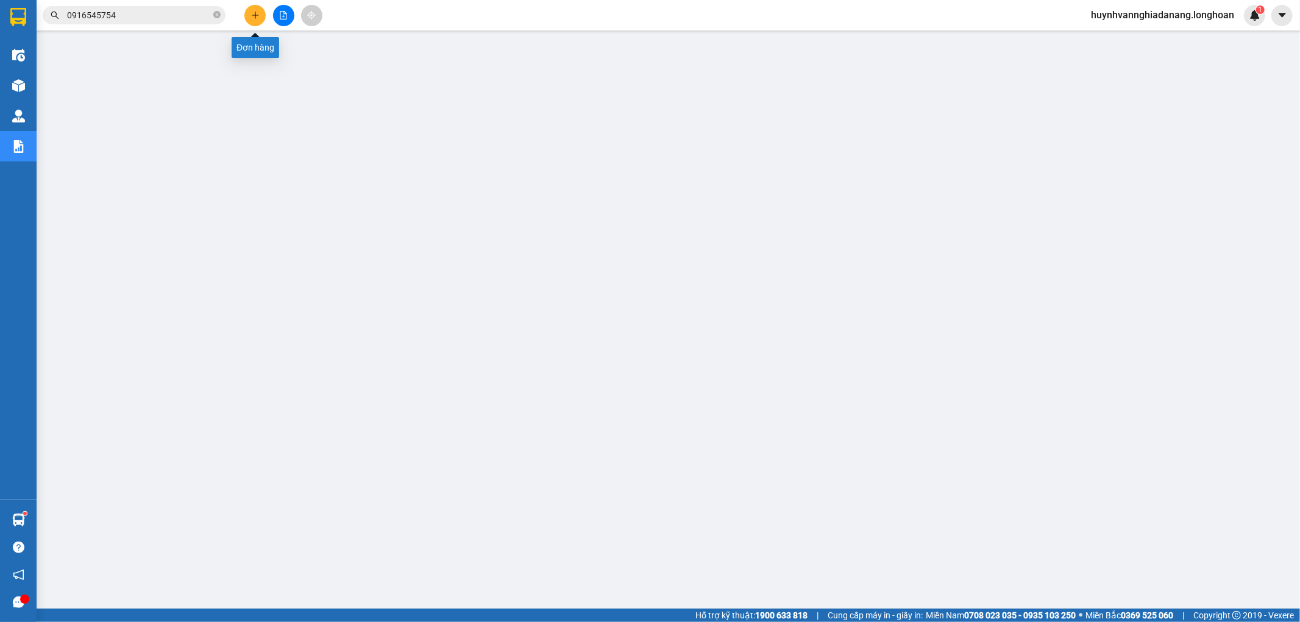
click at [256, 16] on icon "plus" at bounding box center [255, 15] width 9 height 9
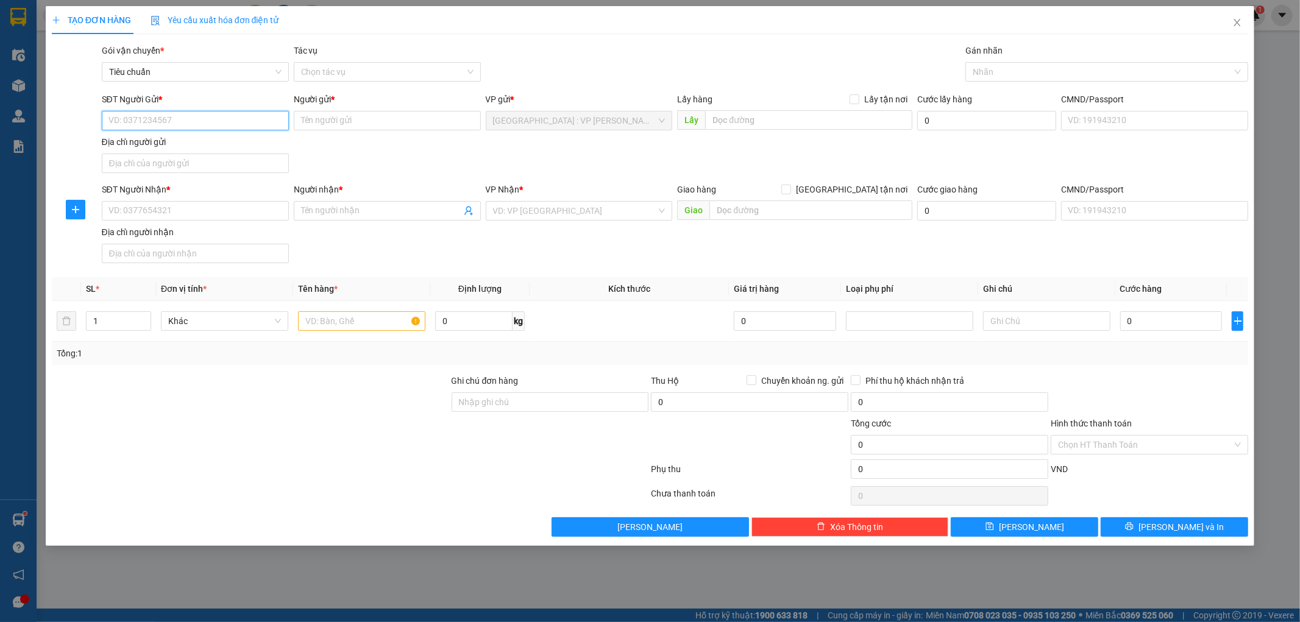
click at [182, 127] on input "SĐT Người Gửi *" at bounding box center [195, 121] width 187 height 20
click at [180, 122] on input "SĐT Người Gửi *" at bounding box center [195, 121] width 187 height 20
paste input "0909123587"
type input "0909123587"
click at [167, 211] on input "SĐT Người Nhận *" at bounding box center [195, 211] width 187 height 20
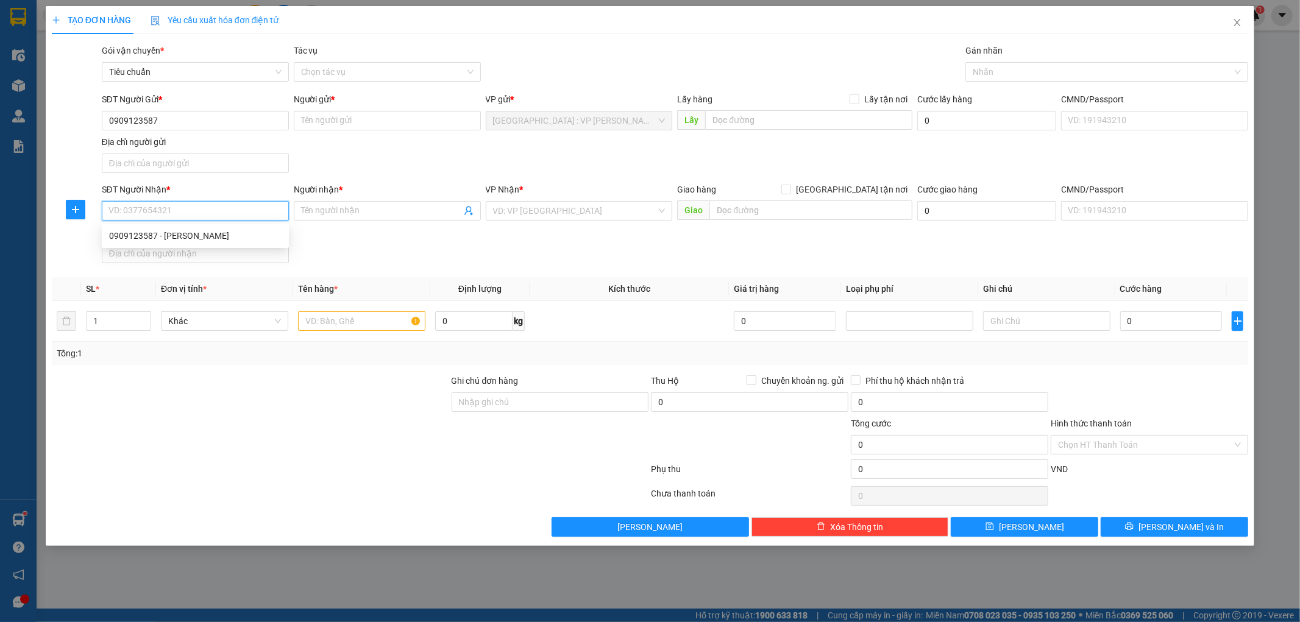
paste input "0909123587"
type input "0909123587"
click at [339, 117] on input "Người gửi *" at bounding box center [387, 121] width 187 height 20
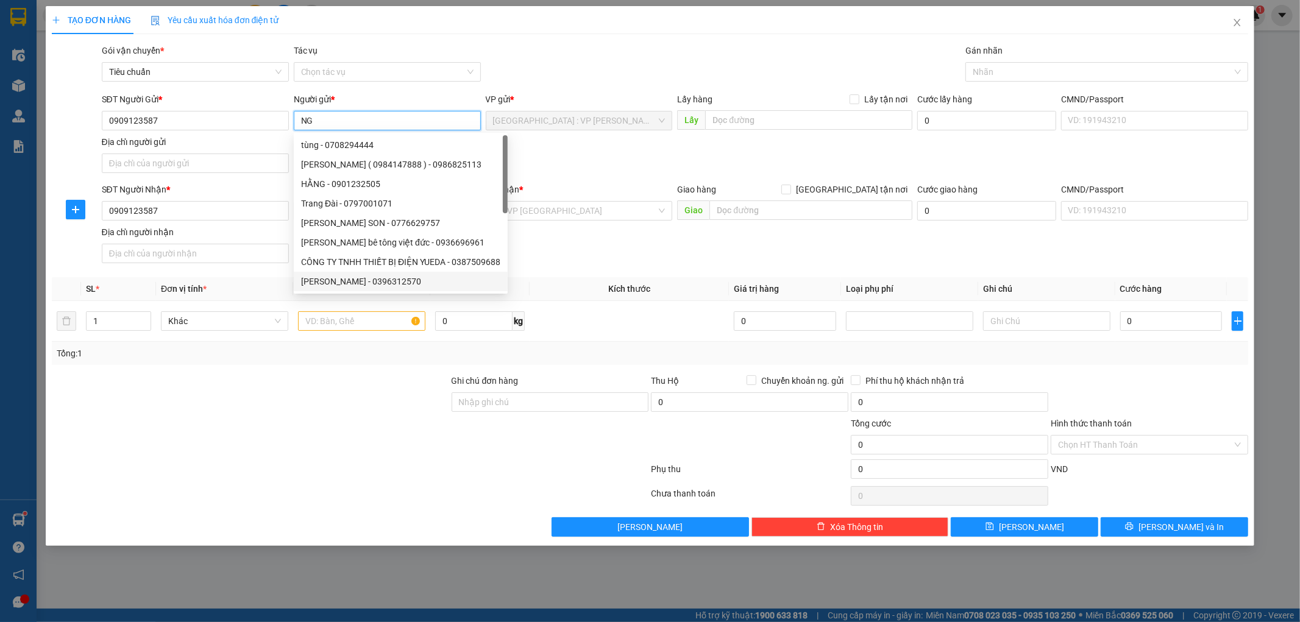
type input "NG"
drag, startPoint x: 383, startPoint y: 368, endPoint x: 378, endPoint y: 284, distance: 83.7
click at [384, 368] on div "Transit Pickup Surcharge Ids Transit Deliver Surcharge Ids Transit Deliver Surc…" at bounding box center [650, 290] width 1197 height 493
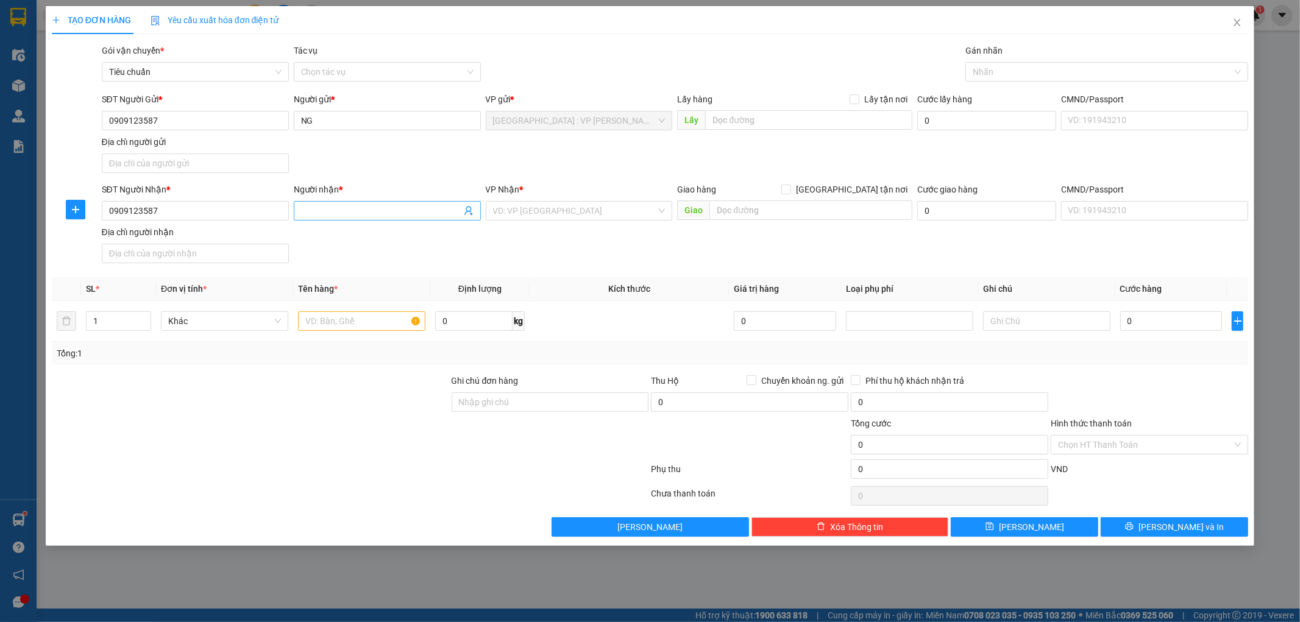
click at [338, 210] on input "Người nhận *" at bounding box center [381, 210] width 160 height 13
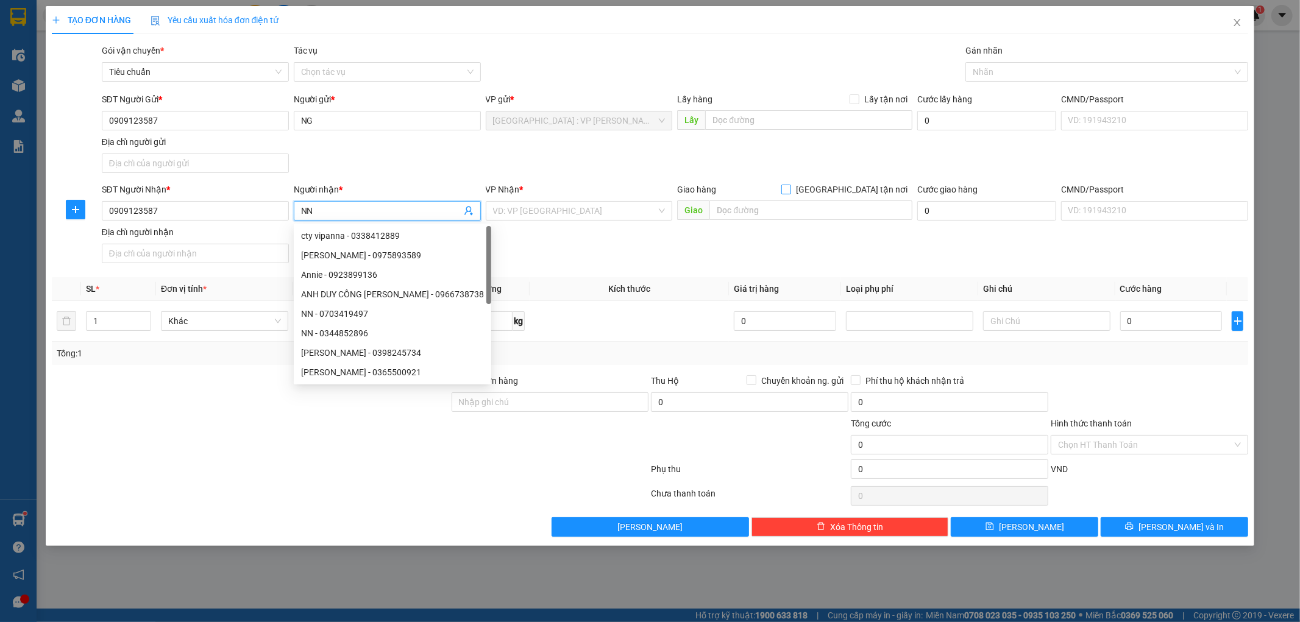
type input "NN"
click at [790, 193] on input "[GEOGRAPHIC_DATA] tận nơi" at bounding box center [786, 189] width 9 height 9
checkbox input "true"
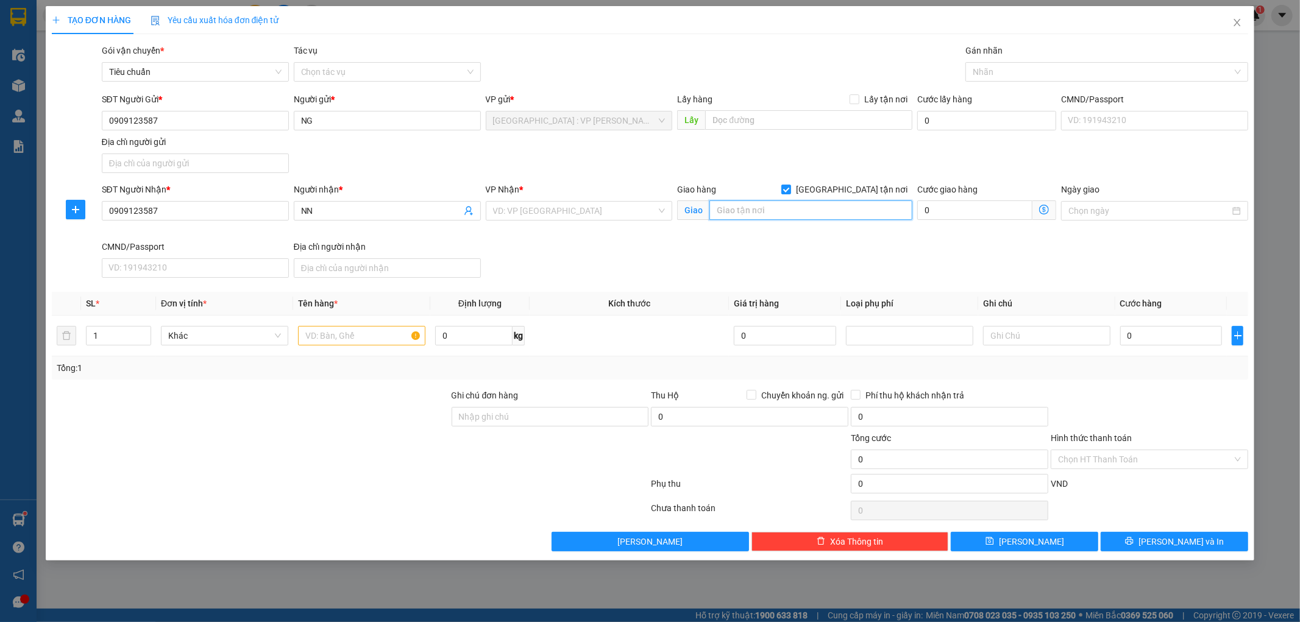
click at [820, 207] on input "text" at bounding box center [811, 211] width 203 height 20
click at [736, 215] on input "text" at bounding box center [811, 211] width 203 height 20
paste input "KS Grandma Lu 50 [PERSON_NAME], [GEOGRAPHIC_DATA][PERSON_NAME], (Q1 cũ), Tp HCM"
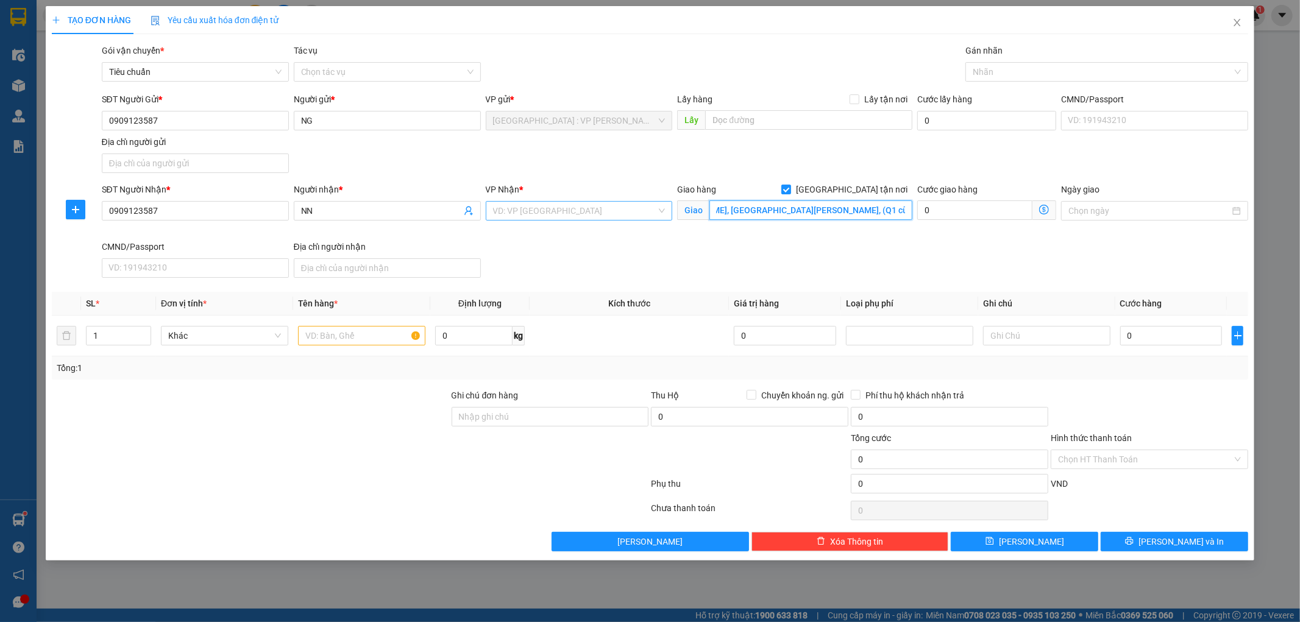
type input "KS Grandma Lu 50 [PERSON_NAME], [GEOGRAPHIC_DATA][PERSON_NAME], (Q1 cũ), Tp HCM"
click at [583, 210] on input "search" at bounding box center [575, 211] width 164 height 18
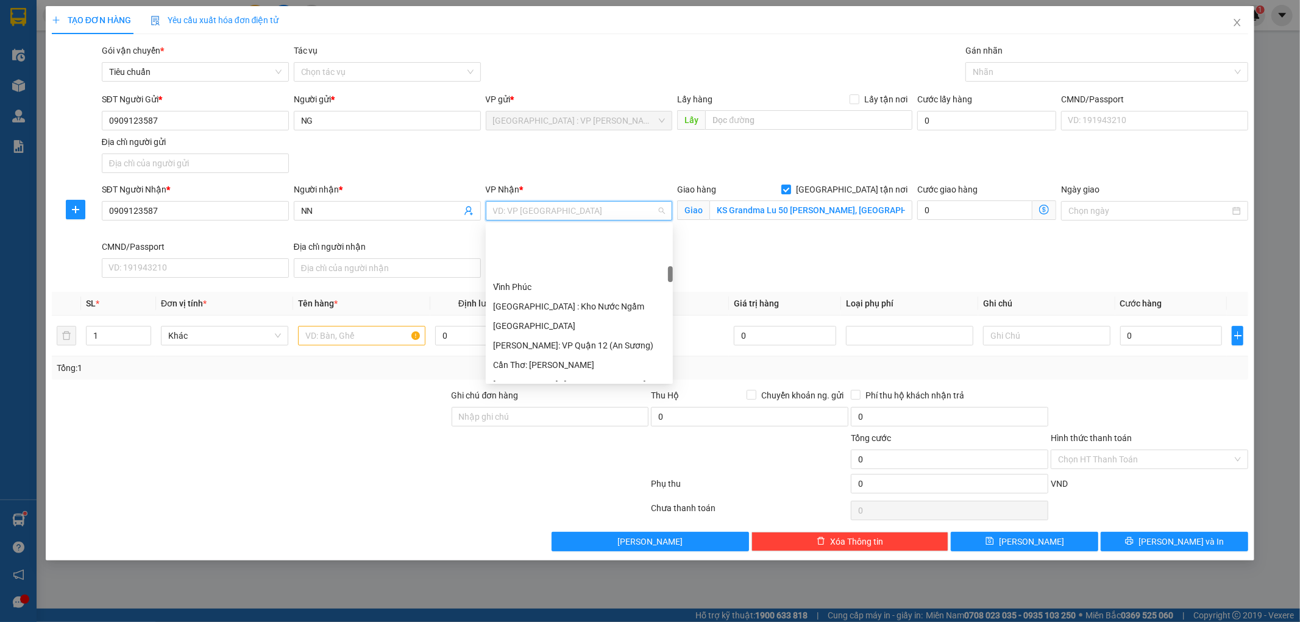
scroll to position [406, 0]
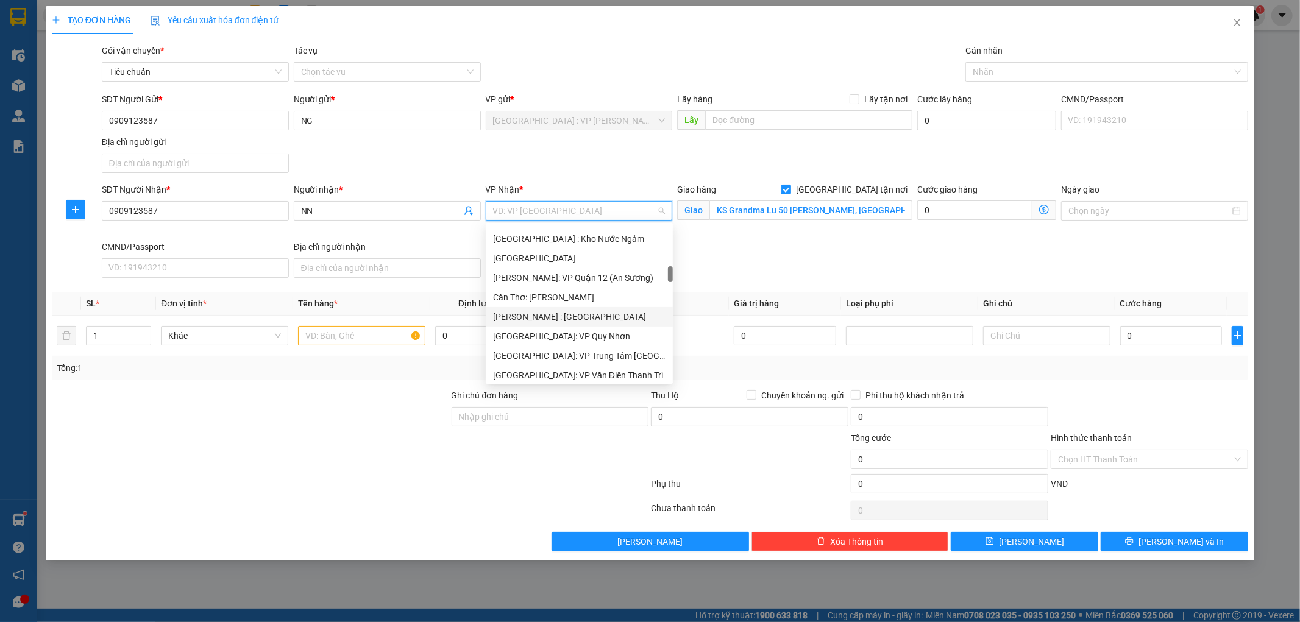
click at [593, 315] on div "[PERSON_NAME] : [GEOGRAPHIC_DATA]" at bounding box center [579, 316] width 173 height 13
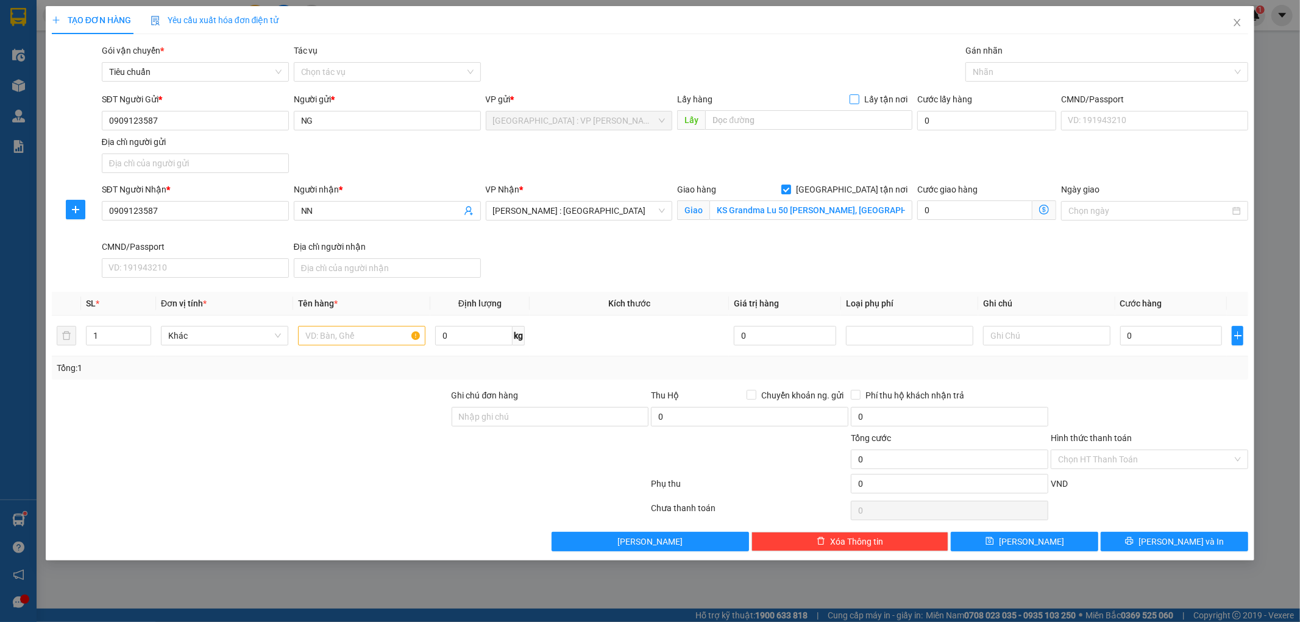
drag, startPoint x: 857, startPoint y: 102, endPoint x: 846, endPoint y: 104, distance: 11.1
click at [858, 101] on input "Lấy tận nơi" at bounding box center [854, 98] width 9 height 9
checkbox input "true"
click at [808, 122] on input "text" at bounding box center [808, 120] width 207 height 20
click at [781, 124] on input "text" at bounding box center [808, 120] width 207 height 20
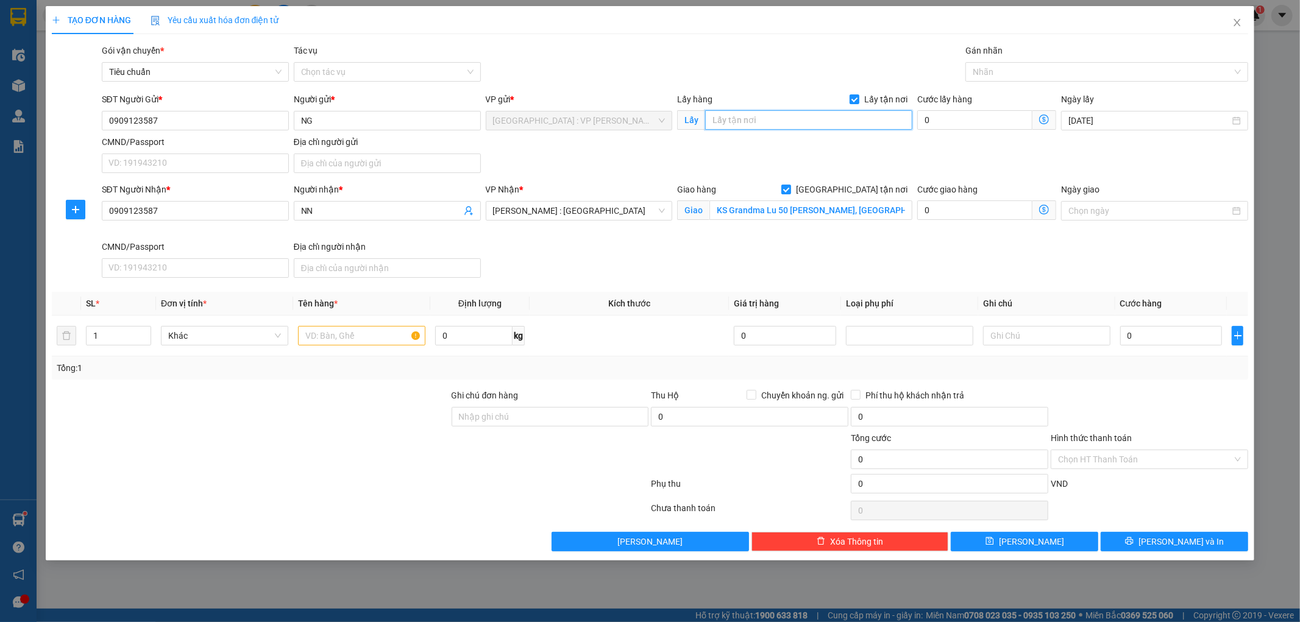
paste input "P102 Toà Nhà Azura [GEOGRAPHIC_DATA][PERSON_NAME], [GEOGRAPHIC_DATA], [GEOGRAPH…"
type input "P102 Toà Nhà Azura [GEOGRAPHIC_DATA][PERSON_NAME], [GEOGRAPHIC_DATA], [GEOGRAPH…"
click at [933, 117] on input "0" at bounding box center [975, 120] width 115 height 20
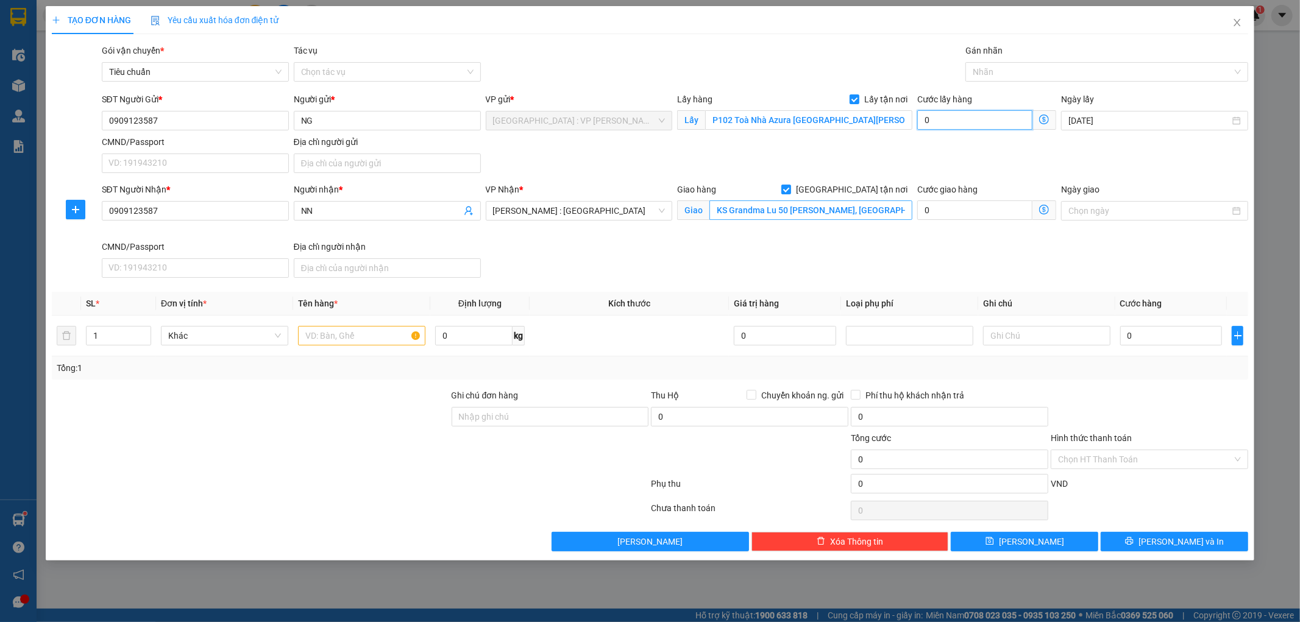
type input "6"
type input "65"
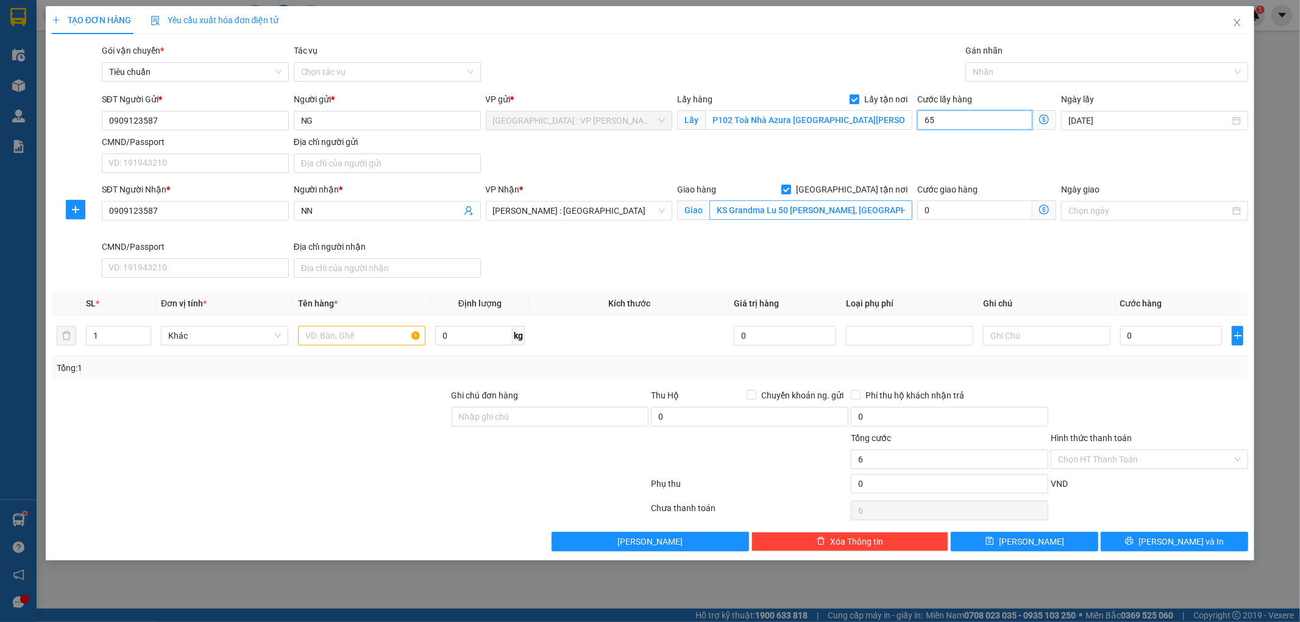
type input "65"
type input "650"
type input "6.500"
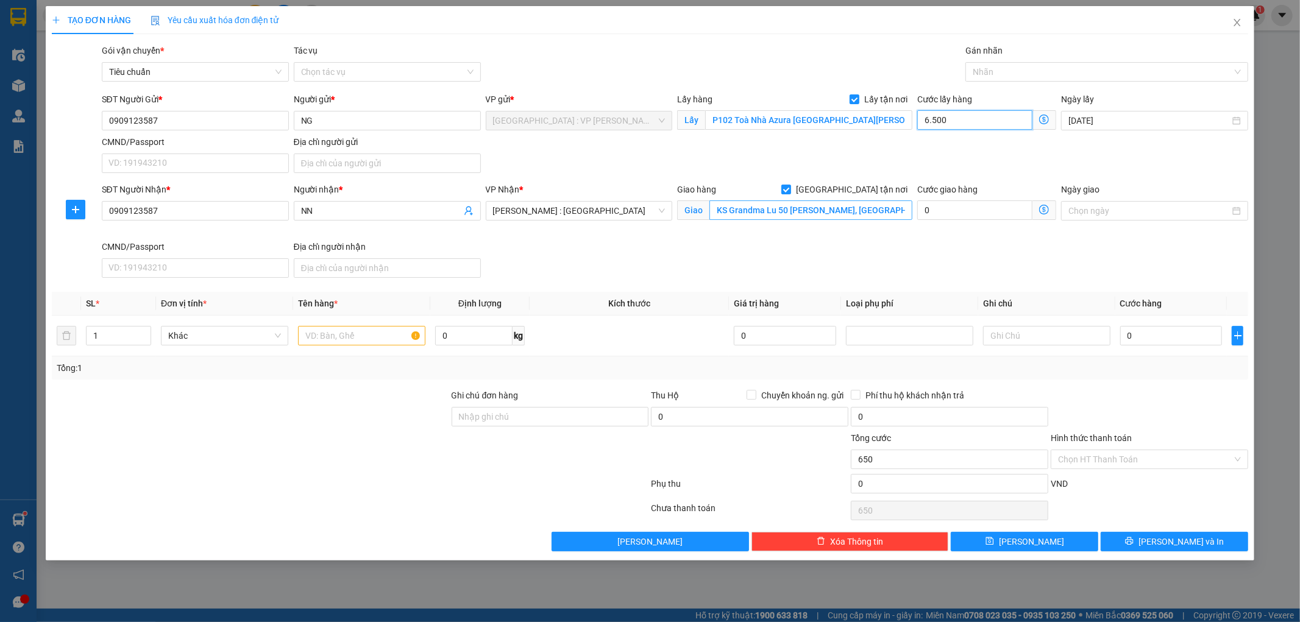
type input "6.500"
type input "65.000"
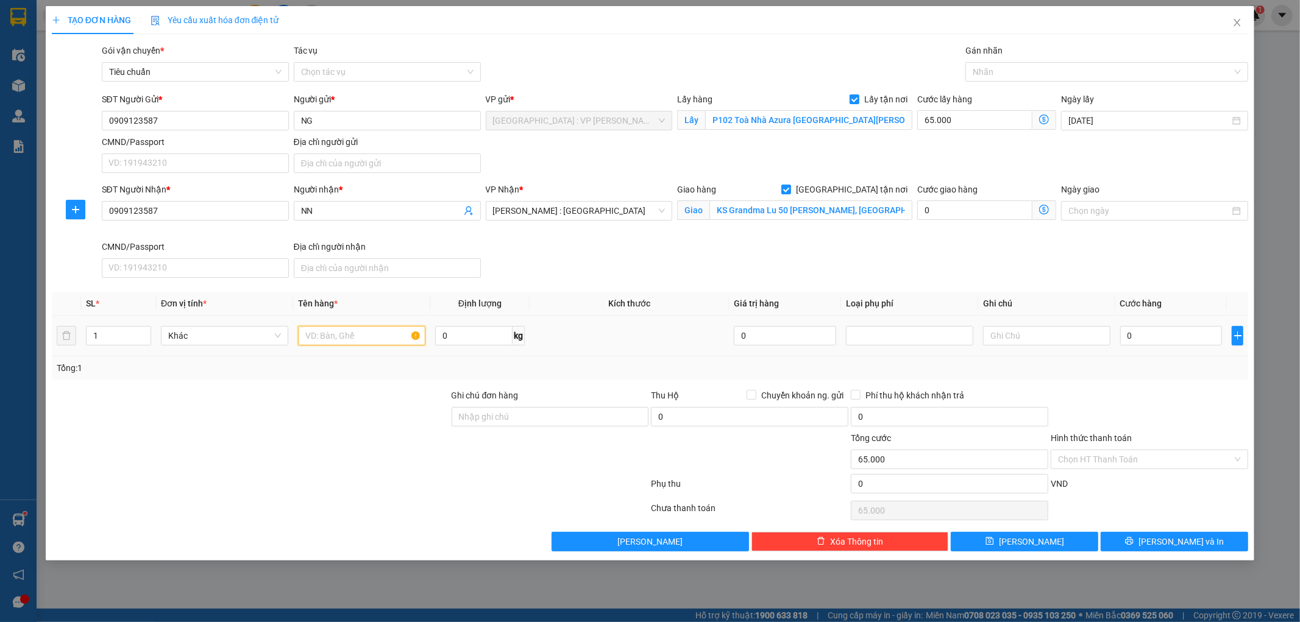
click at [330, 334] on input "text" at bounding box center [361, 336] width 127 height 20
click at [366, 332] on input "text" at bounding box center [361, 336] width 127 height 20
paste input "đón 1 vali"
type input "đón 1 vali"
click at [1187, 340] on input "0" at bounding box center [1172, 336] width 102 height 20
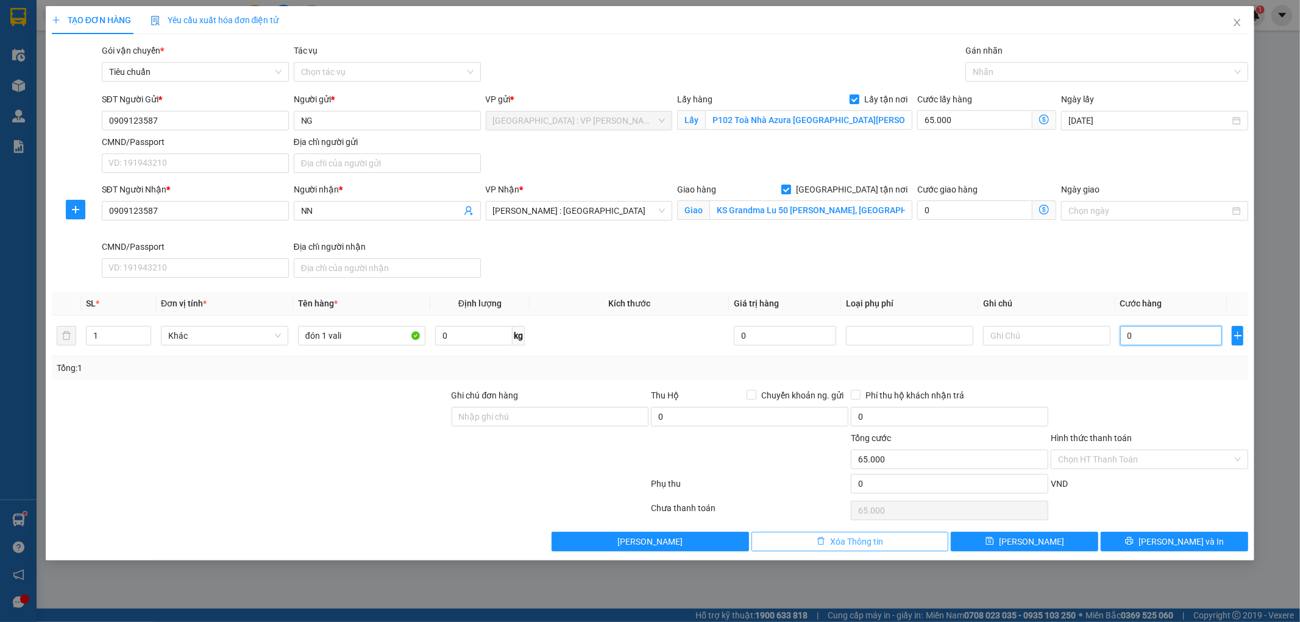
type input "2"
type input "65.002"
type input "20"
type input "65.020"
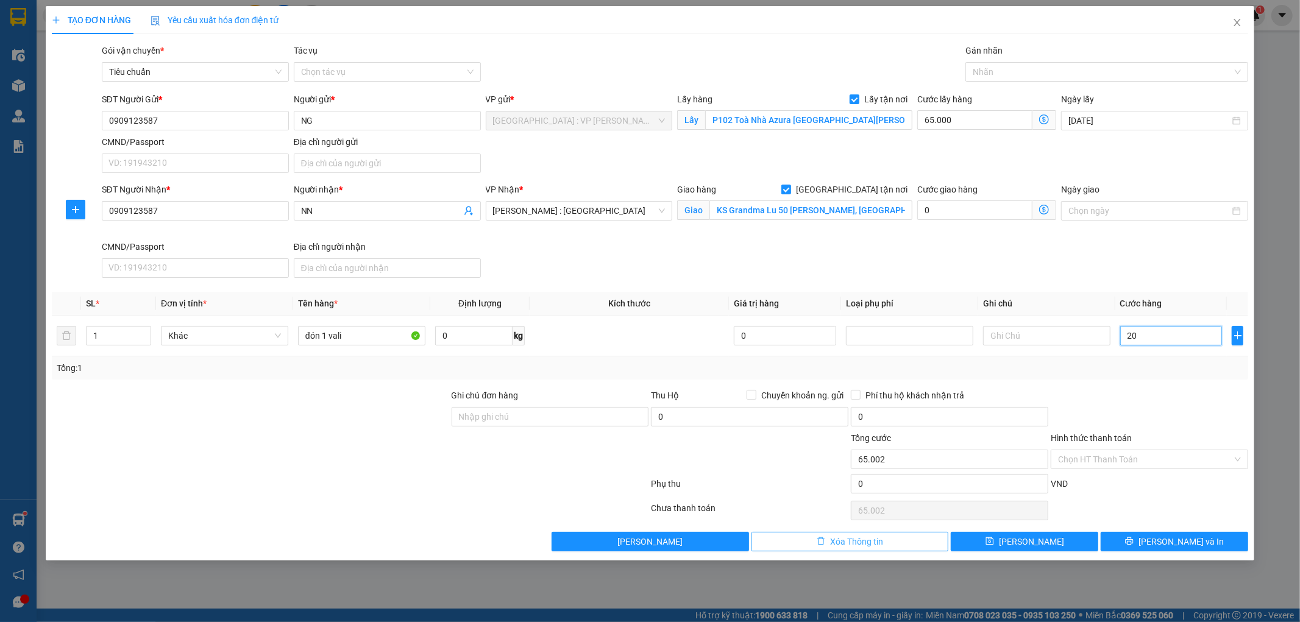
type input "65.020"
type input "200"
type input "65.200"
type input "2.000"
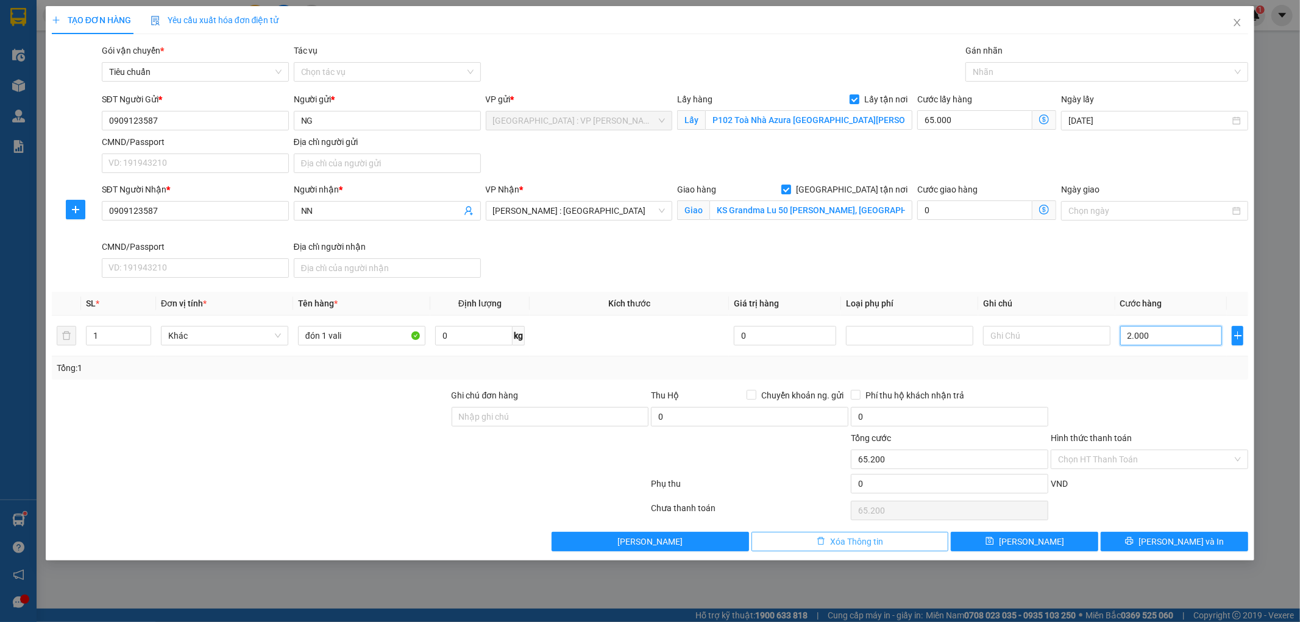
type input "67.000"
type input "20.000"
type input "85.000"
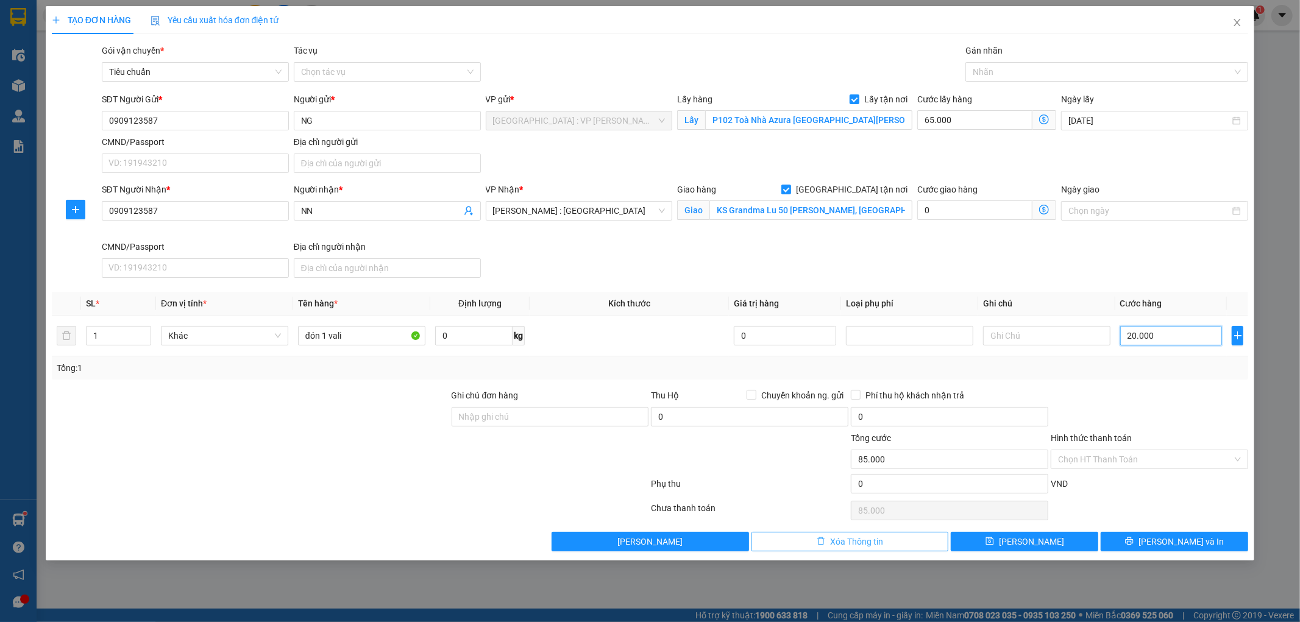
type input "200.000"
type input "265.000"
type input "200.000"
click at [1052, 546] on button "[PERSON_NAME]" at bounding box center [1025, 542] width 148 height 20
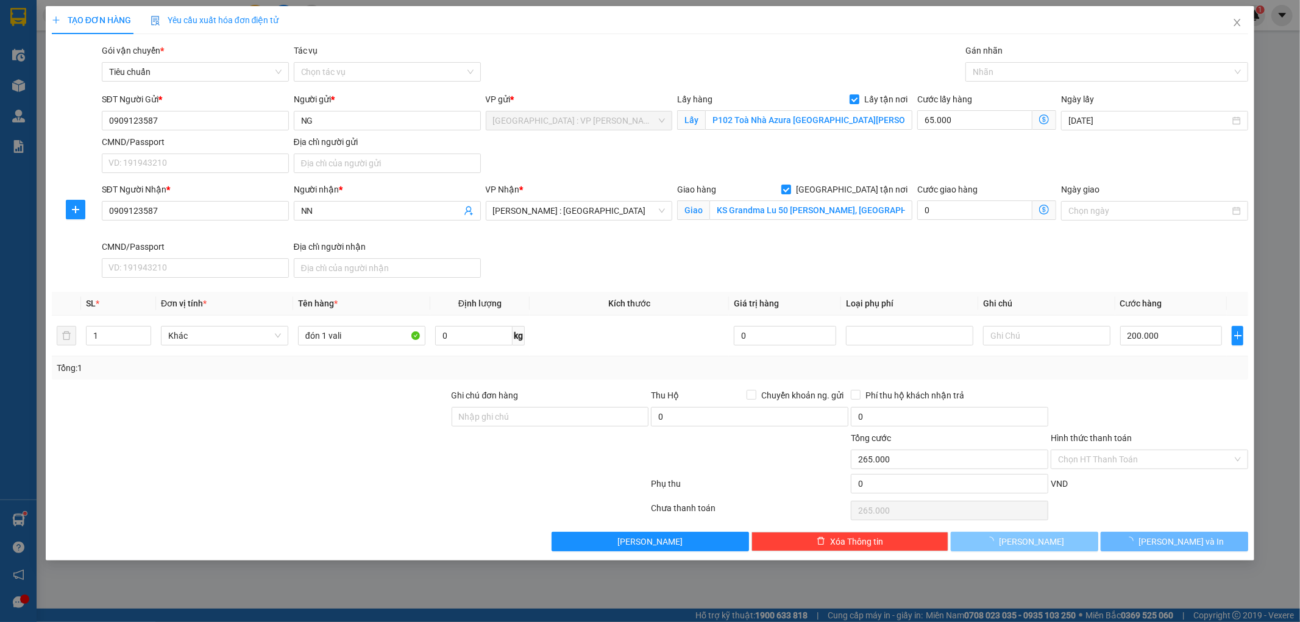
checkbox input "false"
type input "0"
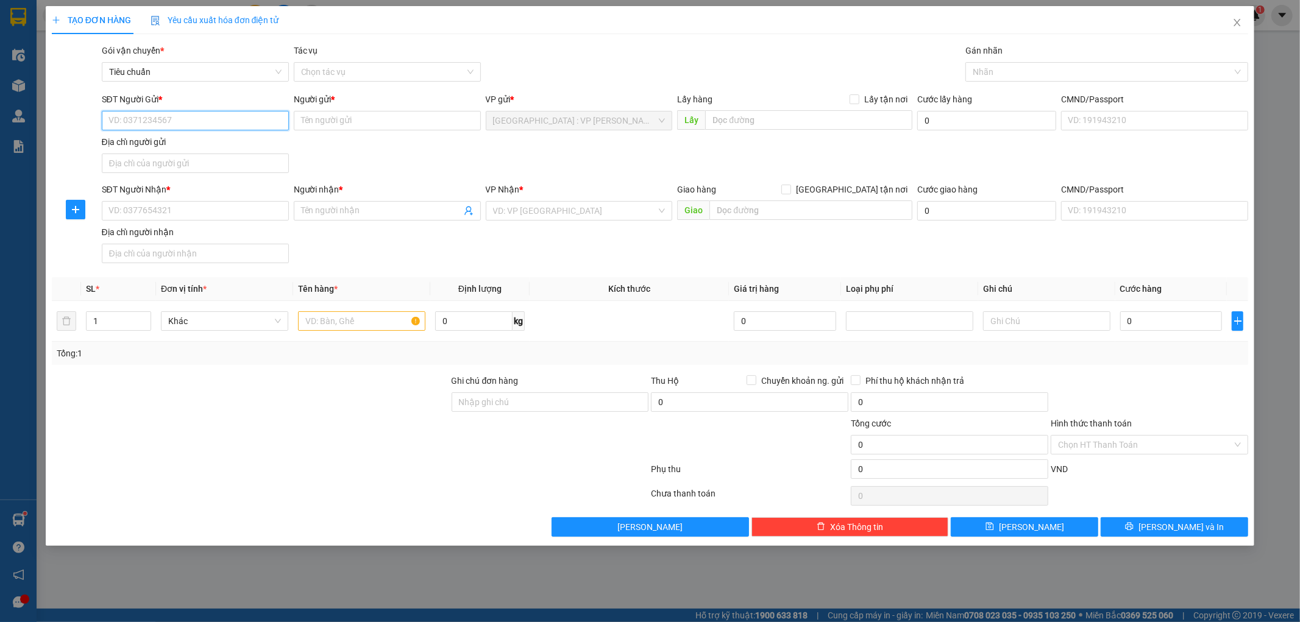
click at [196, 121] on input "SĐT Người Gửi *" at bounding box center [195, 121] width 187 height 20
paste input "0933505159"
type input "0933505159"
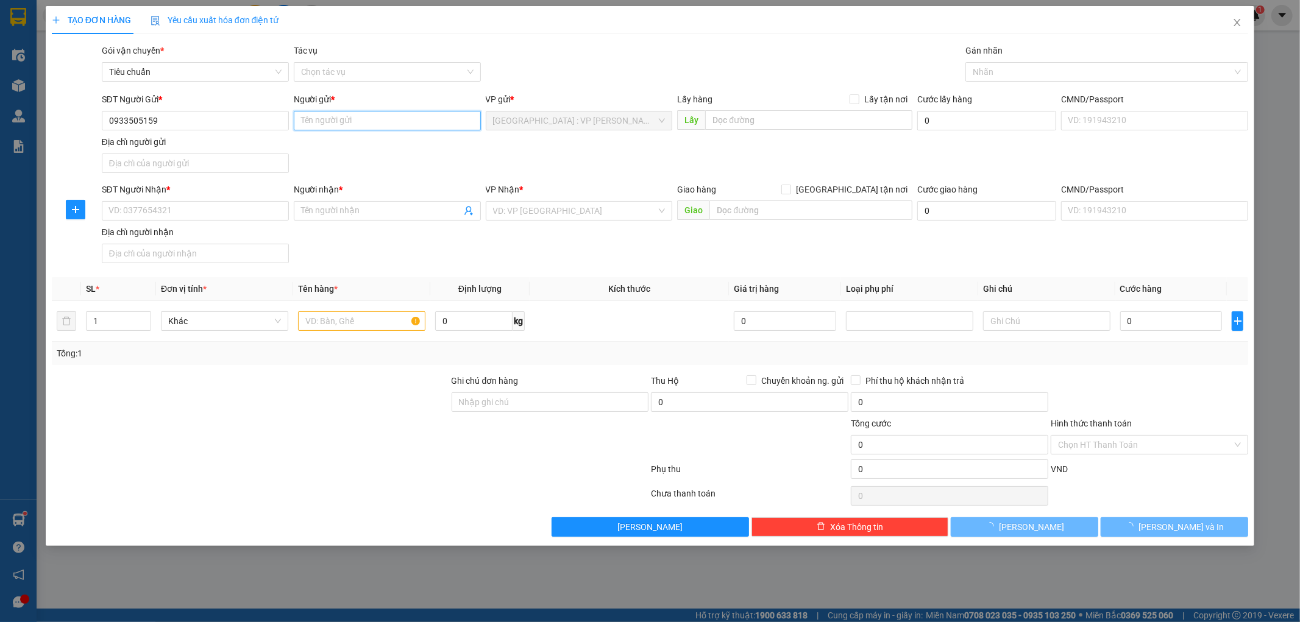
click at [314, 127] on input "Người gửi *" at bounding box center [387, 121] width 187 height 20
click at [333, 124] on input "Người gửi *" at bounding box center [387, 121] width 187 height 20
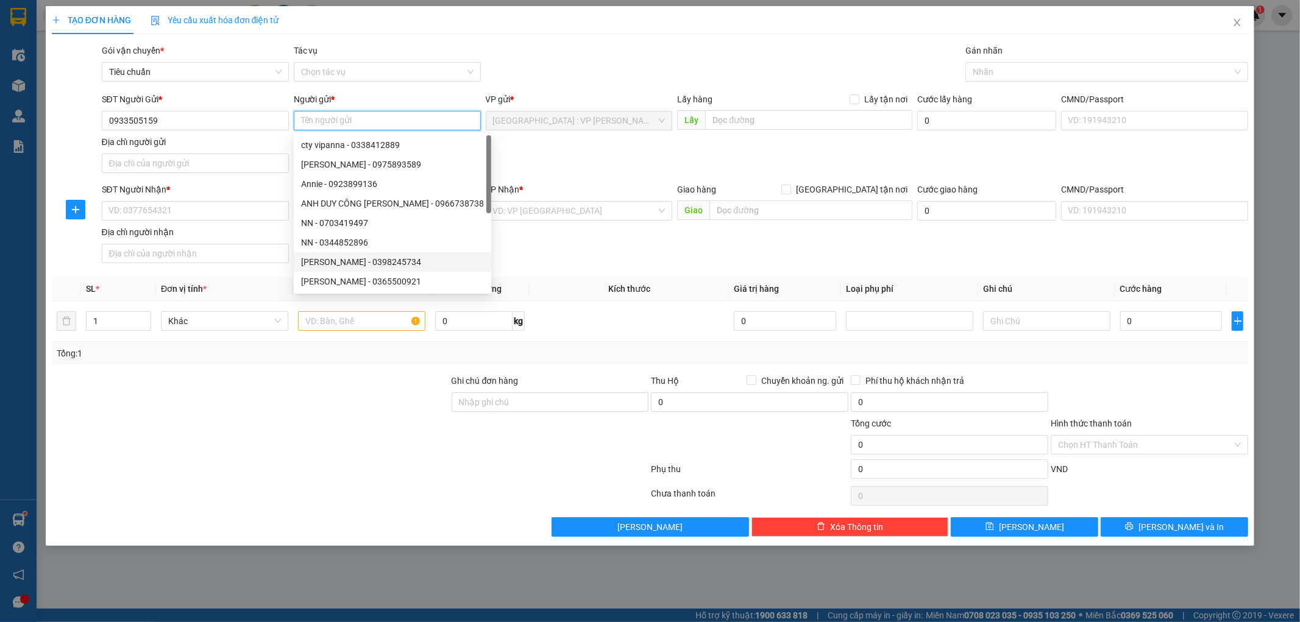
paste input "Long"
type input "Long"
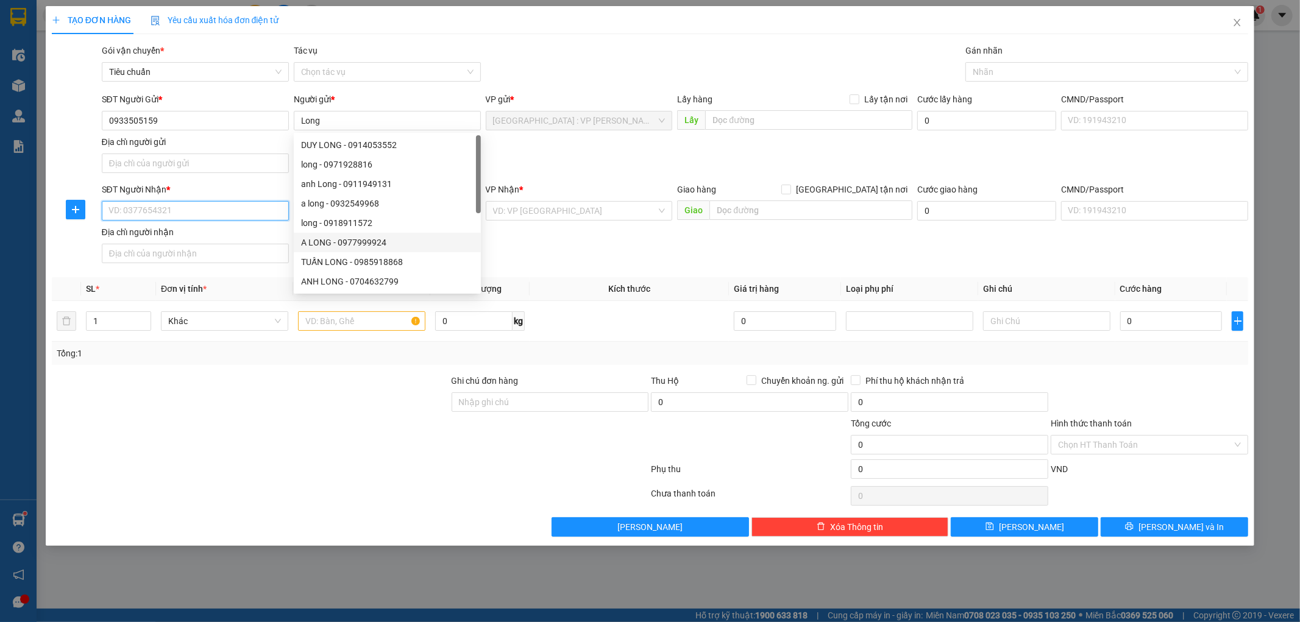
click at [185, 206] on input "SĐT Người Nhận *" at bounding box center [195, 211] width 187 height 20
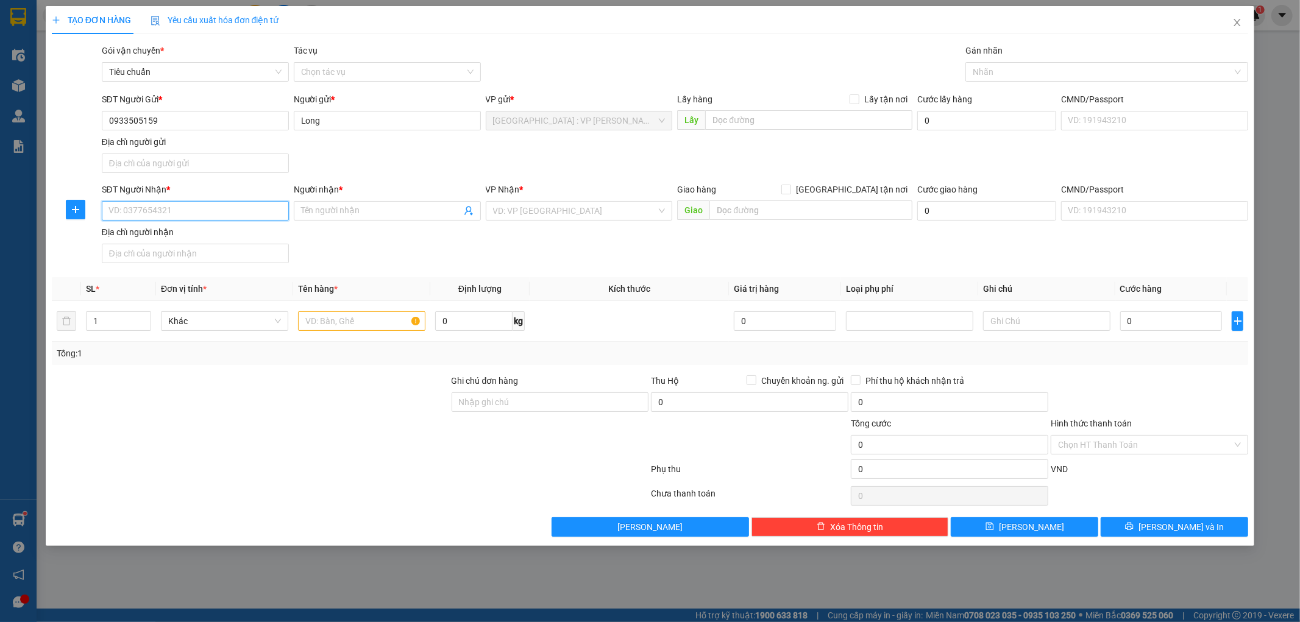
click at [160, 212] on input "SĐT Người Nhận *" at bounding box center [195, 211] width 187 height 20
paste input "0989003522"
type input "0989003522"
click at [321, 202] on span at bounding box center [387, 211] width 187 height 20
click at [313, 205] on input "Người nhận *" at bounding box center [381, 210] width 160 height 13
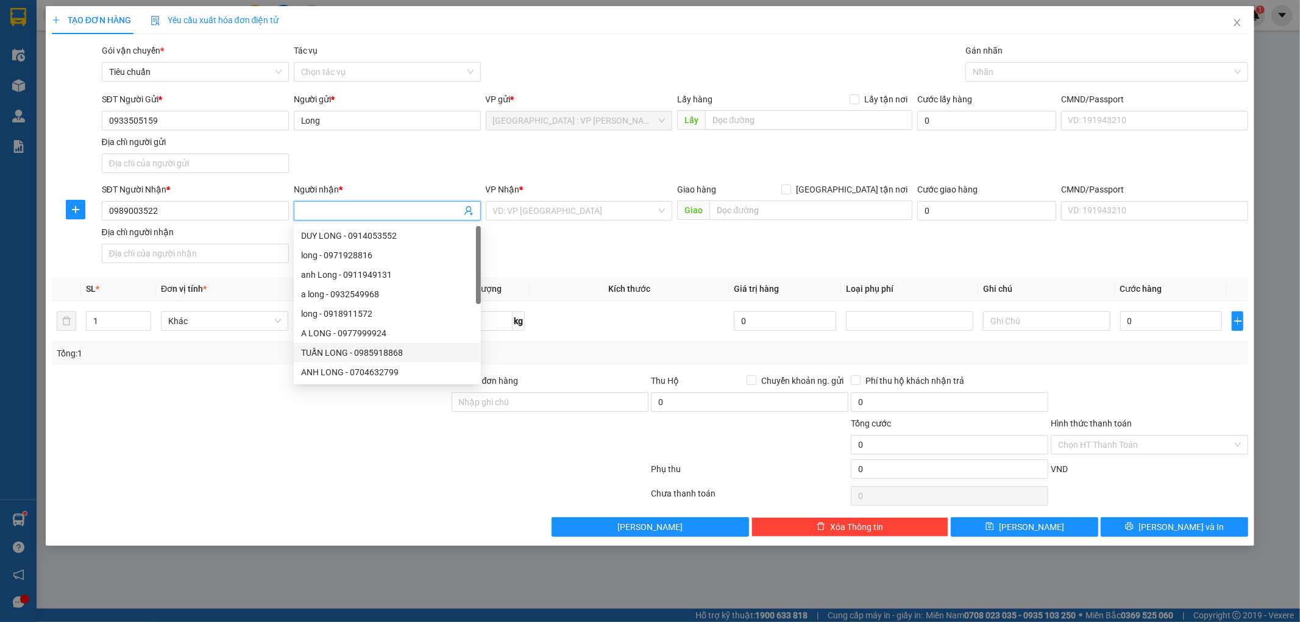
paste input "Mr [PERSON_NAME]"
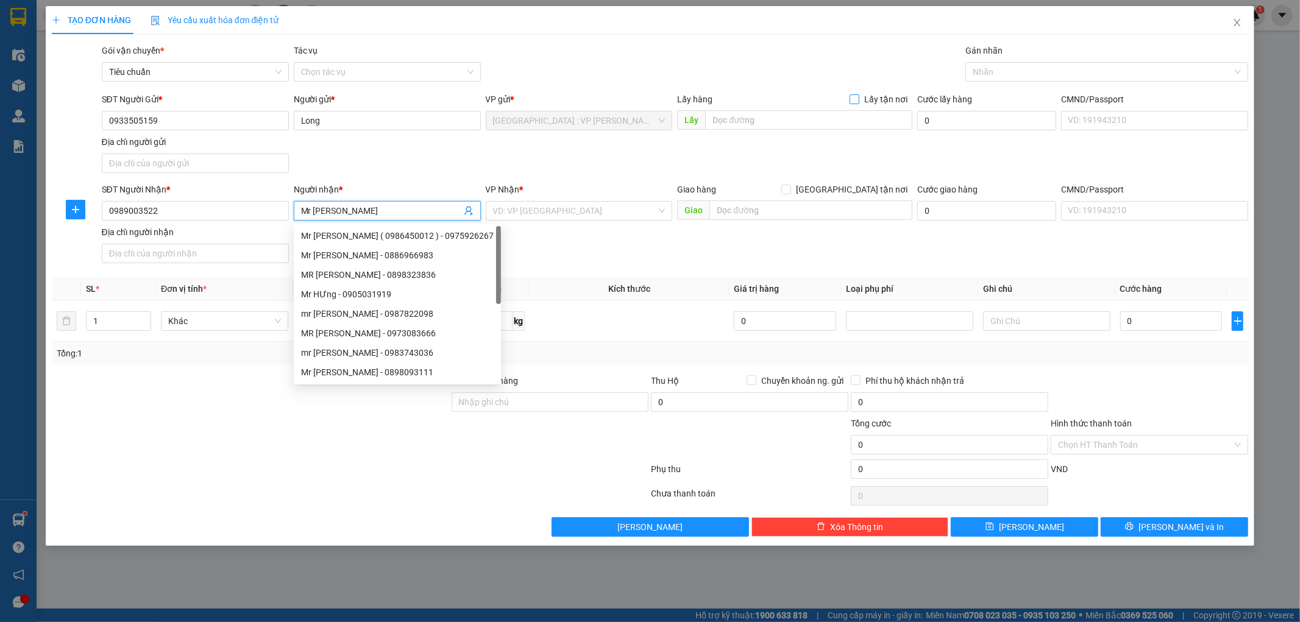
type input "Mr [PERSON_NAME]"
drag, startPoint x: 857, startPoint y: 99, endPoint x: 841, endPoint y: 106, distance: 16.9
click at [857, 99] on input "Lấy tận nơi" at bounding box center [854, 98] width 9 height 9
checkbox input "true"
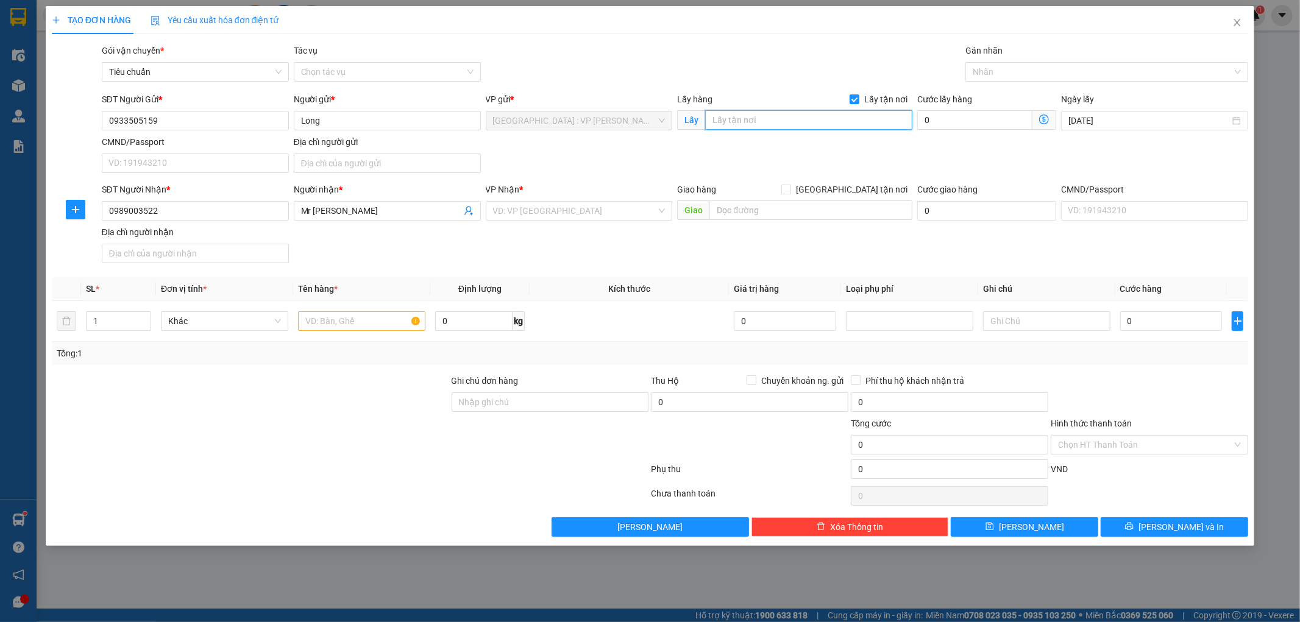
click at [819, 114] on input "text" at bounding box center [808, 120] width 207 height 20
click at [782, 115] on input "text" at bounding box center [808, 120] width 207 height 20
paste input "300 Võ Nguyên Giáp, [GEOGRAPHIC_DATA], [GEOGRAPHIC_DATA]"
type input "300 Võ Nguyên Giáp, [GEOGRAPHIC_DATA], [GEOGRAPHIC_DATA]"
click at [852, 184] on label "[GEOGRAPHIC_DATA] tận nơi" at bounding box center [847, 189] width 131 height 13
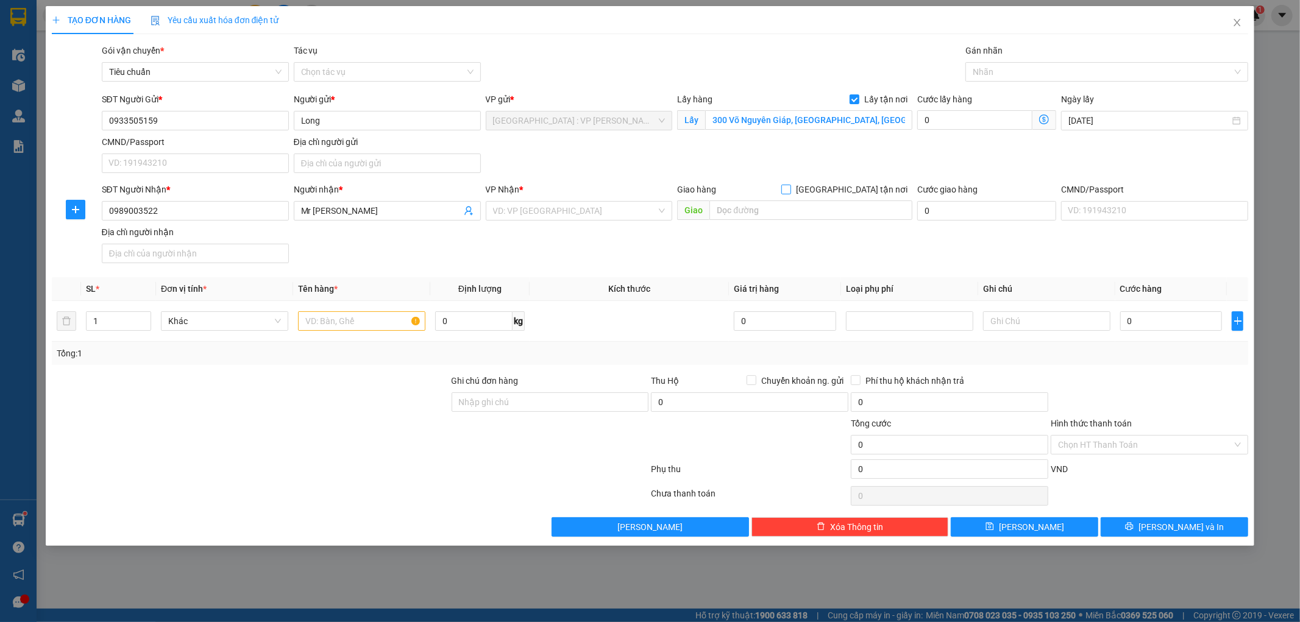
click at [790, 185] on input "[GEOGRAPHIC_DATA] tận nơi" at bounding box center [786, 189] width 9 height 9
checkbox input "true"
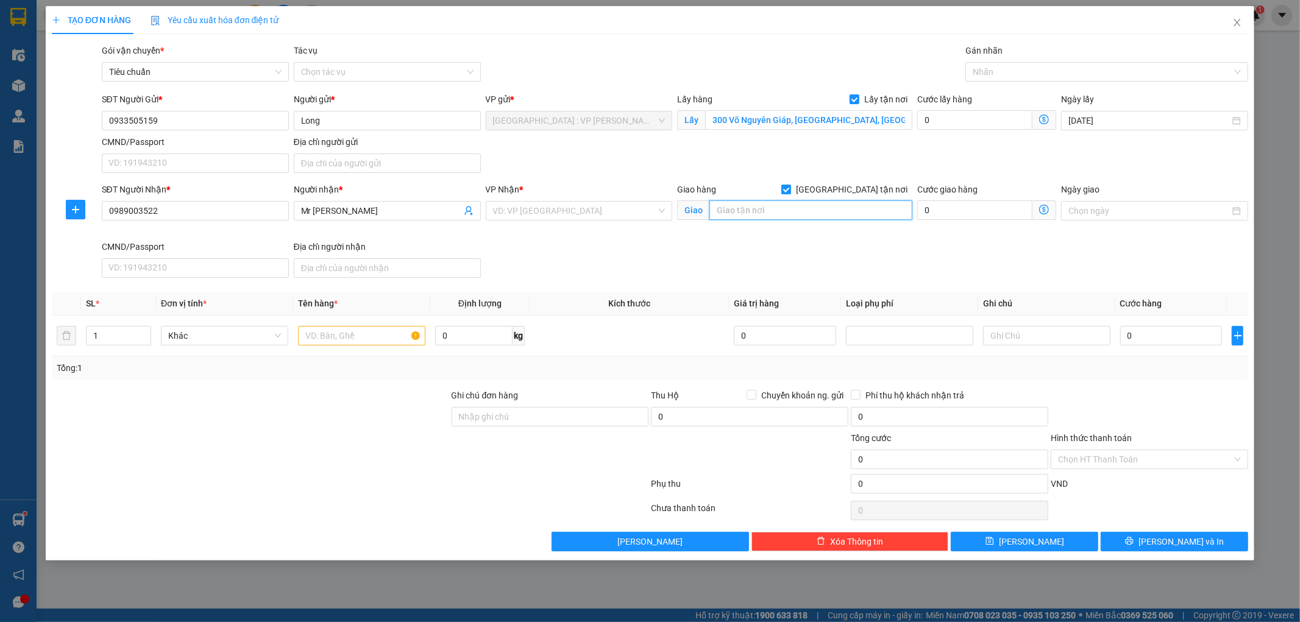
click at [771, 203] on input "text" at bounding box center [811, 211] width 203 height 20
click at [769, 211] on input "text" at bounding box center [811, 211] width 203 height 20
click at [782, 212] on input "text" at bounding box center [811, 211] width 203 height 20
paste input "70 [PERSON_NAME], Dĩ An, [GEOGRAPHIC_DATA]"
type input "70 [PERSON_NAME], Dĩ An, [GEOGRAPHIC_DATA]"
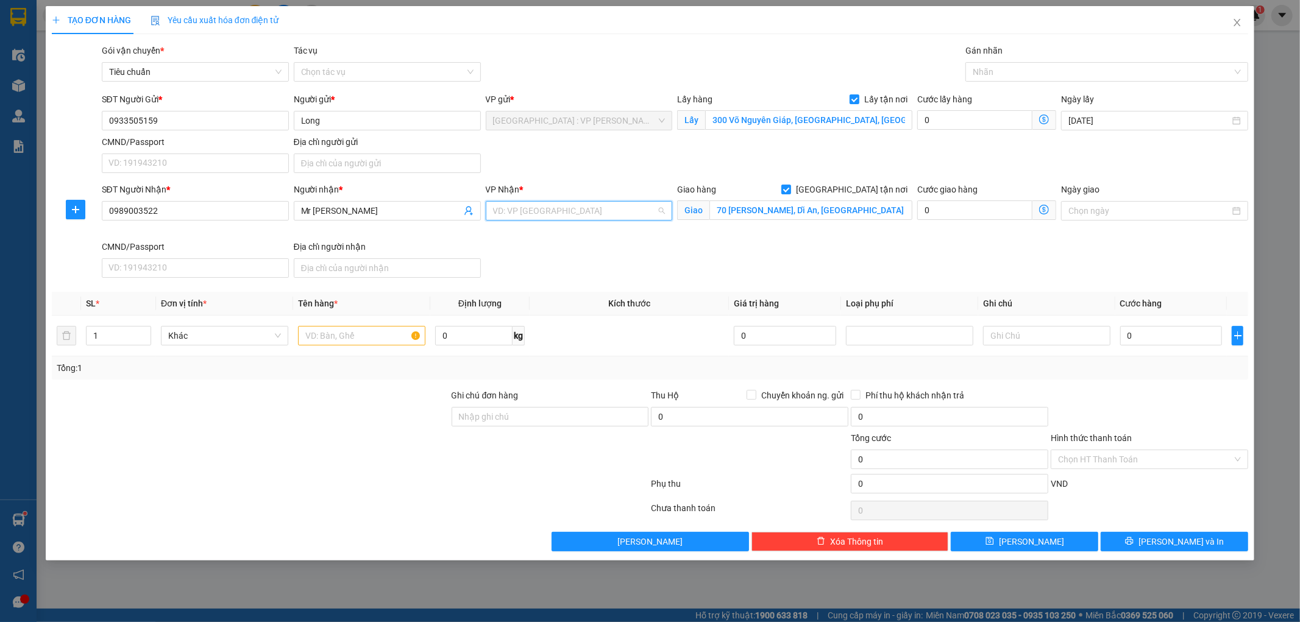
click at [629, 207] on input "search" at bounding box center [575, 211] width 164 height 18
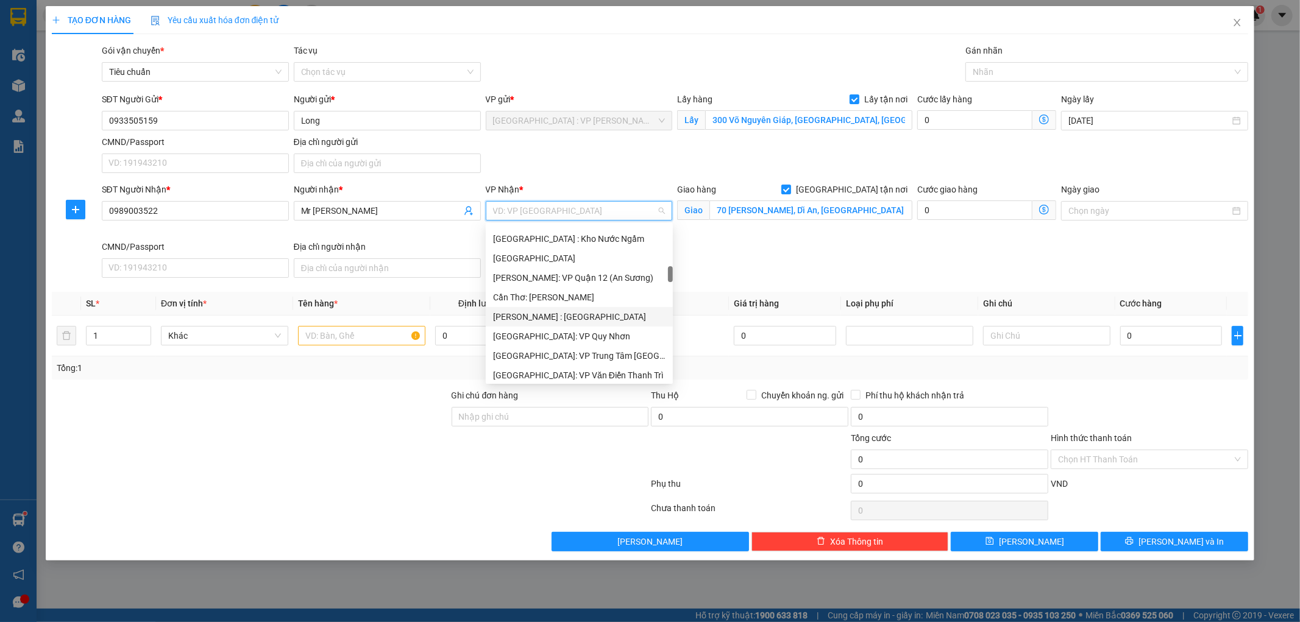
click at [604, 311] on div "[PERSON_NAME] : [GEOGRAPHIC_DATA]" at bounding box center [579, 316] width 173 height 13
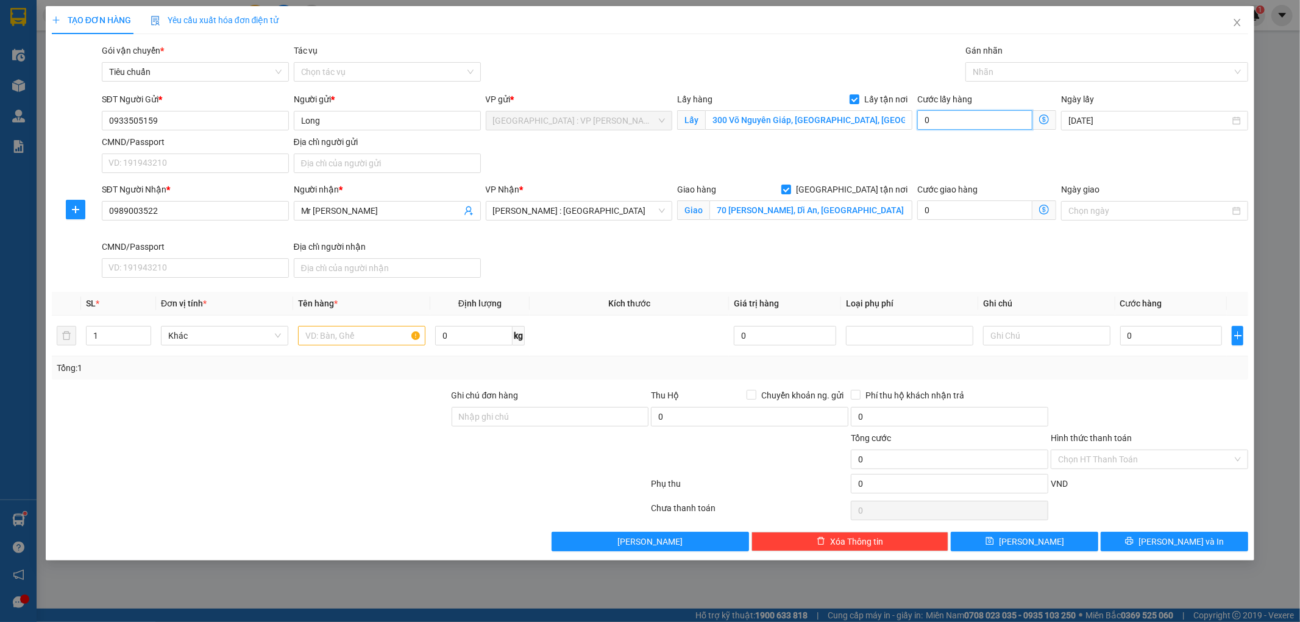
click at [955, 121] on input "0" at bounding box center [975, 120] width 115 height 20
type input "1"
type input "15"
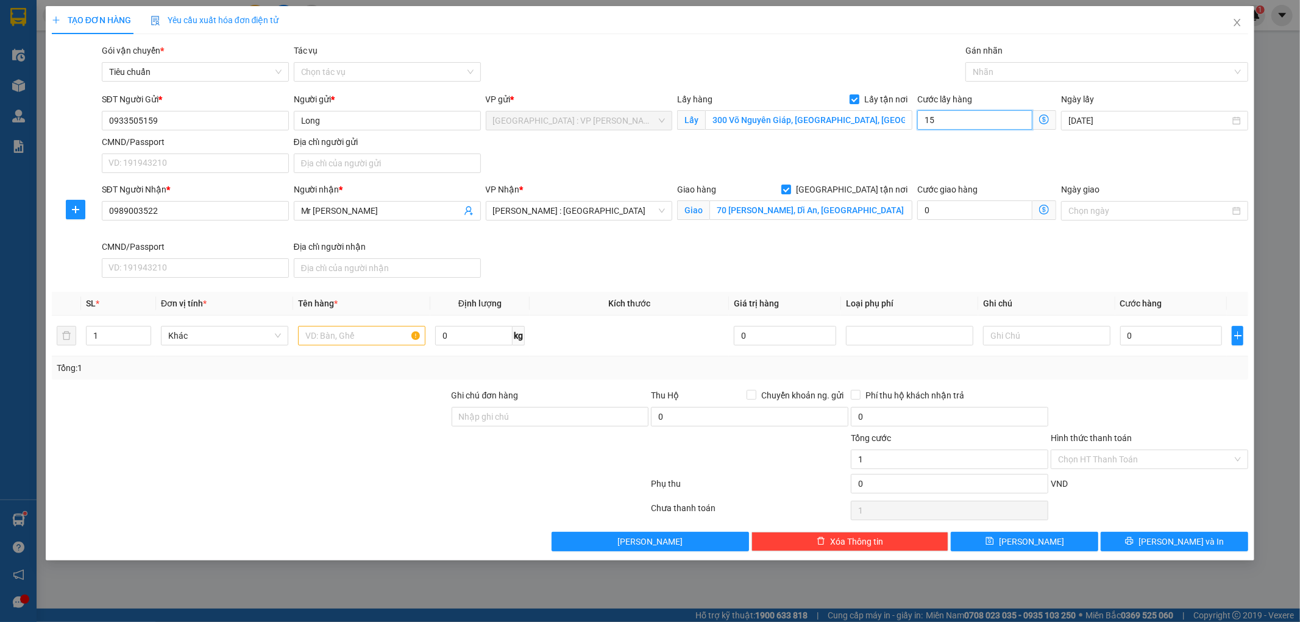
type input "15"
type input "150"
type input "1.500"
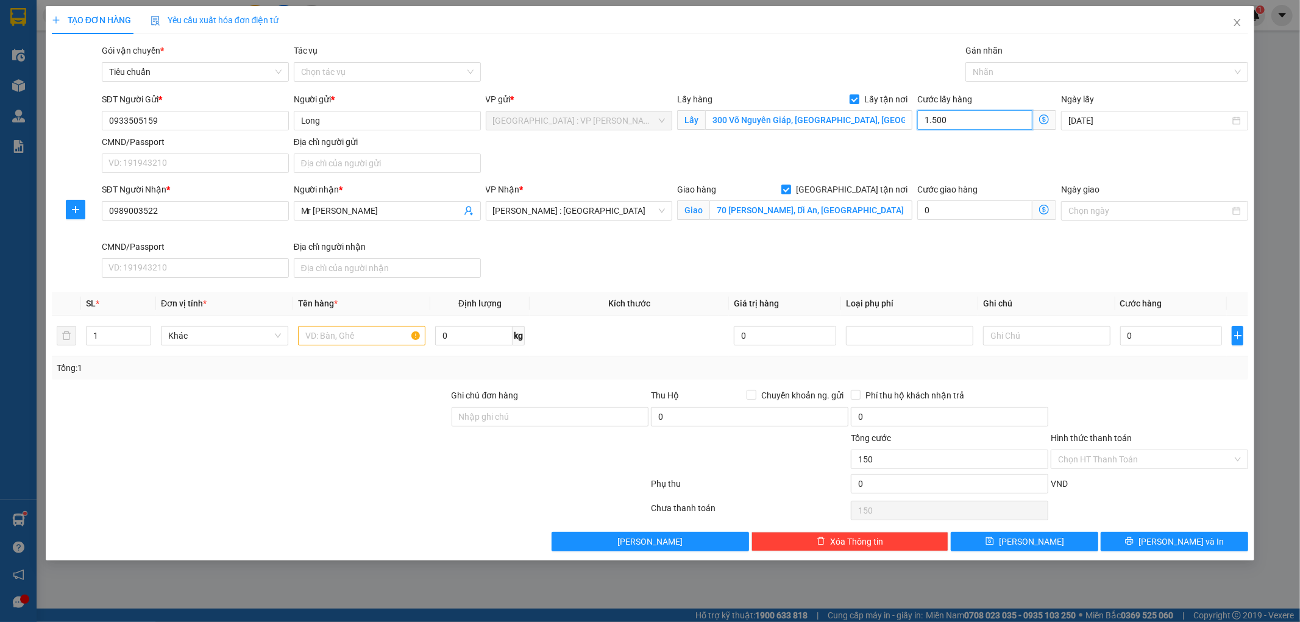
type input "1.500"
type input "15.000"
type input "150.000"
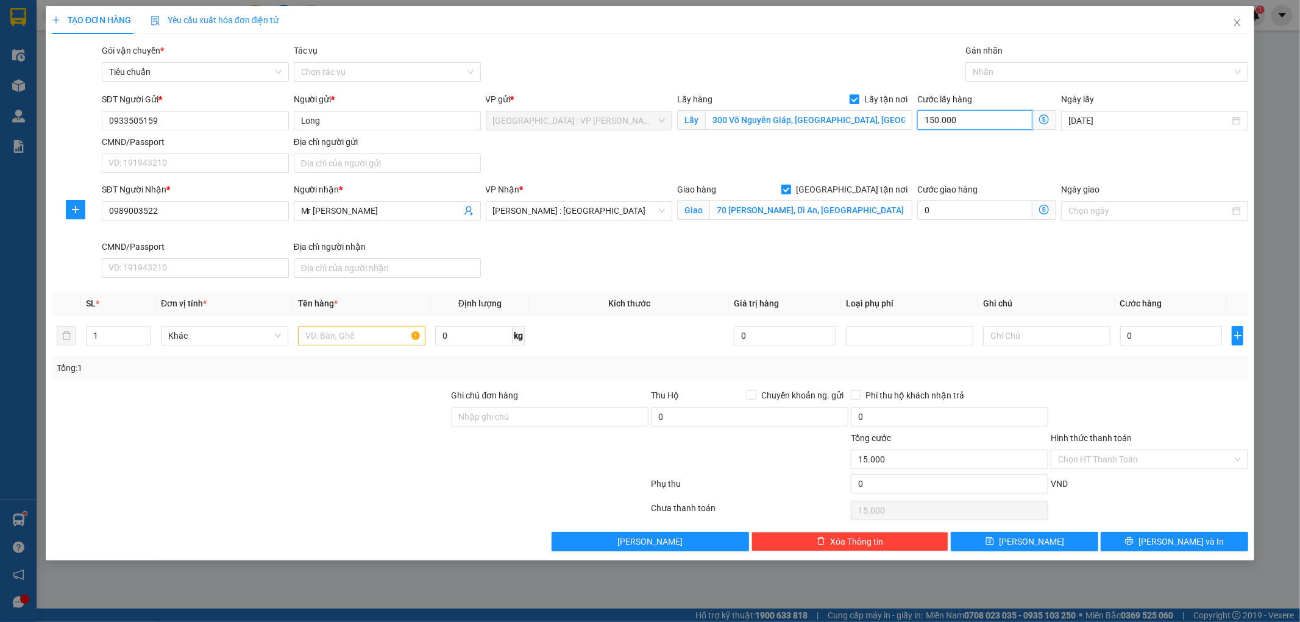
type input "150.000"
click at [336, 337] on input "text" at bounding box center [361, 336] width 127 height 20
click at [101, 340] on input "1" at bounding box center [119, 336] width 64 height 18
type input "8"
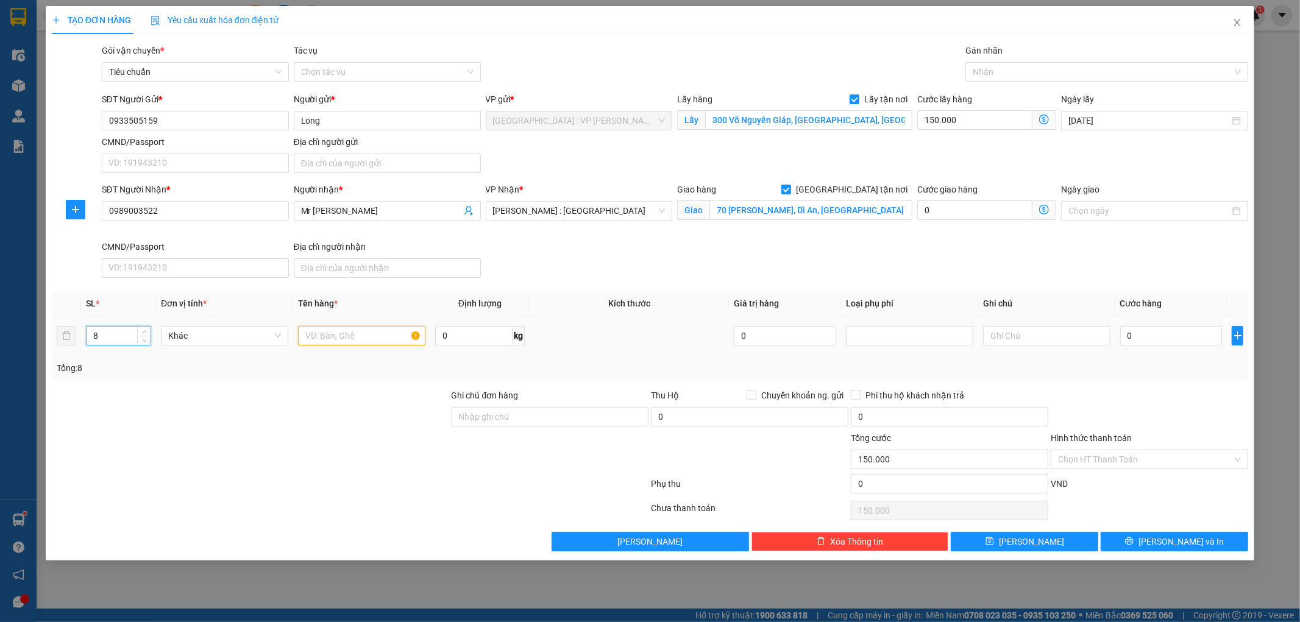
click at [341, 337] on input "text" at bounding box center [361, 336] width 127 height 20
click at [369, 334] on input "text" at bounding box center [361, 336] width 127 height 20
paste input "08 thùng xốp"
type input "08 thùng xốp"
click at [1143, 336] on input "0" at bounding box center [1172, 336] width 102 height 20
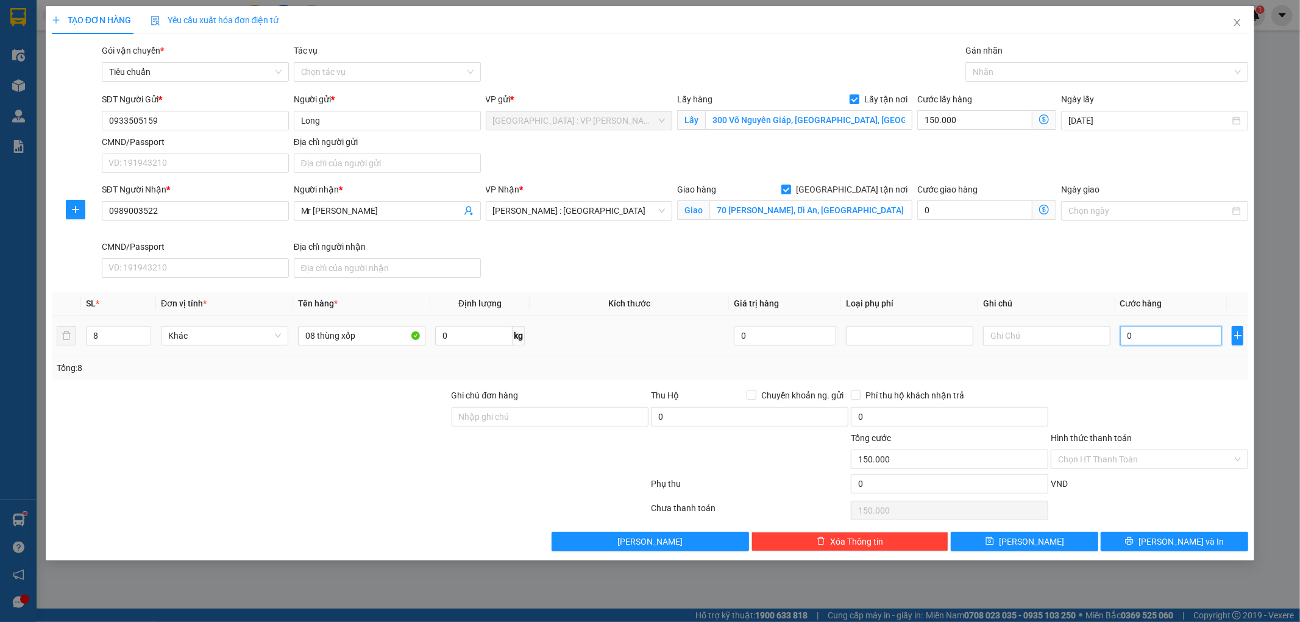
type input "1"
type input "150.001"
type input "12"
type input "150.012"
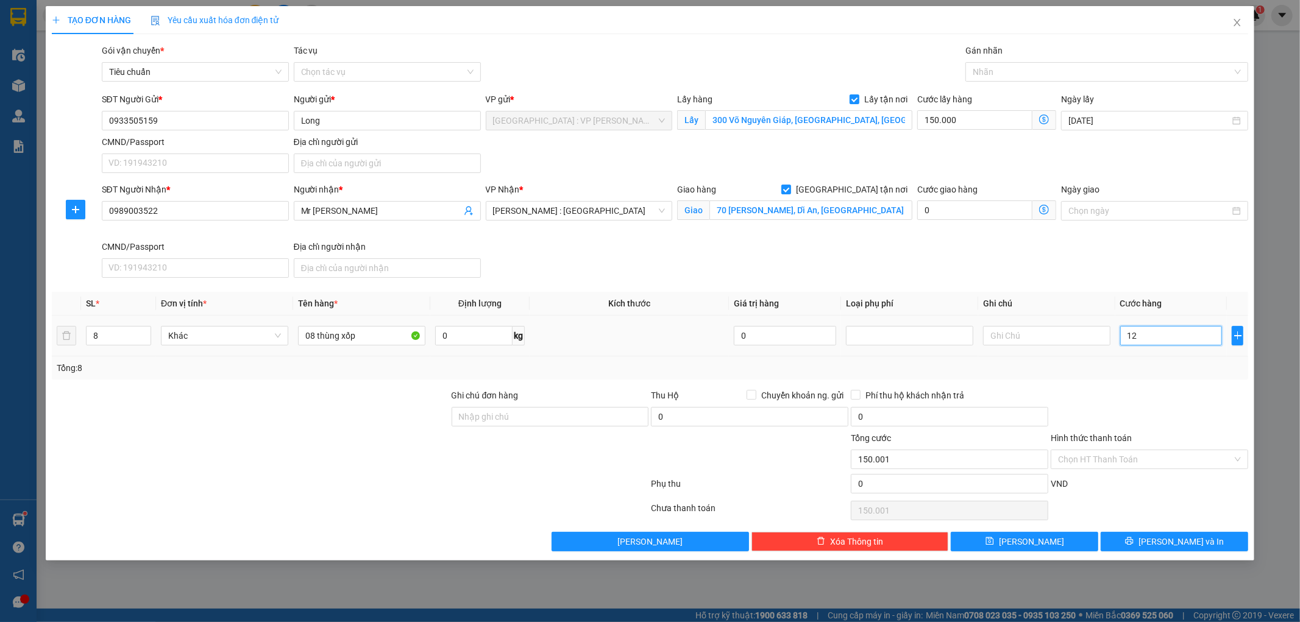
type input "150.012"
type input "120"
type input "150.120"
type input "1.200"
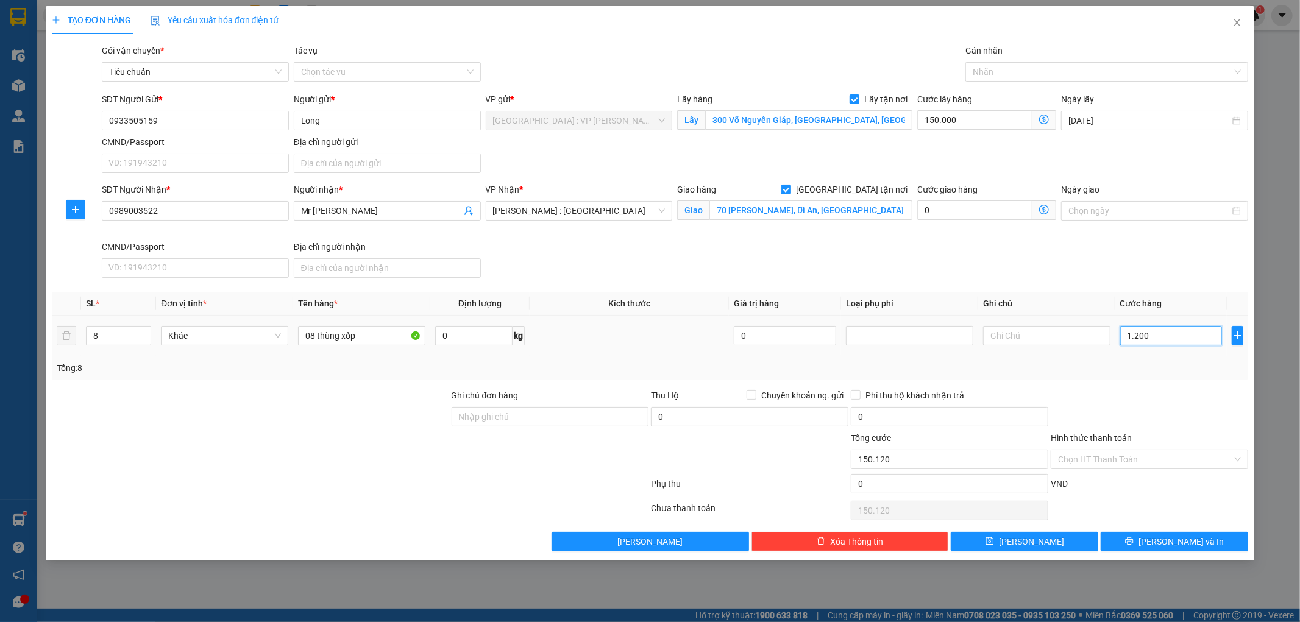
type input "151.200"
type input "12.000"
type input "162.000"
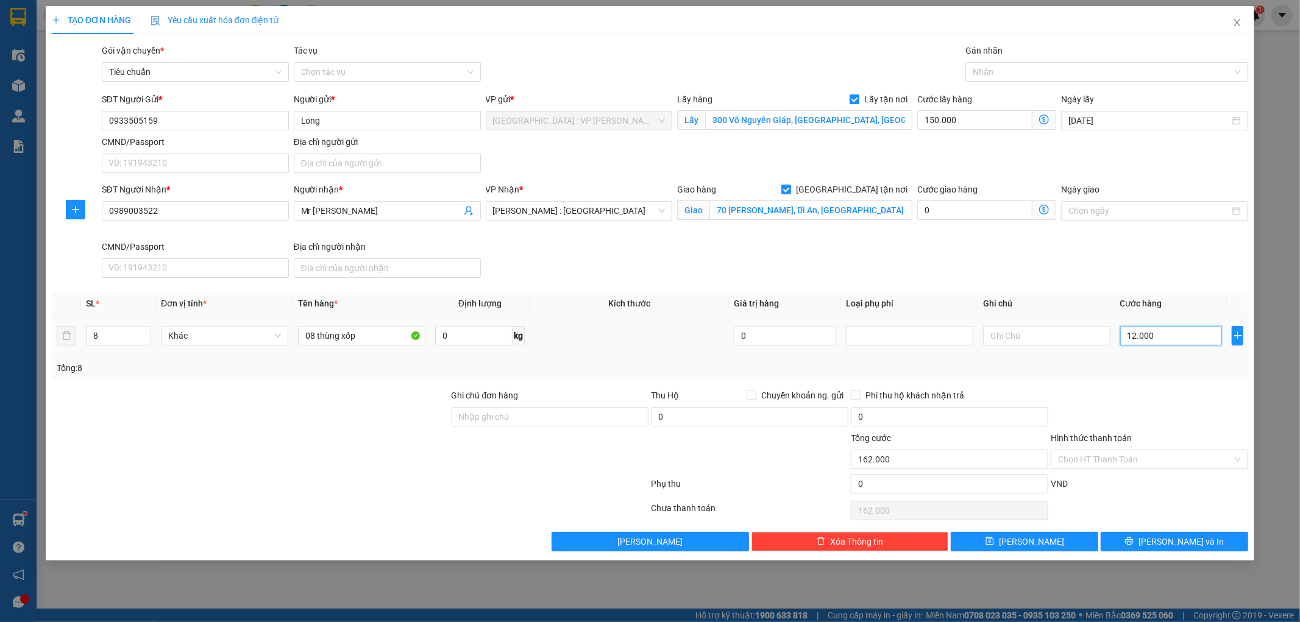
type input "120.000"
type input "270.000"
type input "1.200.000"
type input "1.350.000"
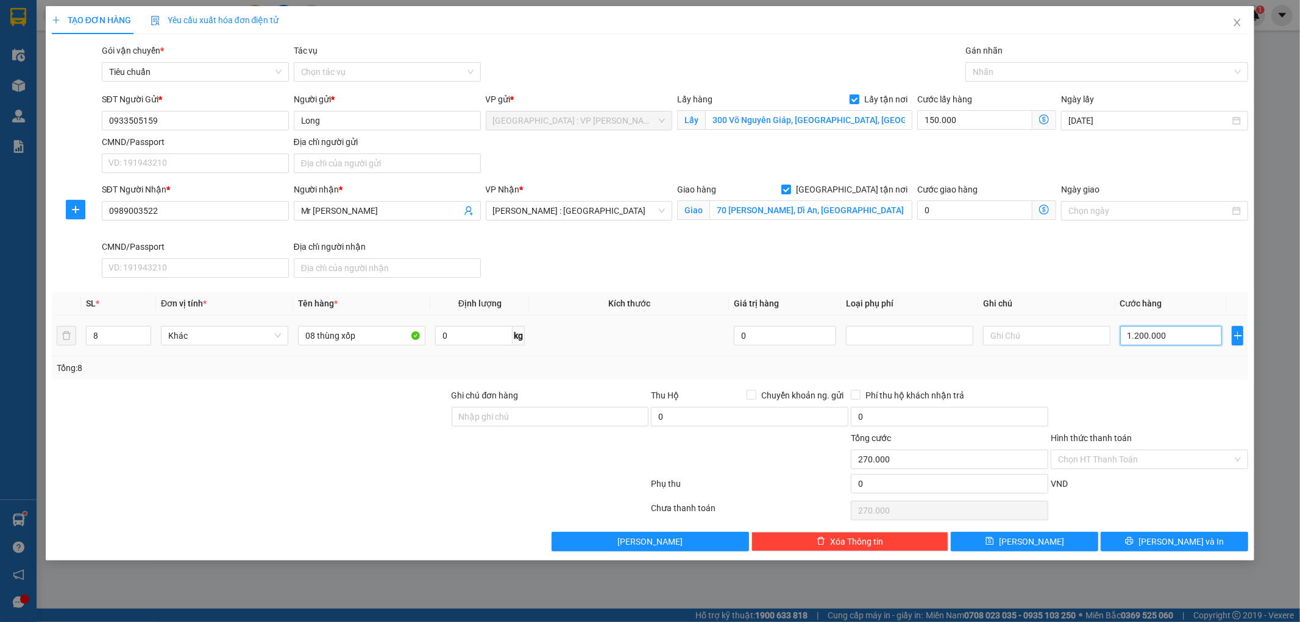
type input "1.350.000"
type input "1.200.000"
click at [541, 421] on input "Ghi chú đơn hàng" at bounding box center [551, 417] width 198 height 20
type input "KHÔNG BAO HƯ VỠ,MÓP MÉO"
click at [1008, 535] on button "[PERSON_NAME]" at bounding box center [1025, 542] width 148 height 20
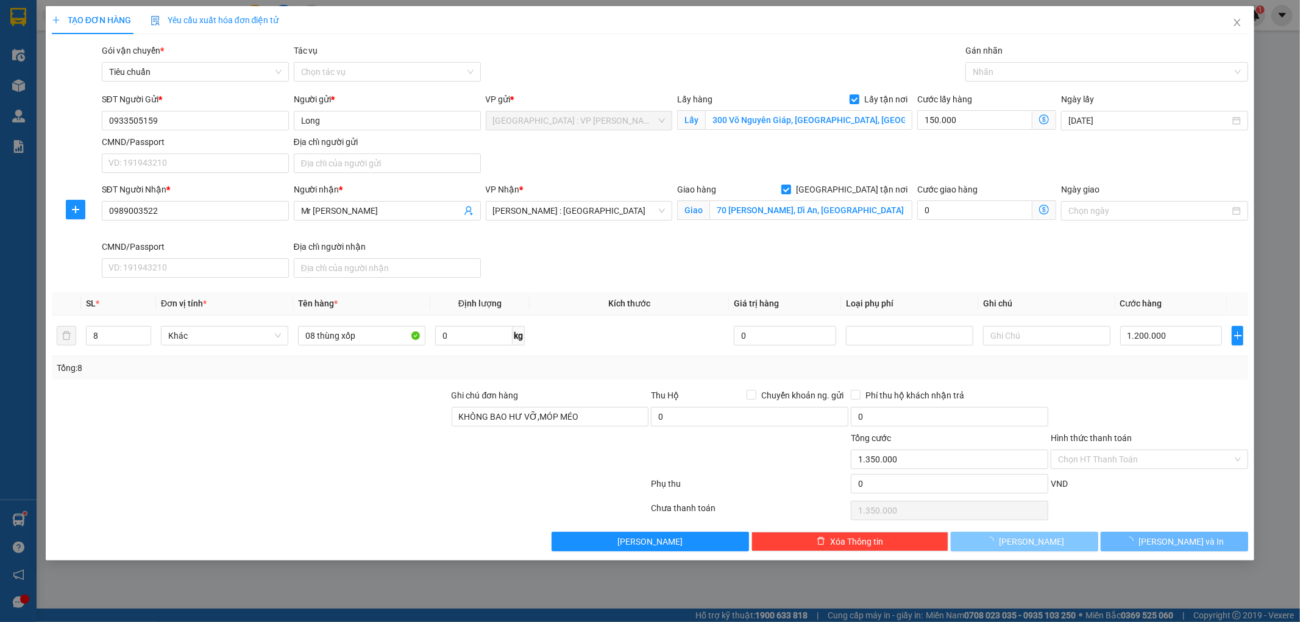
checkbox input "false"
type input "1"
type input "0"
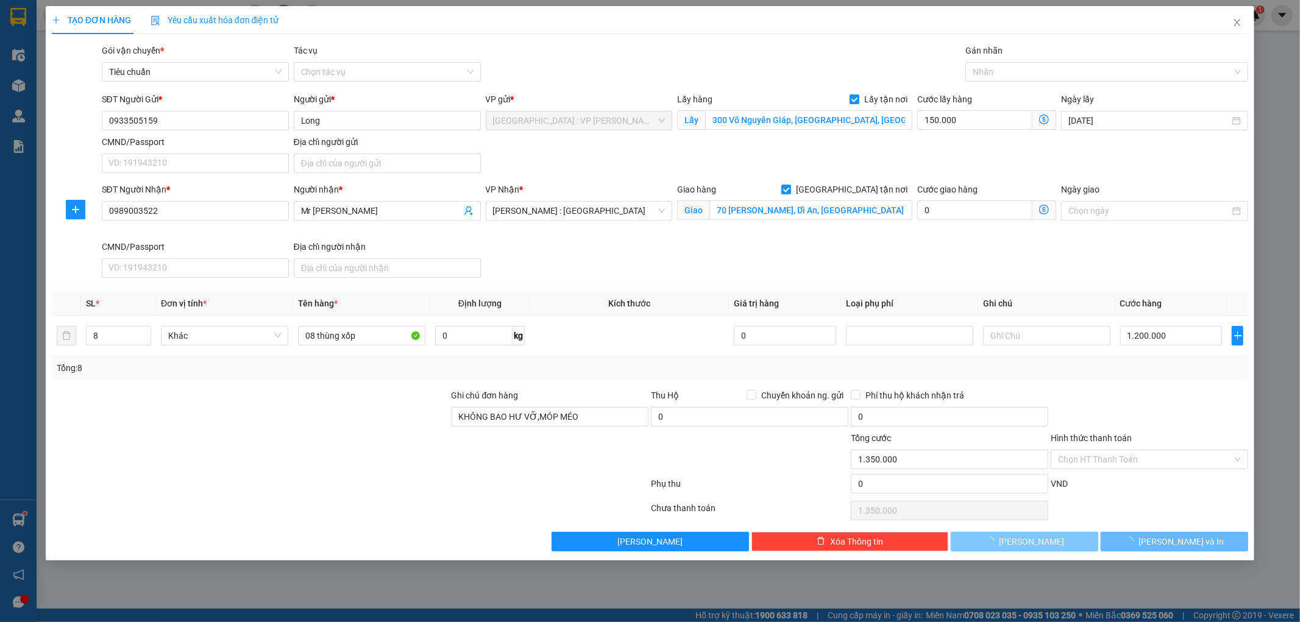
type input "0"
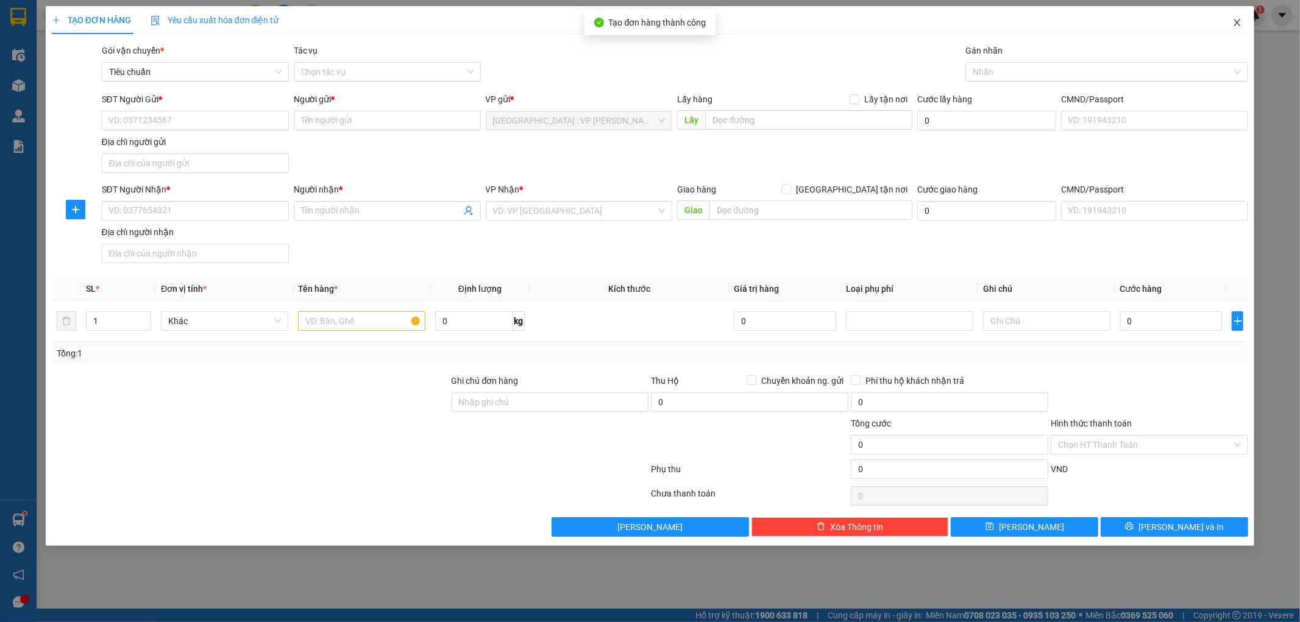
click at [1241, 25] on icon "close" at bounding box center [1238, 23] width 10 height 10
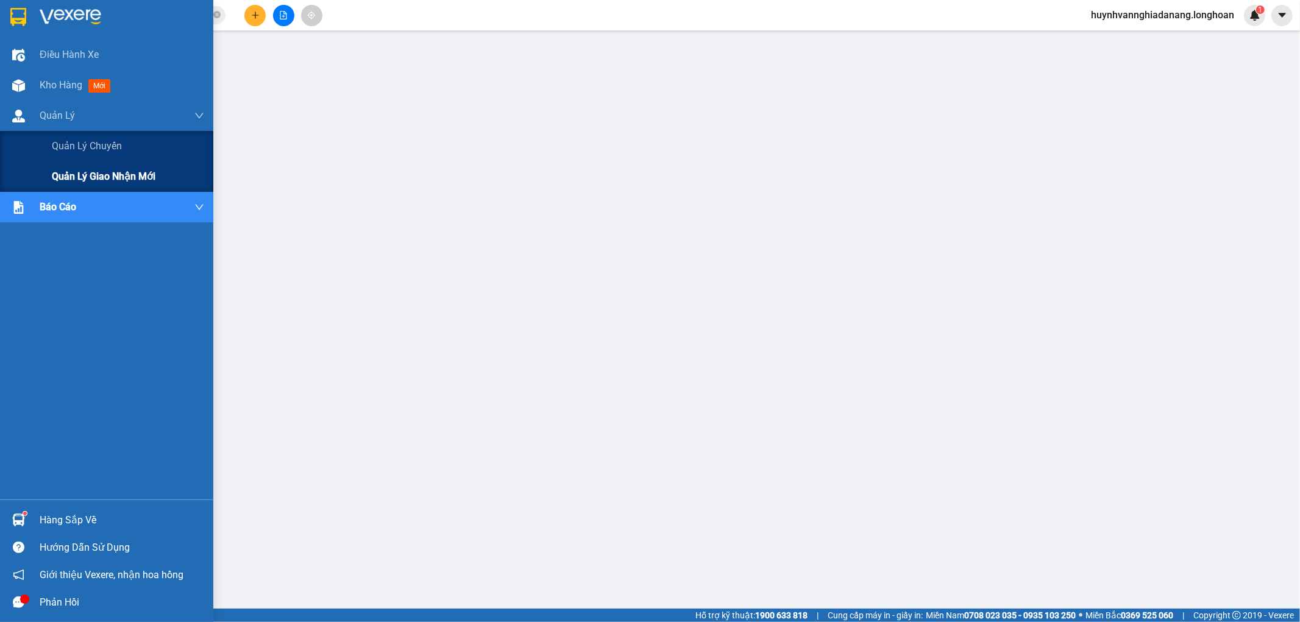
drag, startPoint x: 104, startPoint y: 173, endPoint x: 111, endPoint y: 169, distance: 7.6
click at [105, 173] on span "Quản lý giao nhận mới" at bounding box center [104, 176] width 104 height 15
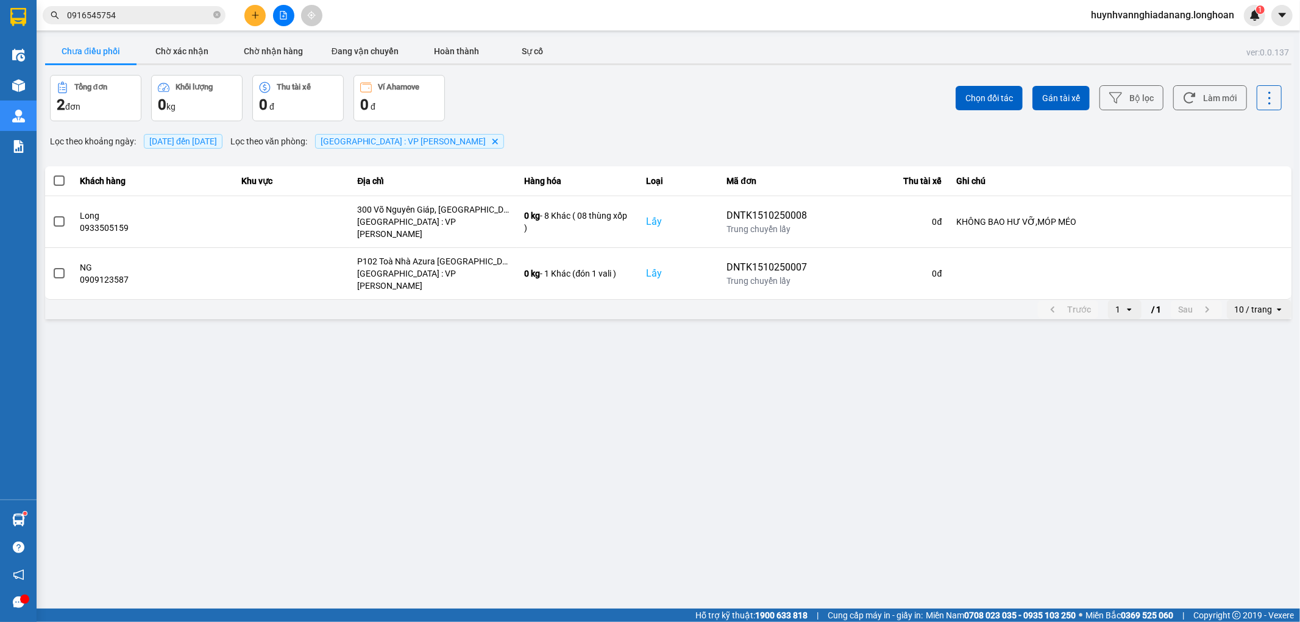
click at [59, 184] on span at bounding box center [59, 181] width 11 height 11
click at [52, 174] on input "checkbox" at bounding box center [52, 174] width 0 height 0
click at [1055, 96] on span "Gán tài xế" at bounding box center [1062, 98] width 38 height 12
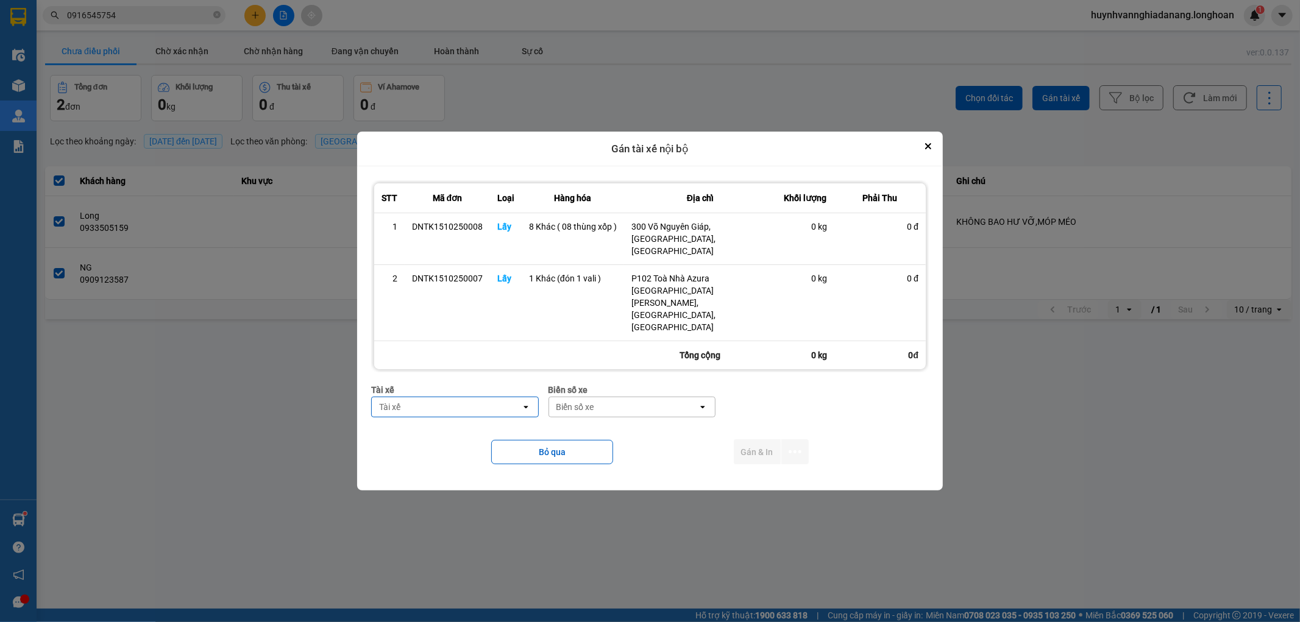
click at [461, 398] on div "Tài xế" at bounding box center [446, 408] width 149 height 20
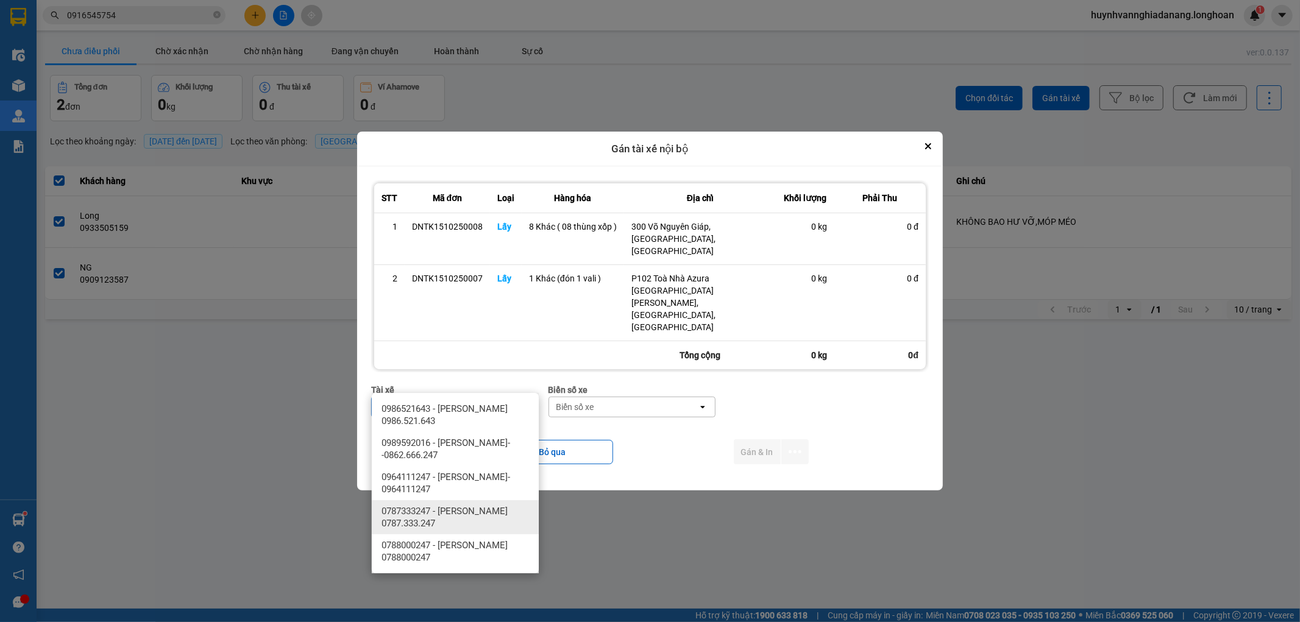
type input "T"
drag, startPoint x: 467, startPoint y: 512, endPoint x: 484, endPoint y: 505, distance: 18.6
click at [468, 512] on span "0787333247 - [PERSON_NAME] 0787.333.247" at bounding box center [458, 517] width 152 height 24
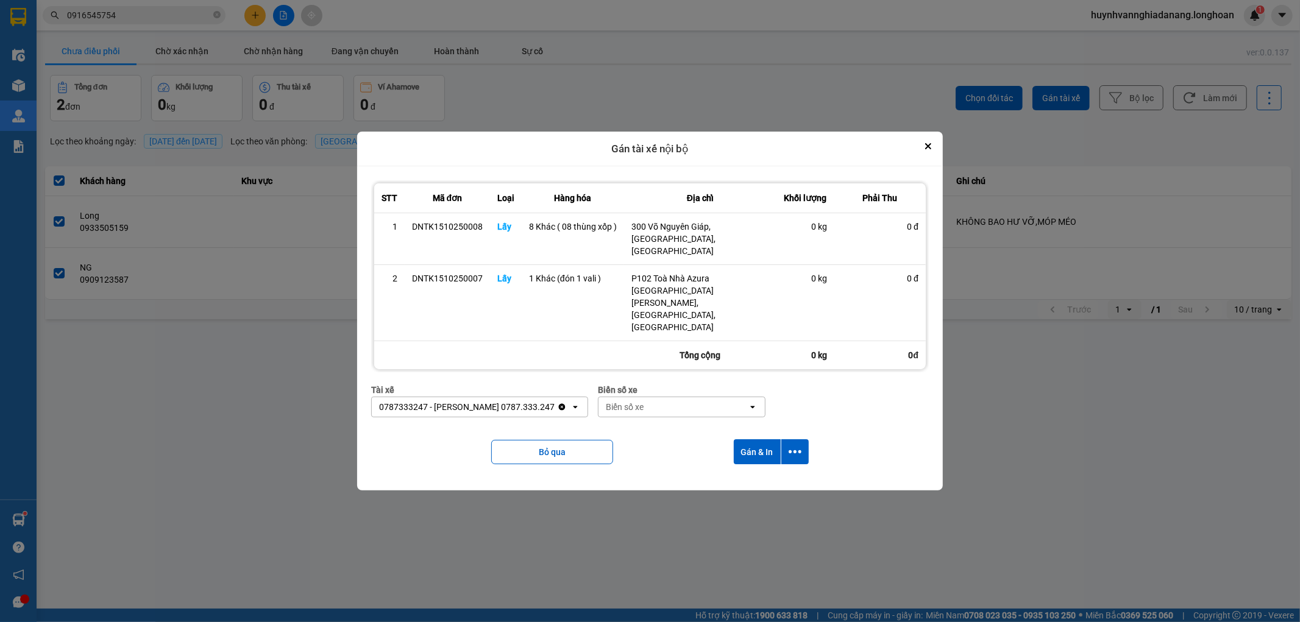
click at [659, 398] on div "Biển số xe" at bounding box center [673, 408] width 149 height 20
type input "6268"
click at [672, 405] on div "29H-962.68" at bounding box center [684, 409] width 167 height 22
click at [797, 446] on icon "dialog" at bounding box center [795, 452] width 13 height 13
click at [757, 459] on span "Chỉ gán tài" at bounding box center [747, 461] width 40 height 12
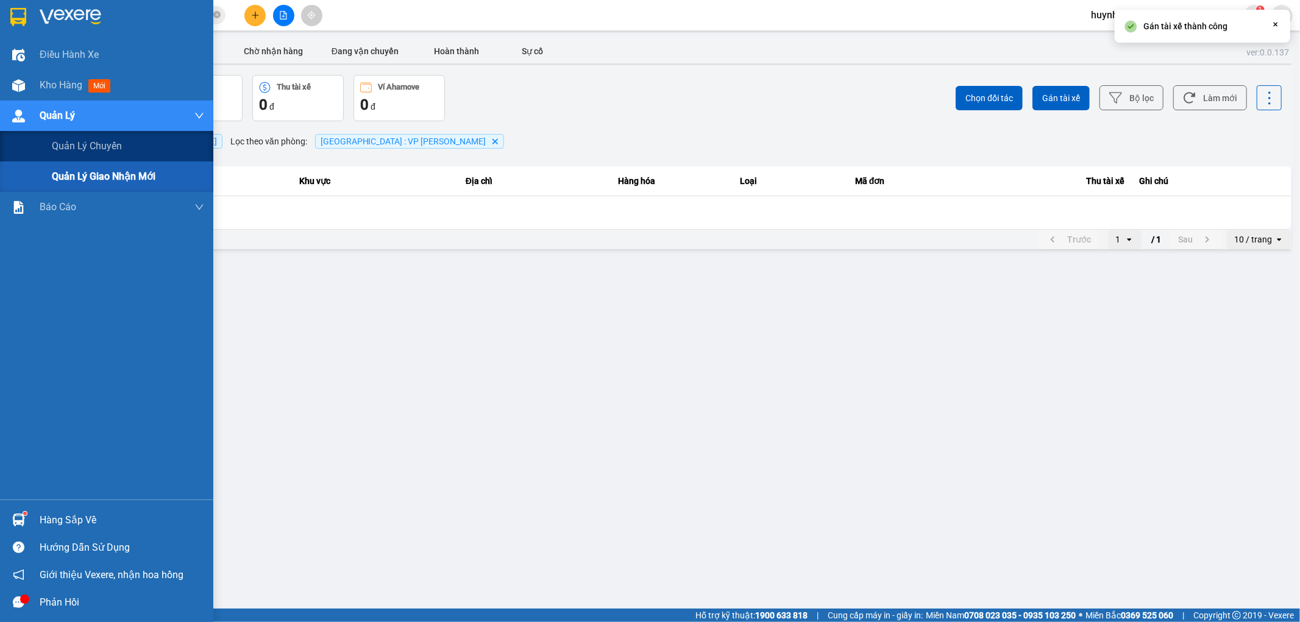
click at [63, 101] on div "Quản Lý" at bounding box center [122, 116] width 165 height 30
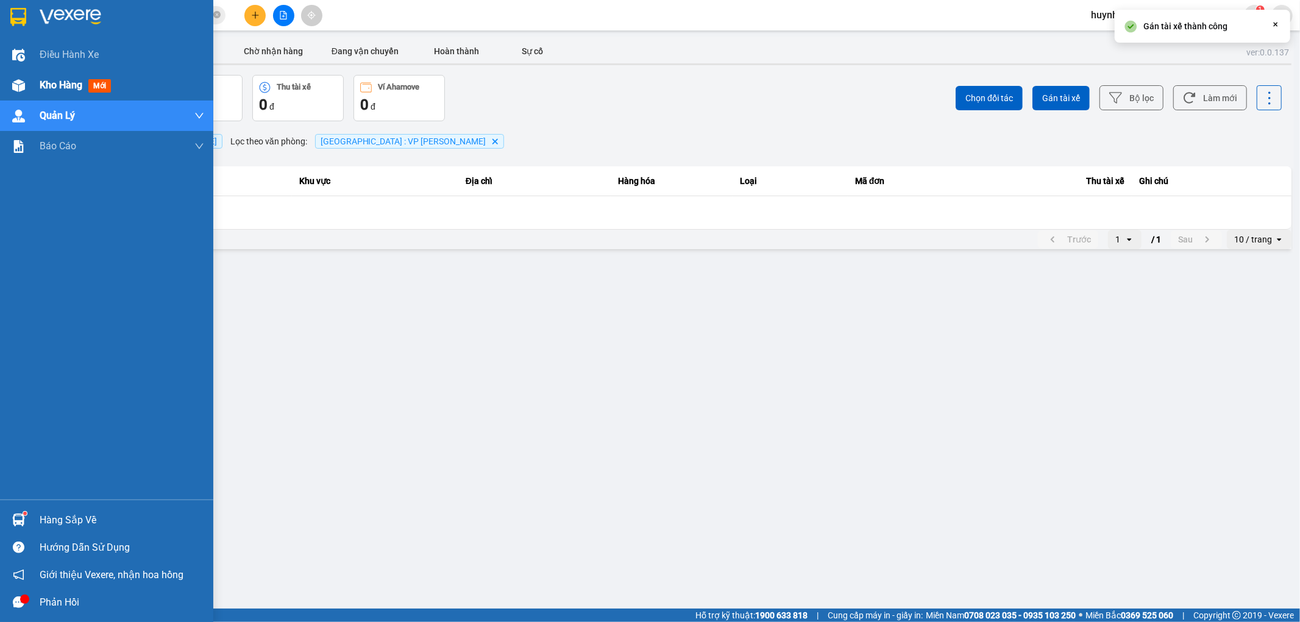
click at [64, 89] on span "Kho hàng" at bounding box center [61, 85] width 43 height 12
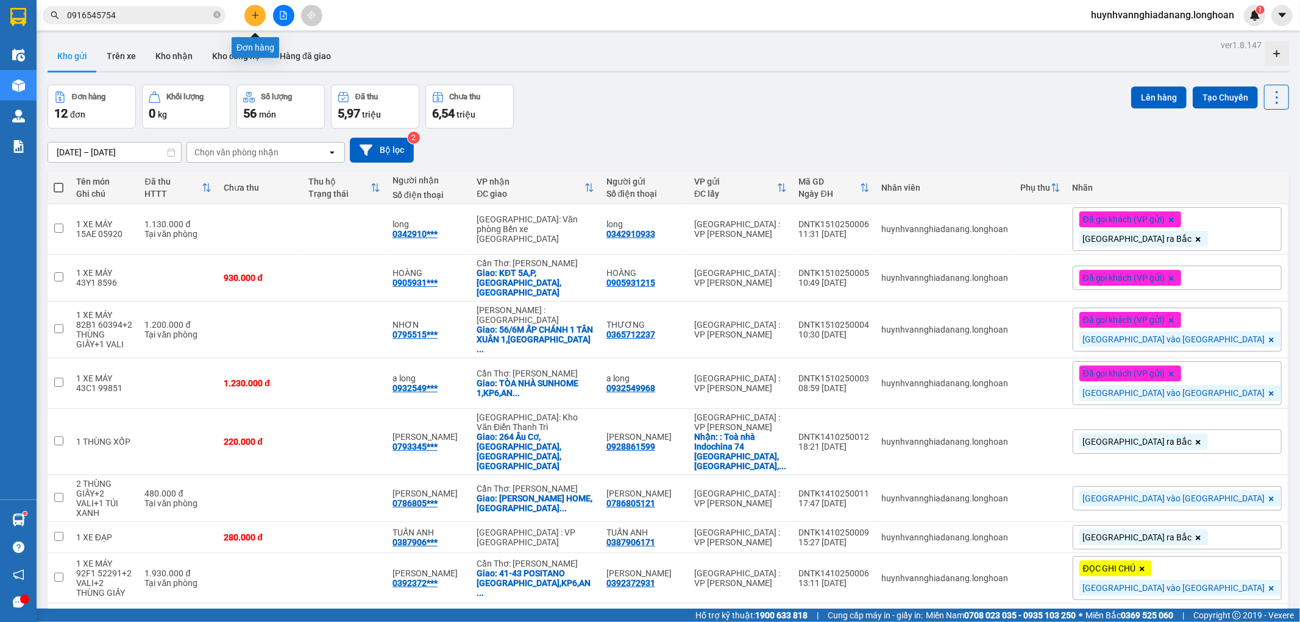
click at [252, 19] on icon "plus" at bounding box center [255, 15] width 9 height 9
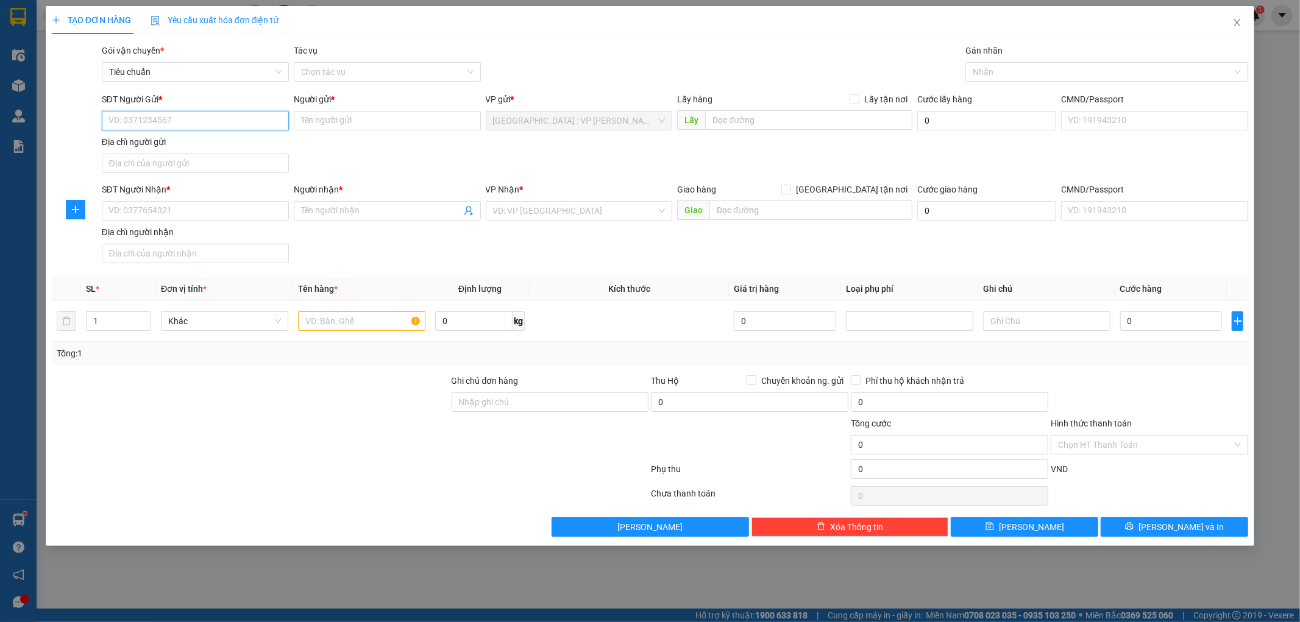
click at [159, 124] on input "SĐT Người Gửi *" at bounding box center [195, 121] width 187 height 20
type input "0387906171"
click at [212, 146] on div "0387906171 - [PERSON_NAME]" at bounding box center [195, 144] width 173 height 13
type input "TUẤN ANH"
type input "0387906171"
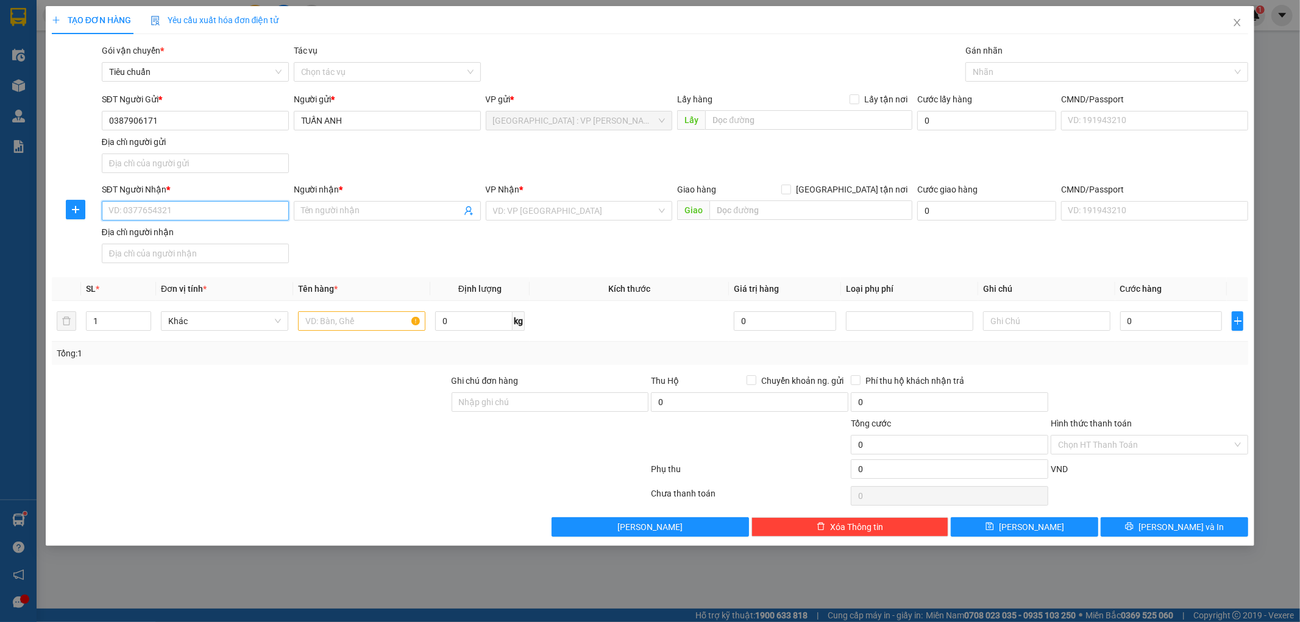
click at [189, 210] on input "SĐT Người Nhận *" at bounding box center [195, 211] width 187 height 20
click at [196, 234] on div "0387906171 - [PERSON_NAME]" at bounding box center [195, 235] width 173 height 13
type input "0387906171"
type input "TUẤN ANH"
click at [373, 321] on input "text" at bounding box center [361, 322] width 127 height 20
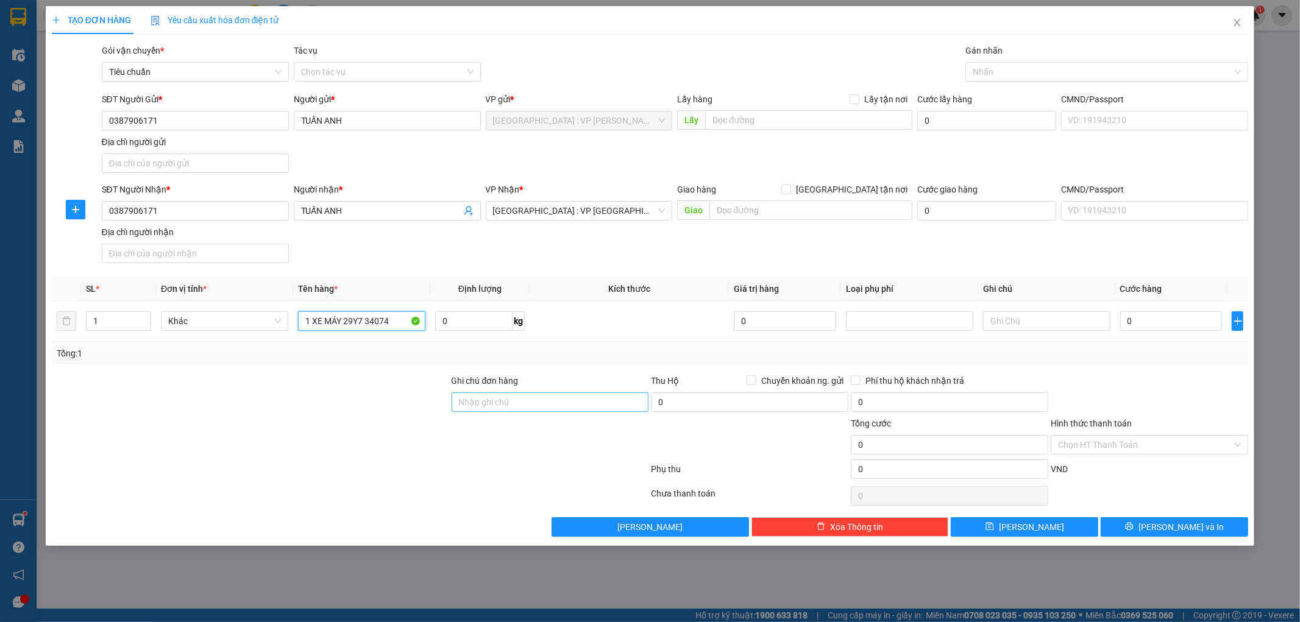
type input "1 XE MÁY 29Y7 34074"
click at [543, 407] on input "Ghi chú đơn hàng" at bounding box center [551, 403] width 198 height 20
click at [517, 402] on input "1 CHÌA KHÓA,2 GƯƠNG,1 MŨ BH" at bounding box center [551, 403] width 198 height 20
click at [555, 404] on input "1 CHÌA KHÓA,1 GƯƠNG,1 MŨ BH" at bounding box center [551, 403] width 198 height 20
type input "1 CHÌA KHÓA,1 GƯƠNG,2 MŨ BH"
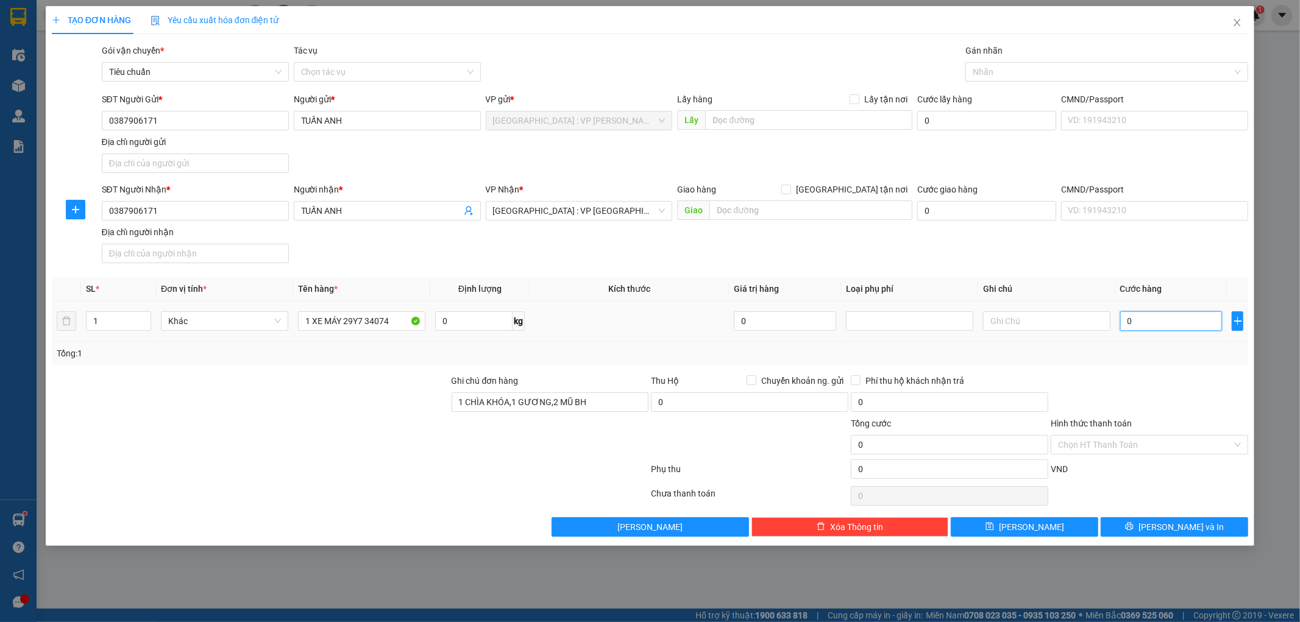
click at [1148, 324] on input "0" at bounding box center [1172, 322] width 102 height 20
type input "1"
type input "10"
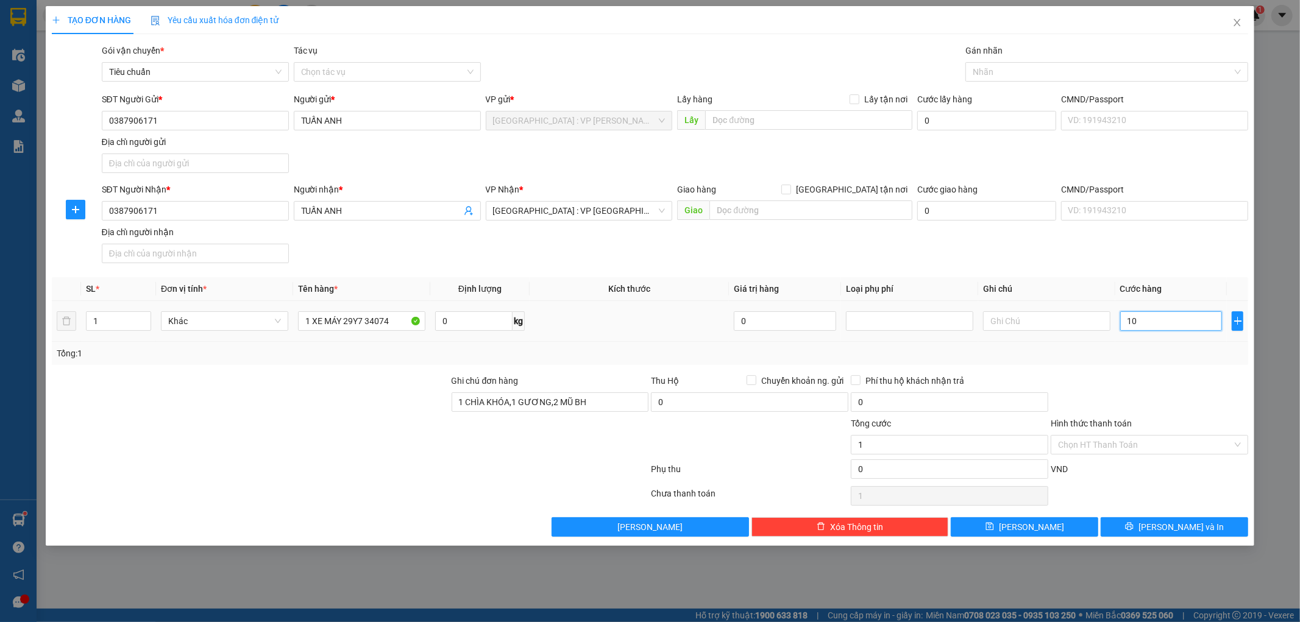
type input "10"
type input "103"
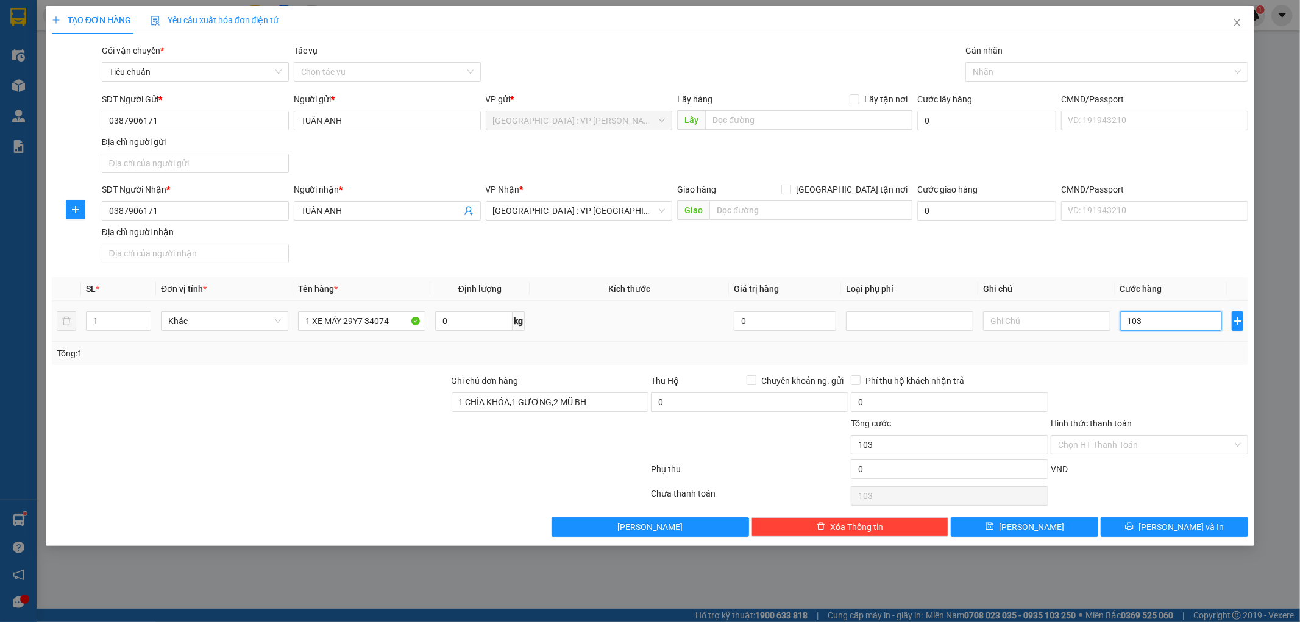
type input "1.030"
type input "10.300"
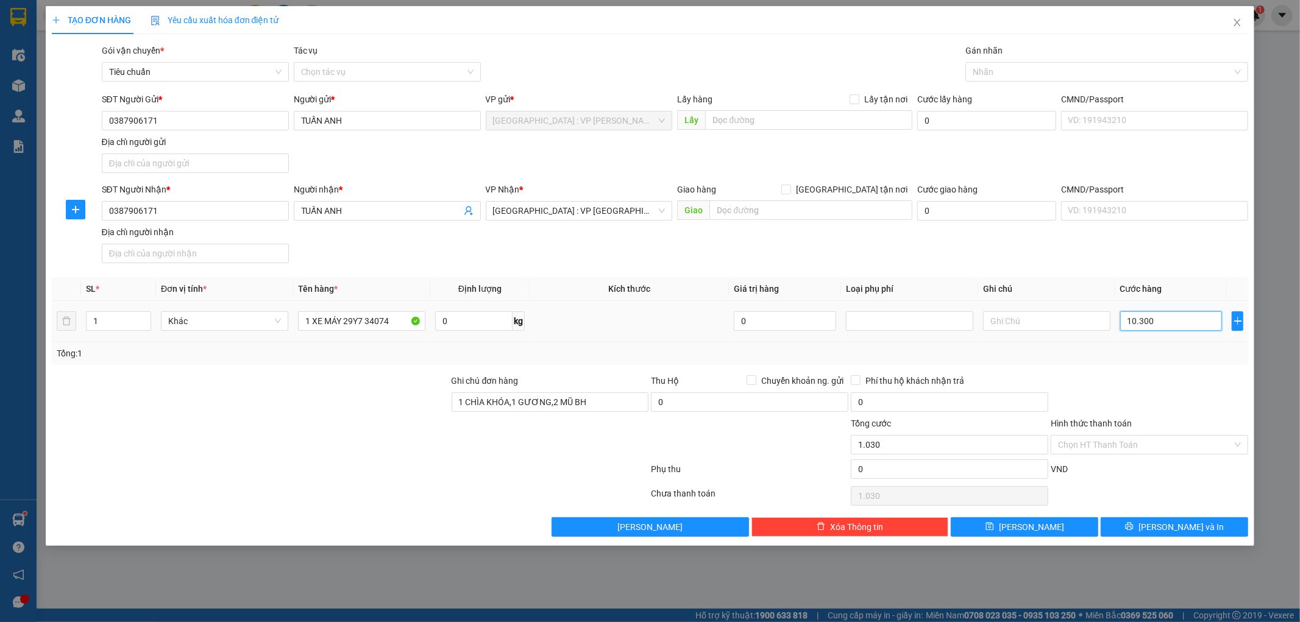
type input "10.300"
type input "103.000"
type input "1.030.000"
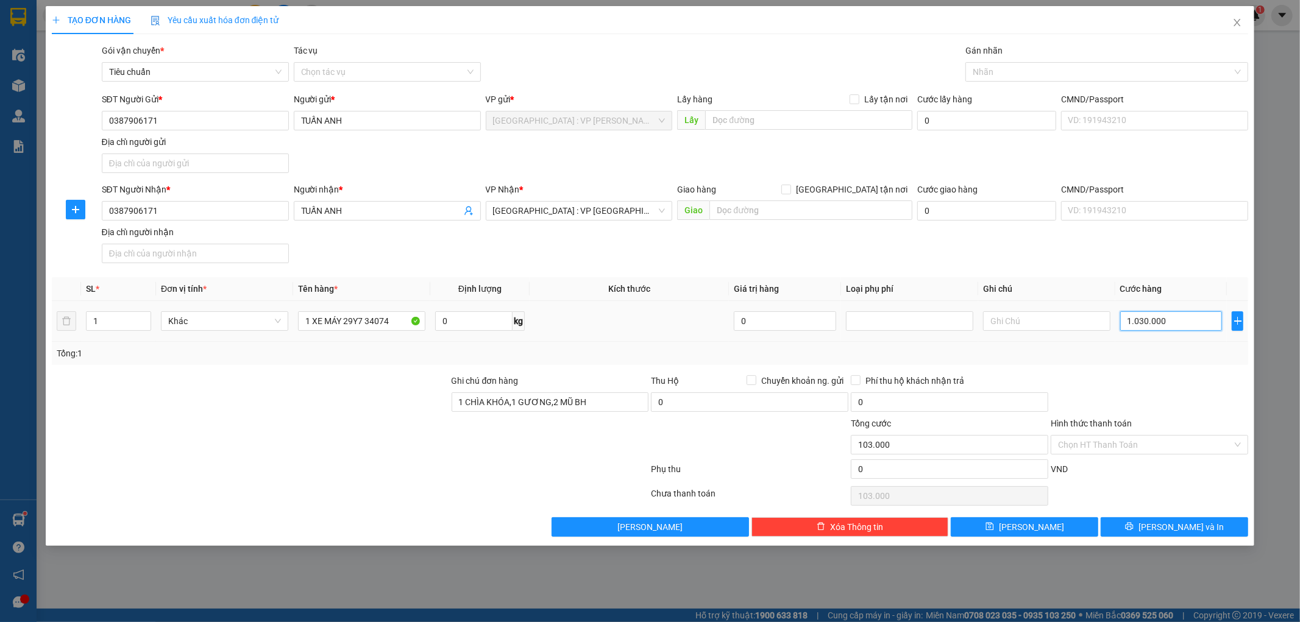
type input "1.030.000"
type input "9"
click at [1066, 74] on div at bounding box center [1101, 72] width 265 height 15
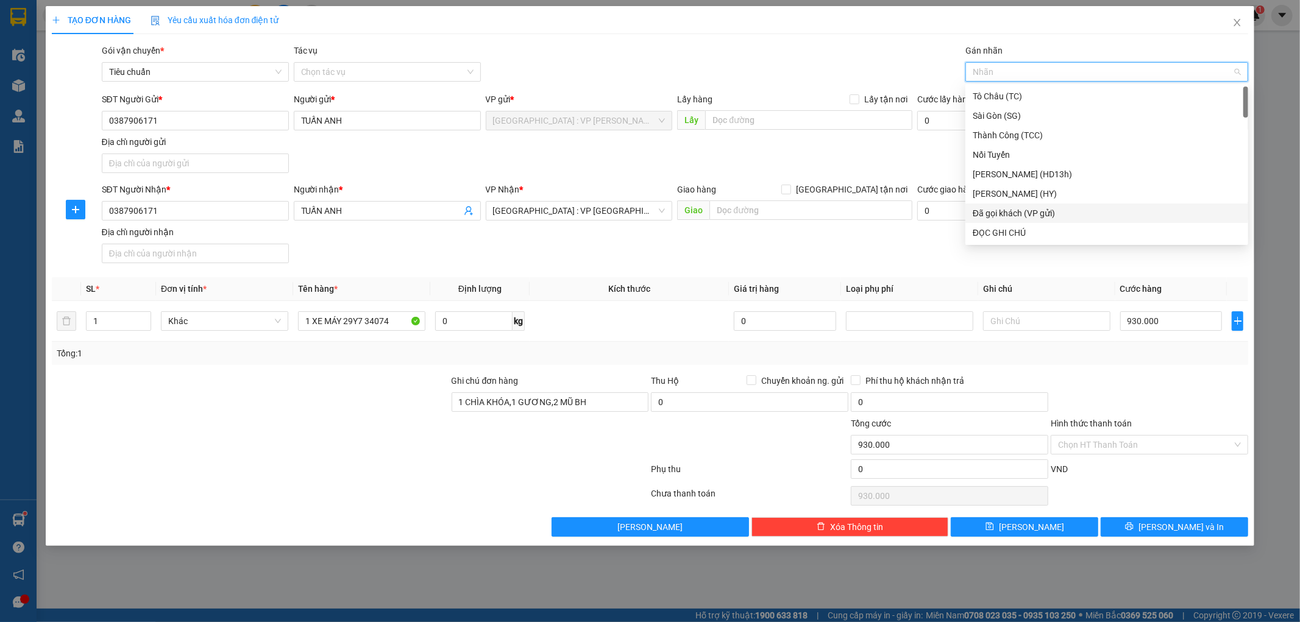
click at [1038, 210] on div "Đã gọi khách (VP gửi)" at bounding box center [1107, 213] width 268 height 13
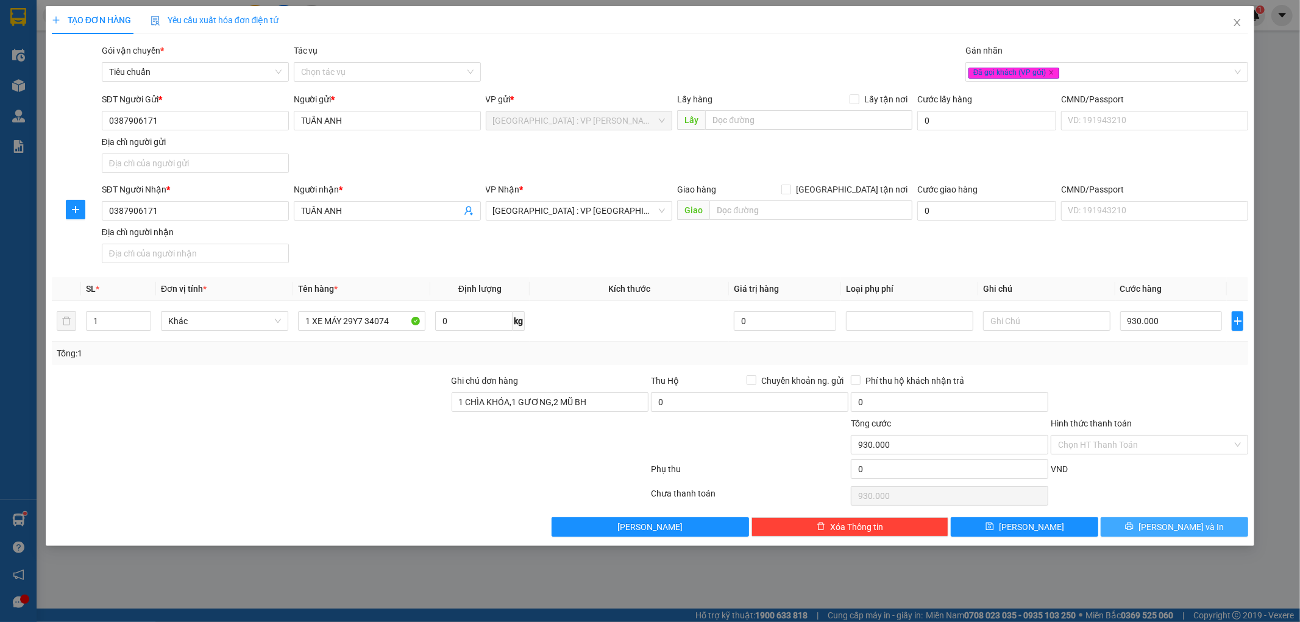
click at [1175, 533] on span "[PERSON_NAME] và In" at bounding box center [1181, 527] width 85 height 13
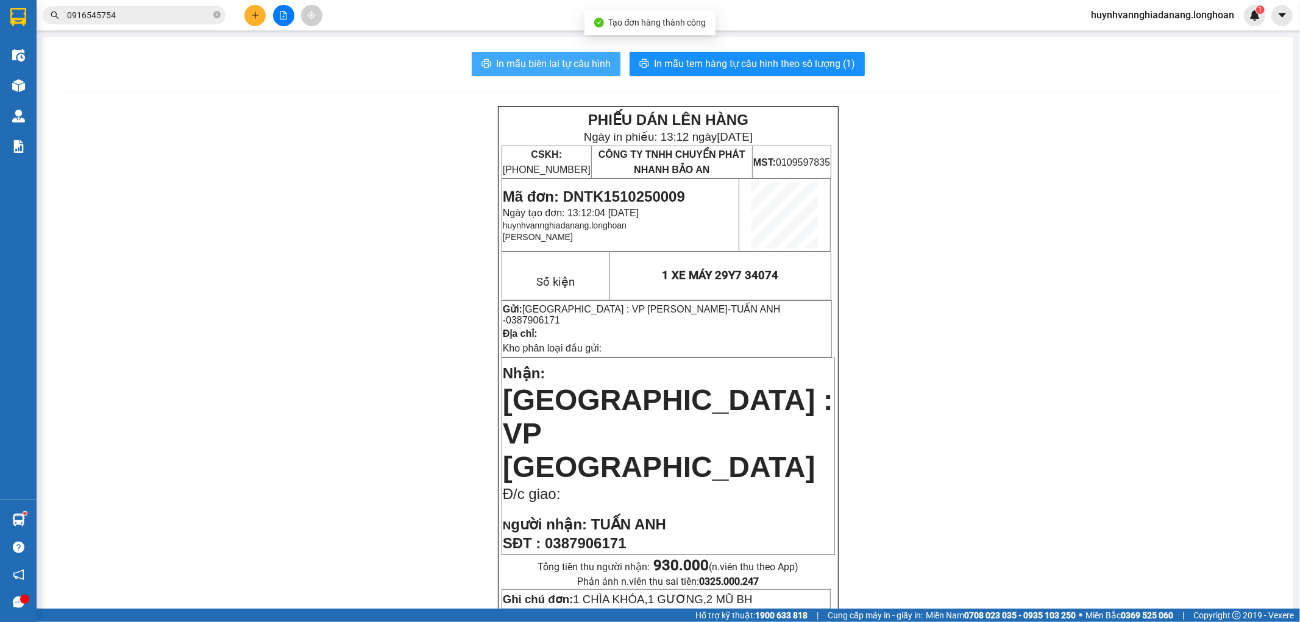
click at [550, 63] on span "In mẫu biên lai tự cấu hình" at bounding box center [553, 63] width 115 height 15
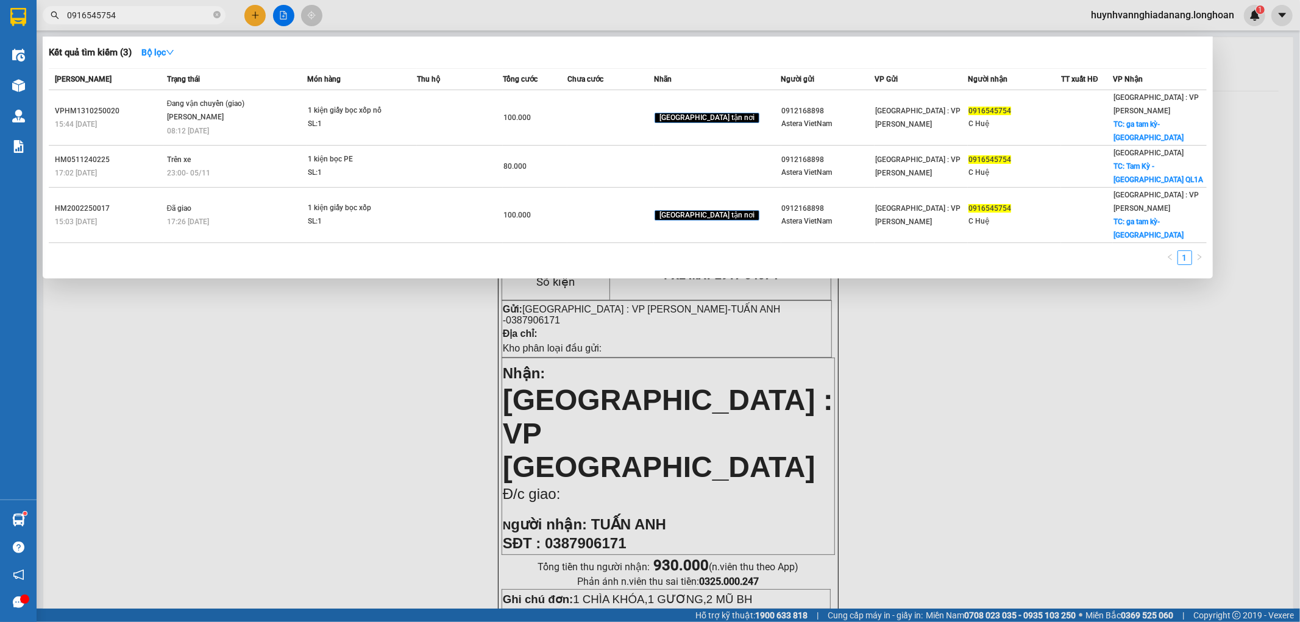
click at [171, 18] on input "0916545754" at bounding box center [139, 15] width 144 height 13
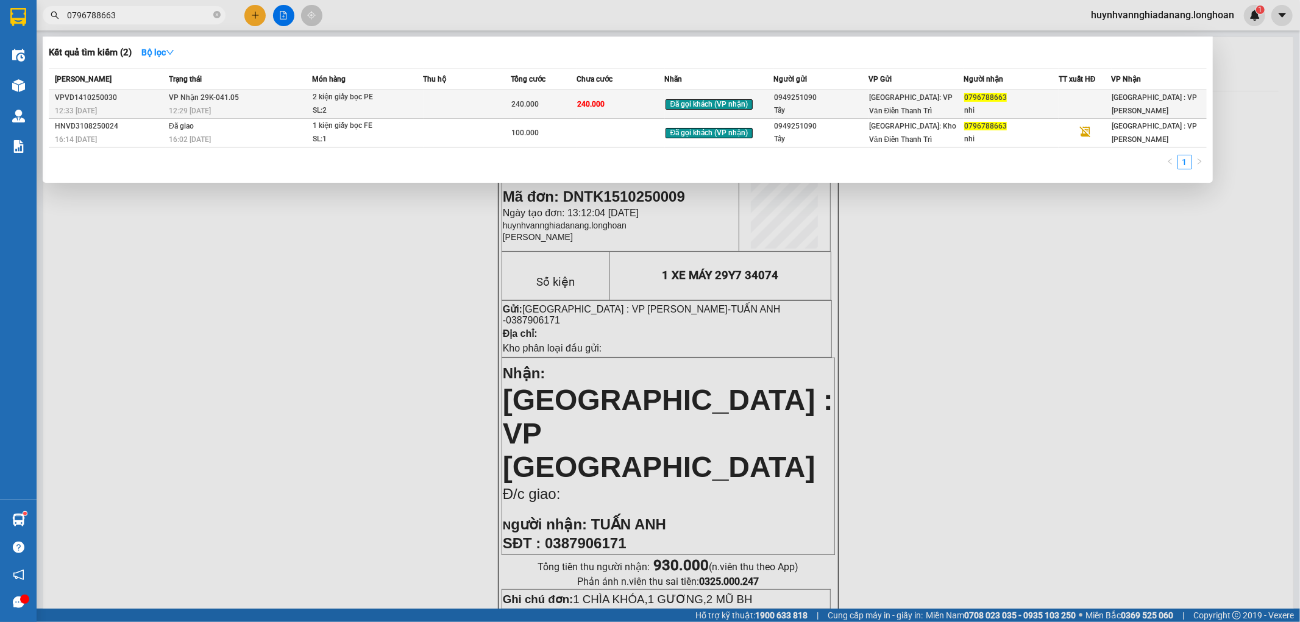
click at [482, 99] on td at bounding box center [468, 104] width 88 height 29
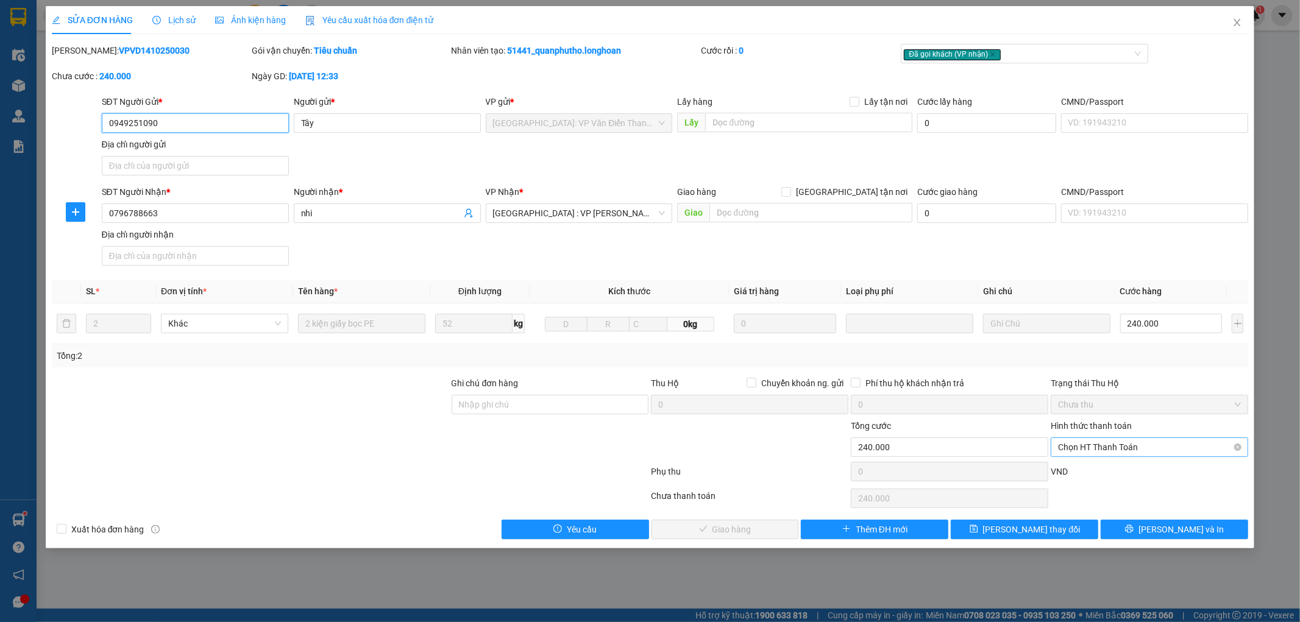
drag, startPoint x: 1037, startPoint y: 383, endPoint x: 1111, endPoint y: 453, distance: 101.8
click at [1111, 453] on span "Chọn HT Thanh Toán" at bounding box center [1149, 447] width 183 height 18
click at [1096, 474] on div "Tại văn phòng" at bounding box center [1150, 471] width 183 height 13
click at [752, 527] on span "[PERSON_NAME] và Giao hàng" at bounding box center [733, 529] width 117 height 13
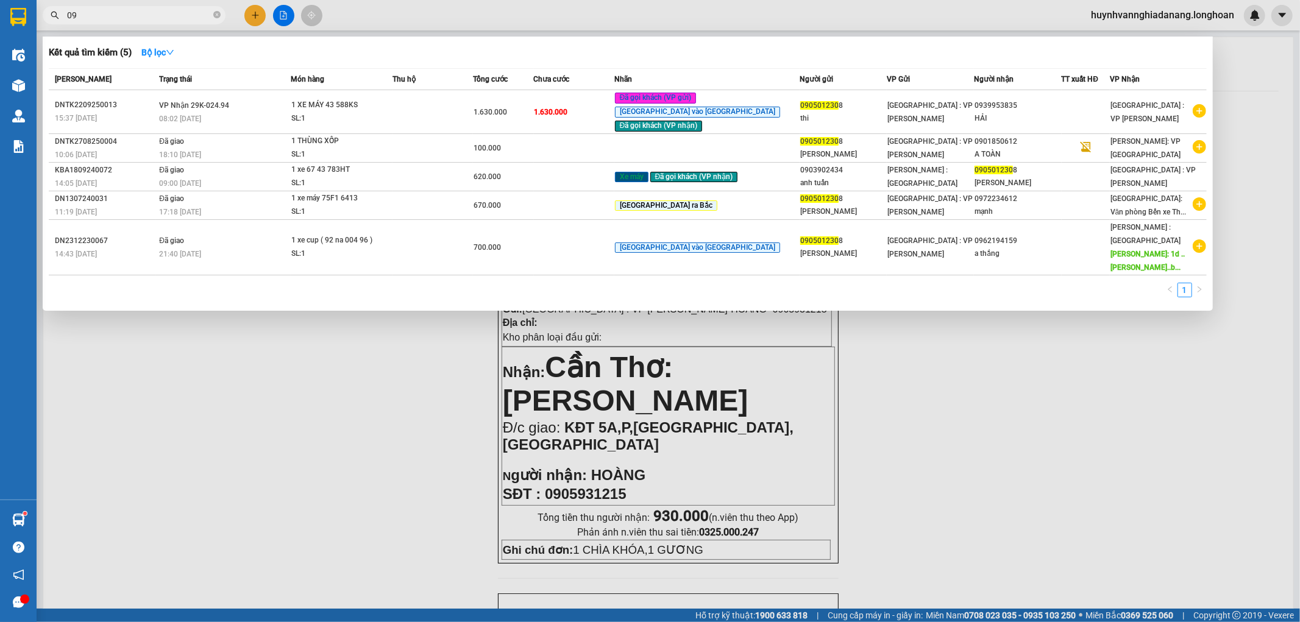
type input "0"
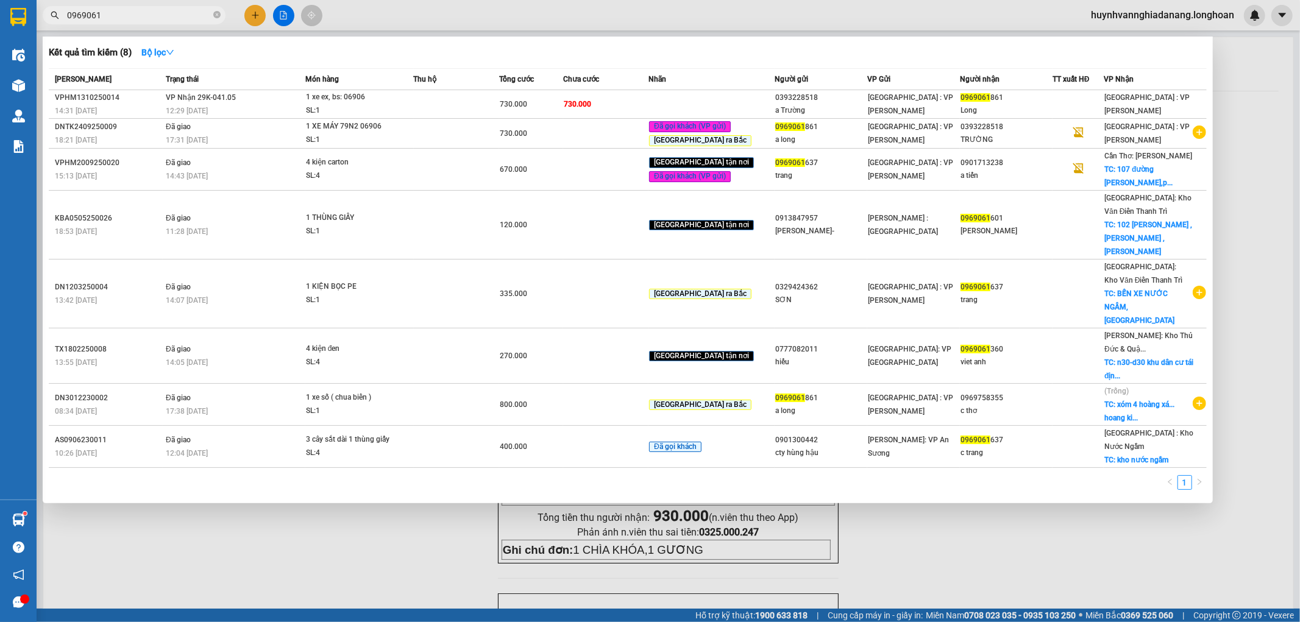
type input "0969061"
click at [360, 526] on div at bounding box center [650, 311] width 1300 height 622
